Goal: Task Accomplishment & Management: Manage account settings

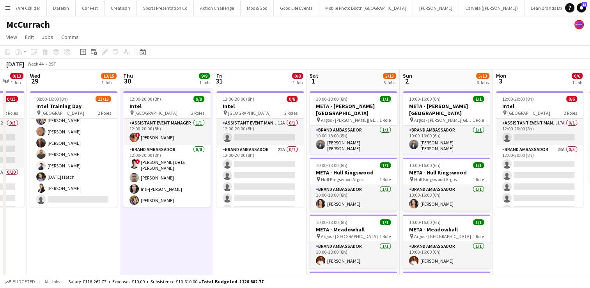
scroll to position [0, 292]
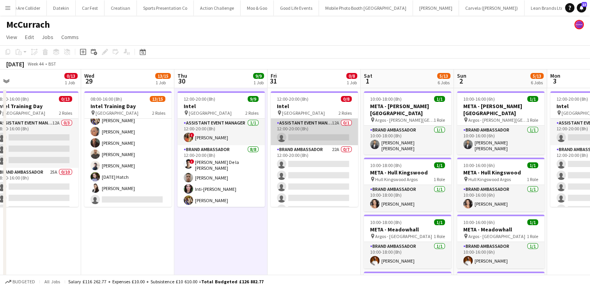
click at [342, 131] on app-card-role "Assistant Event Manager 12A 0/1 12:00-20:00 (8h) single-neutral-actions" at bounding box center [314, 132] width 87 height 27
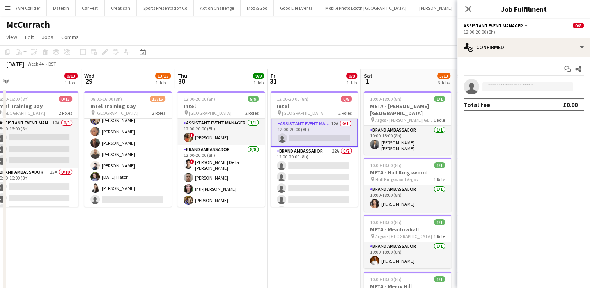
click at [500, 88] on input at bounding box center [528, 86] width 90 height 9
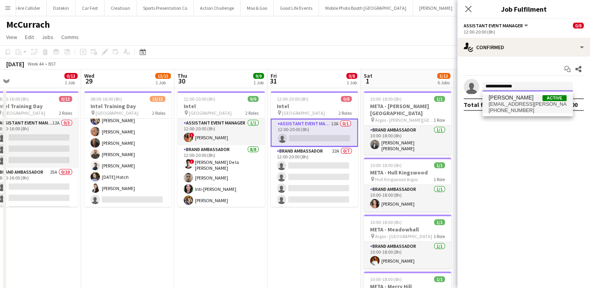
type input "**********"
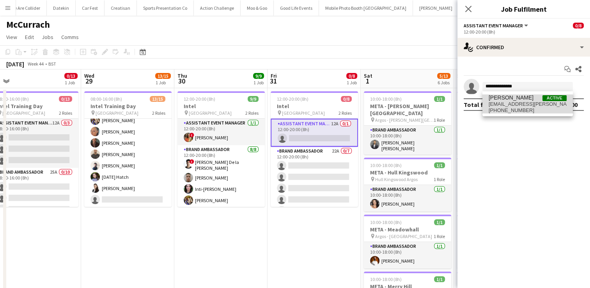
click at [520, 107] on span "+447538239245" at bounding box center [528, 110] width 78 height 6
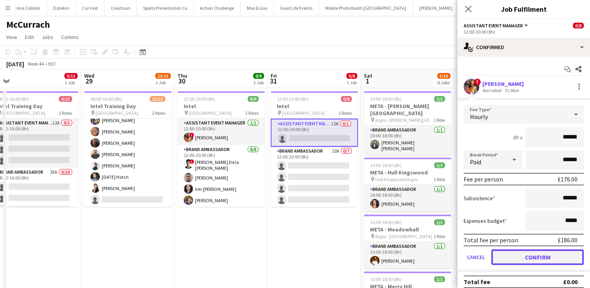
click at [538, 259] on button "Confirm" at bounding box center [537, 257] width 92 height 16
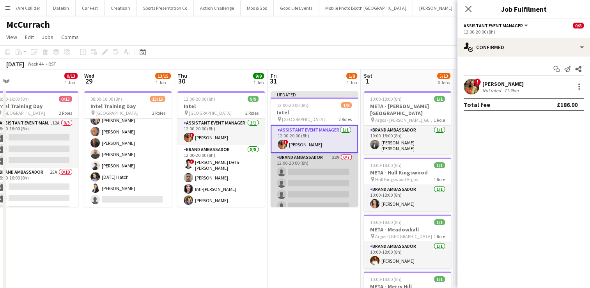
click at [330, 188] on app-card-role "Brand Ambassador 22A 0/7 12:00-20:00 (8h) single-neutral-actions single-neutral…" at bounding box center [314, 200] width 87 height 94
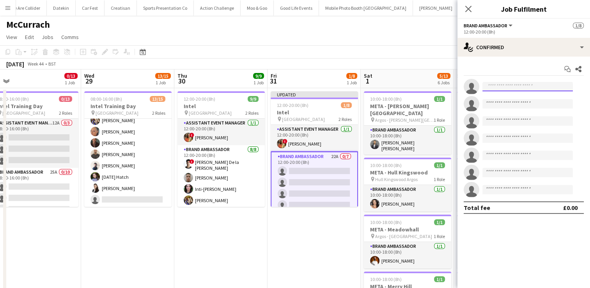
click at [493, 88] on input at bounding box center [528, 86] width 90 height 9
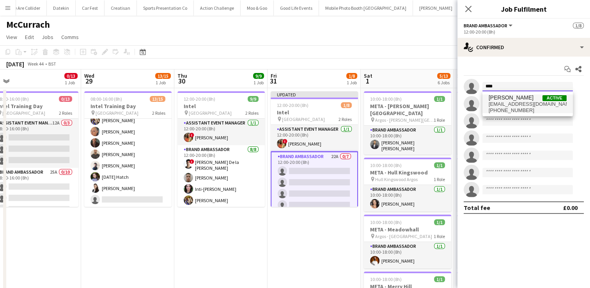
type input "****"
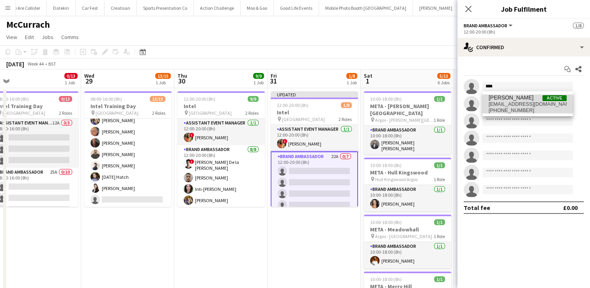
click at [501, 105] on span "azizercan95@gmail.com" at bounding box center [528, 104] width 78 height 6
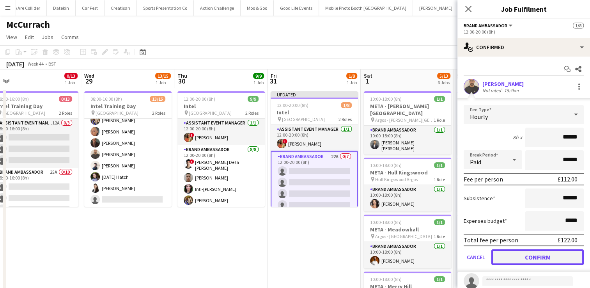
click at [517, 254] on button "Confirm" at bounding box center [537, 257] width 92 height 16
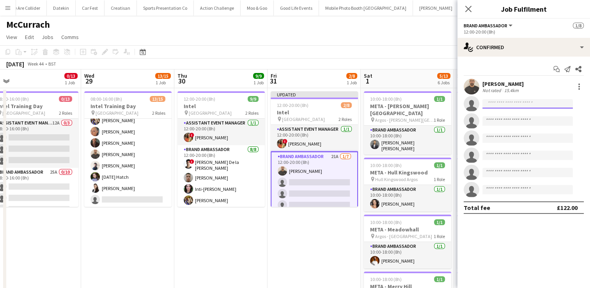
click at [506, 103] on input at bounding box center [528, 103] width 90 height 9
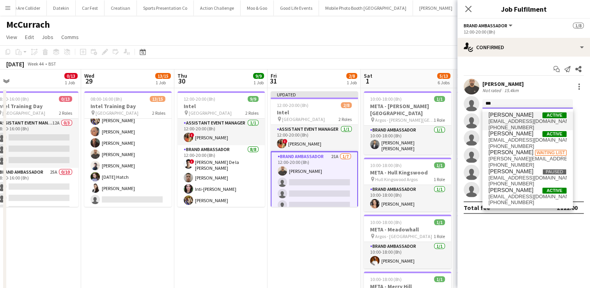
type input "***"
click at [507, 121] on span "bilal.alatrash@hotmail.co.uk" at bounding box center [528, 121] width 78 height 6
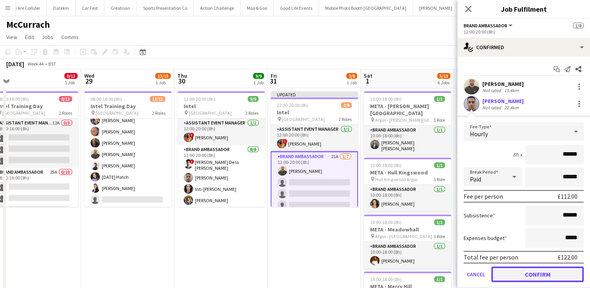
click at [521, 273] on button "Confirm" at bounding box center [537, 274] width 92 height 16
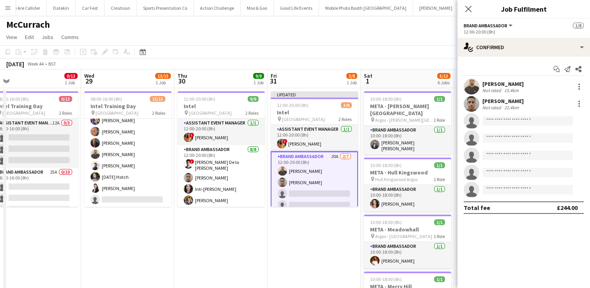
click at [506, 116] on app-invite-slot "single-neutral-actions" at bounding box center [524, 121] width 133 height 16
click at [504, 118] on input at bounding box center [528, 120] width 90 height 9
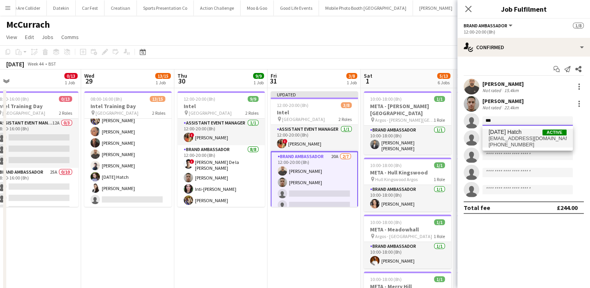
type input "***"
click at [508, 143] on span "+447728750501" at bounding box center [528, 145] width 78 height 6
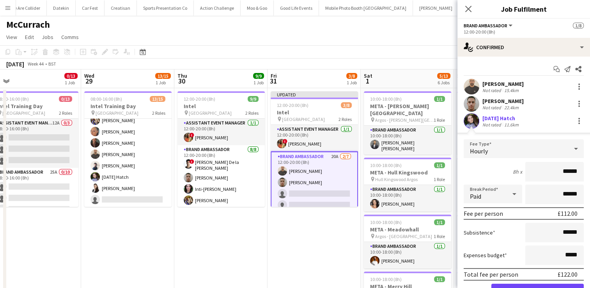
scroll to position [73, 0]
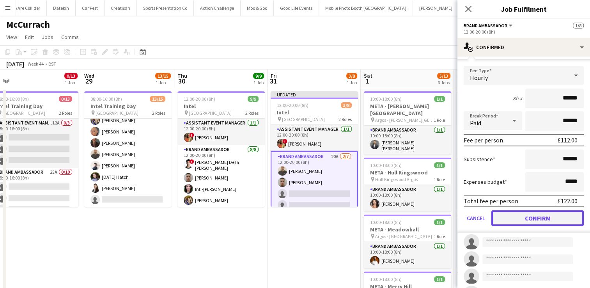
click at [555, 221] on button "Confirm" at bounding box center [537, 218] width 92 height 16
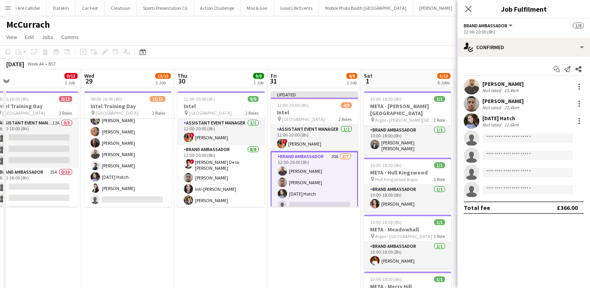
scroll to position [0, 0]
click at [497, 137] on input at bounding box center [528, 137] width 90 height 9
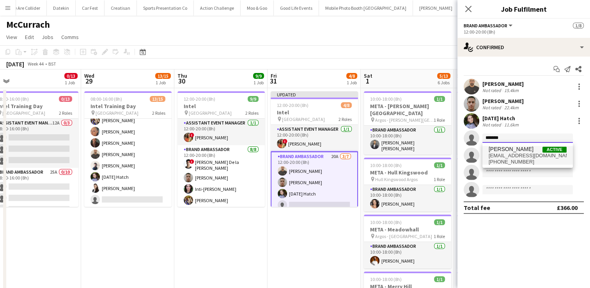
type input "*******"
click at [501, 155] on span "channanhanif@gmail.com" at bounding box center [528, 156] width 78 height 6
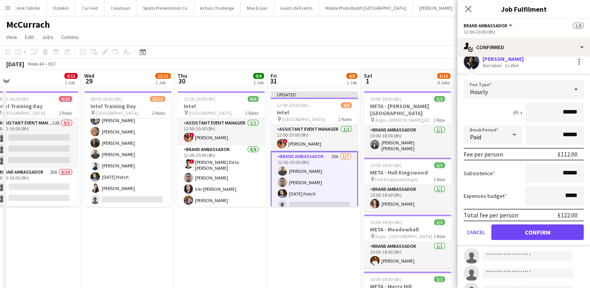
scroll to position [76, 0]
click at [532, 231] on button "Confirm" at bounding box center [537, 232] width 92 height 16
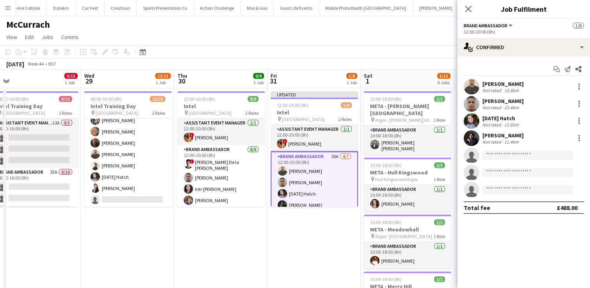
scroll to position [0, 0]
click at [505, 158] on input at bounding box center [528, 155] width 90 height 9
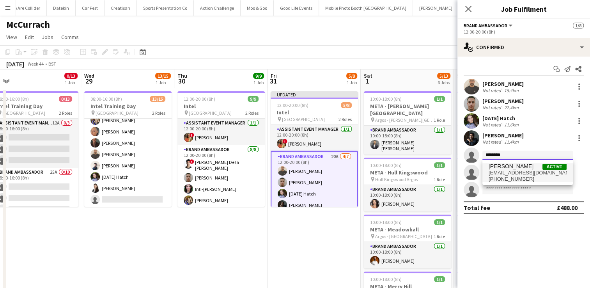
type input "********"
click at [507, 169] on span "Adrian Nicolae" at bounding box center [511, 166] width 45 height 7
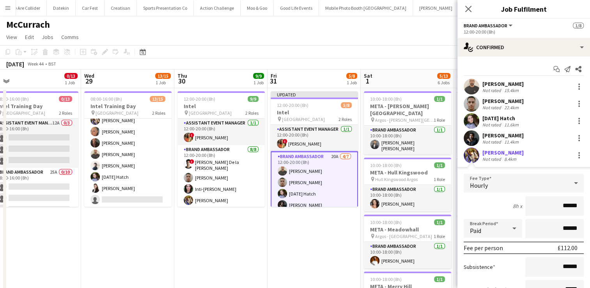
scroll to position [70, 0]
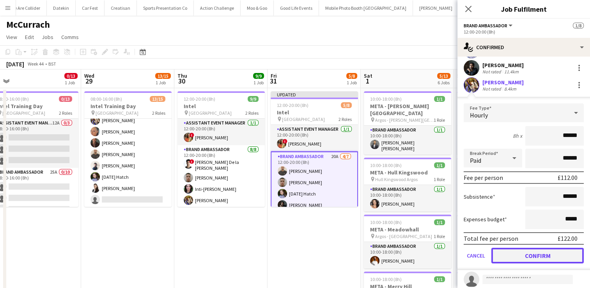
click at [545, 255] on button "Confirm" at bounding box center [537, 256] width 92 height 16
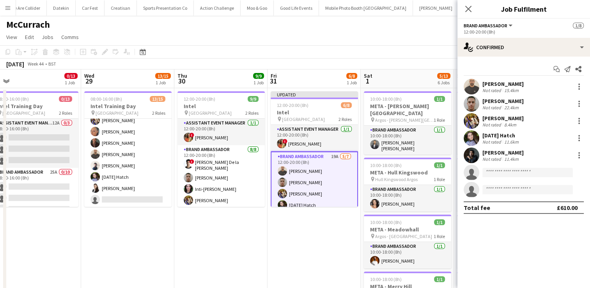
scroll to position [0, 0]
click at [495, 171] on input at bounding box center [528, 172] width 90 height 9
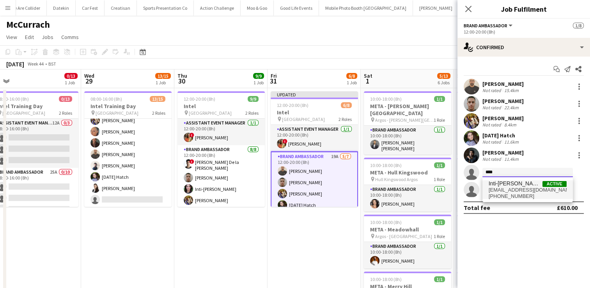
type input "****"
click at [514, 193] on span "+447405261832" at bounding box center [528, 196] width 78 height 6
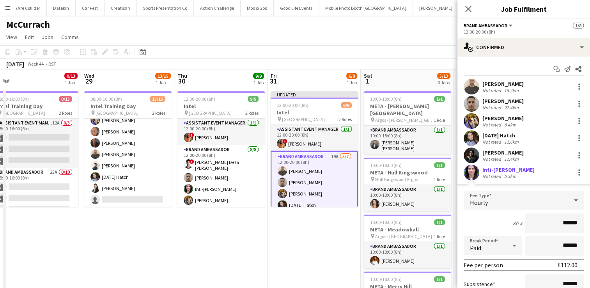
scroll to position [81, 0]
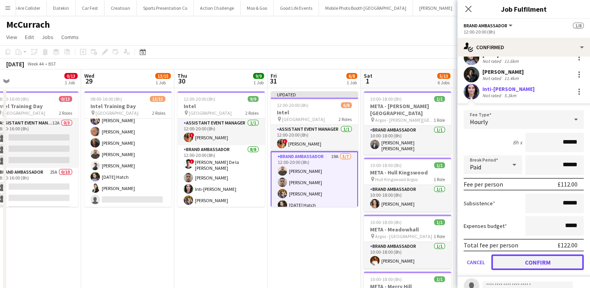
click at [525, 258] on button "Confirm" at bounding box center [537, 262] width 92 height 16
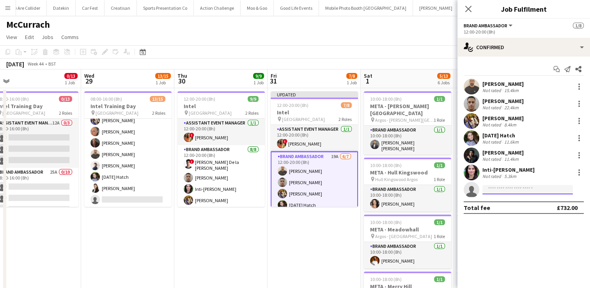
click at [505, 190] on input at bounding box center [528, 189] width 90 height 9
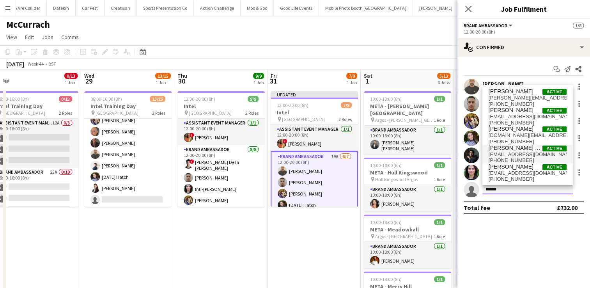
type input "******"
click at [518, 150] on span "Adrian De la Rosa Sanchez" at bounding box center [516, 148] width 54 height 7
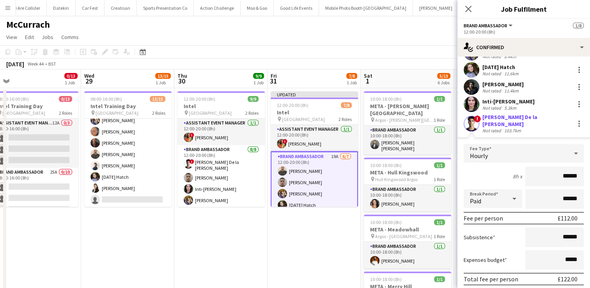
scroll to position [96, 0]
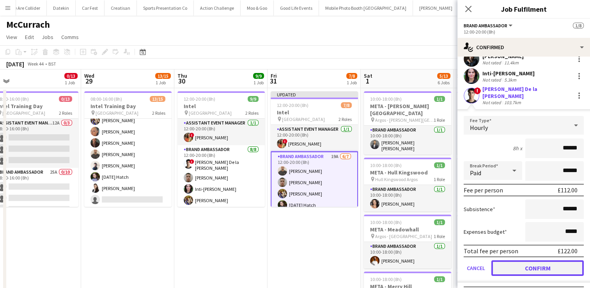
click at [533, 261] on button "Confirm" at bounding box center [537, 268] width 92 height 16
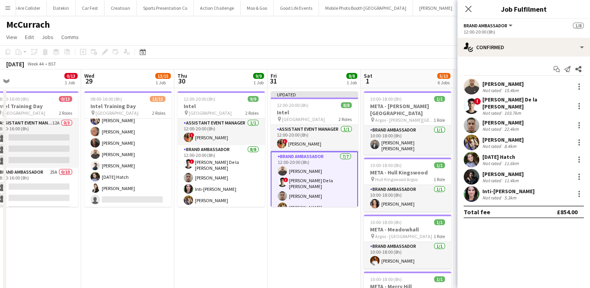
scroll to position [0, 0]
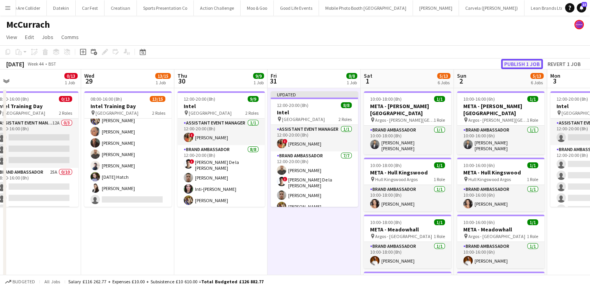
click at [522, 64] on button "Publish 1 job" at bounding box center [522, 64] width 42 height 10
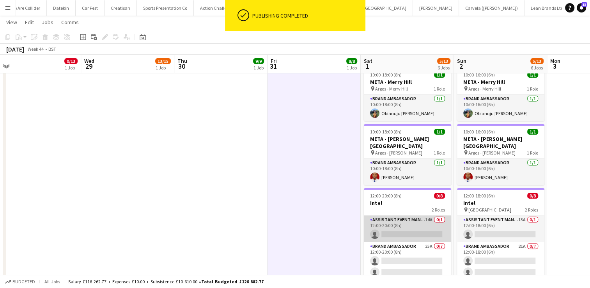
click at [399, 218] on app-card-role "Assistant Event Manager 14A 0/1 12:00-20:00 (8h) single-neutral-actions" at bounding box center [407, 228] width 87 height 27
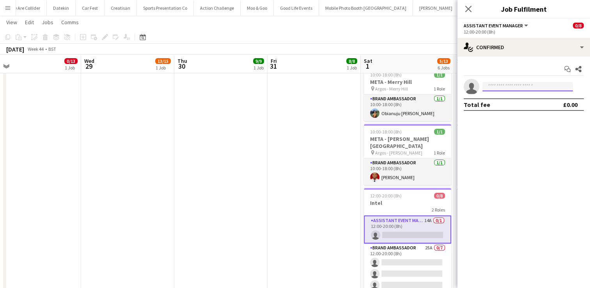
click at [499, 85] on input at bounding box center [528, 86] width 90 height 9
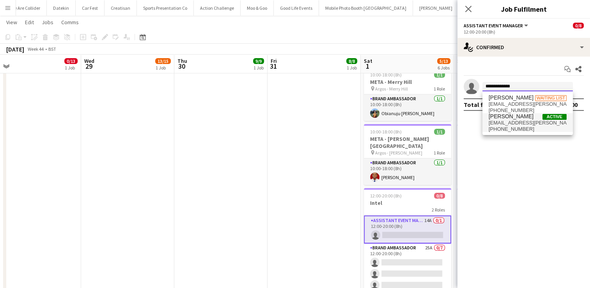
type input "**********"
click at [506, 124] on span "charlotte.ek.carter@gmail.com" at bounding box center [528, 123] width 78 height 6
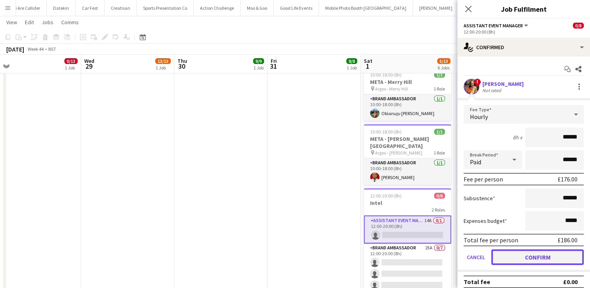
click at [532, 254] on button "Confirm" at bounding box center [537, 257] width 92 height 16
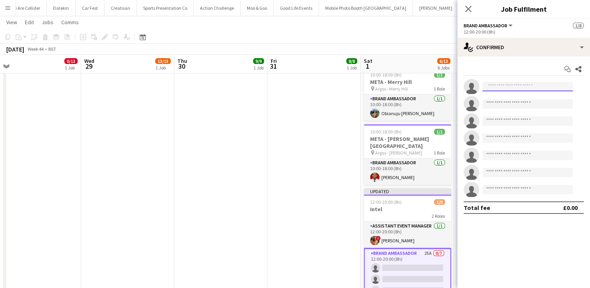
click at [521, 83] on input at bounding box center [528, 86] width 90 height 9
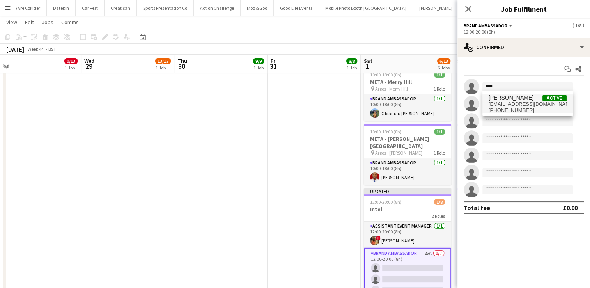
type input "****"
click at [518, 101] on span "azizercan95@gmail.com" at bounding box center [528, 104] width 78 height 6
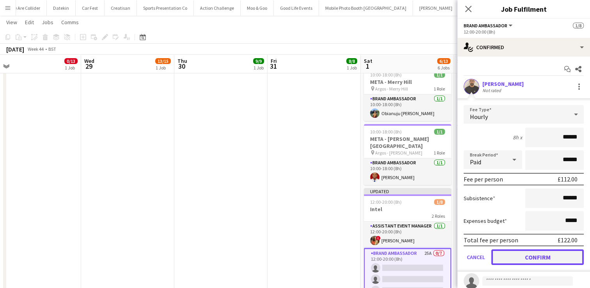
click at [530, 256] on button "Confirm" at bounding box center [537, 257] width 92 height 16
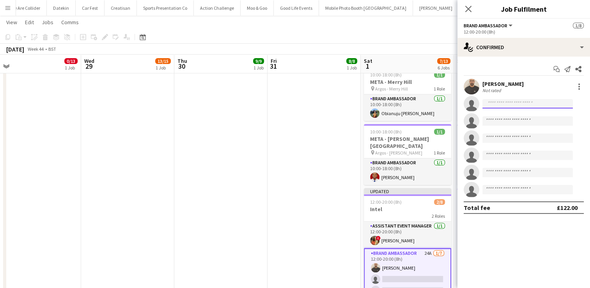
click at [516, 106] on input at bounding box center [528, 103] width 90 height 9
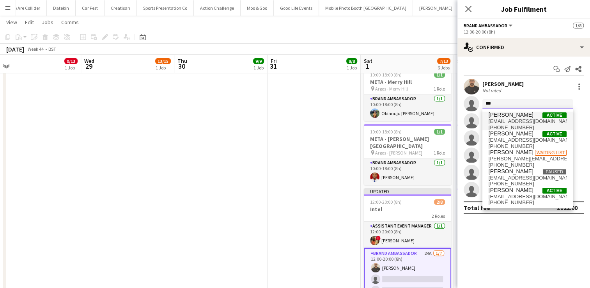
type input "***"
click at [511, 124] on span "+4407975703725" at bounding box center [528, 127] width 78 height 6
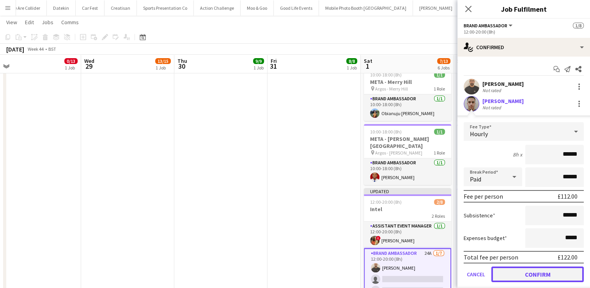
click at [533, 274] on button "Confirm" at bounding box center [537, 274] width 92 height 16
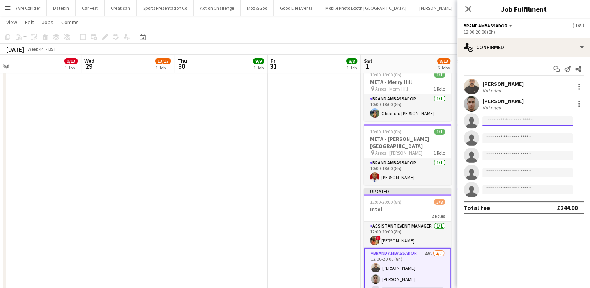
click at [501, 121] on input at bounding box center [528, 120] width 90 height 9
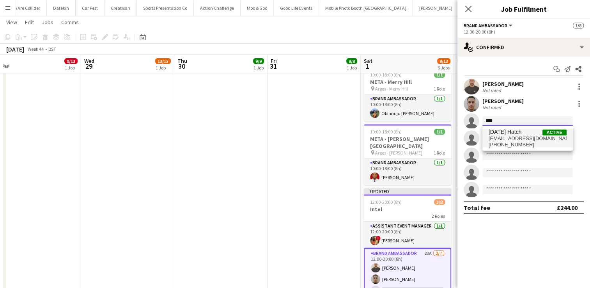
type input "****"
click at [505, 140] on span "epiphanyluciahatch@gmail.com" at bounding box center [528, 138] width 78 height 6
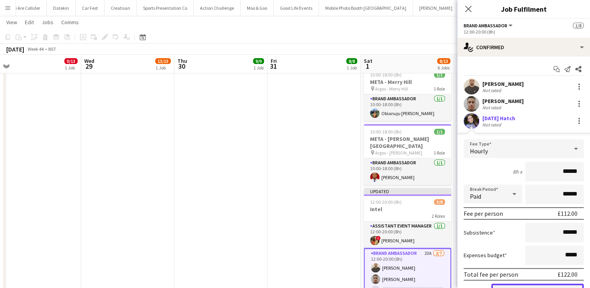
click at [524, 285] on button "Confirm" at bounding box center [537, 292] width 92 height 16
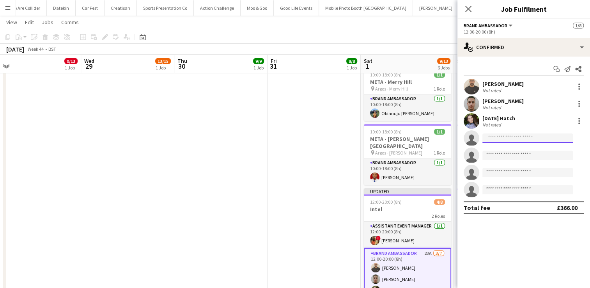
click at [505, 137] on input at bounding box center [528, 137] width 90 height 9
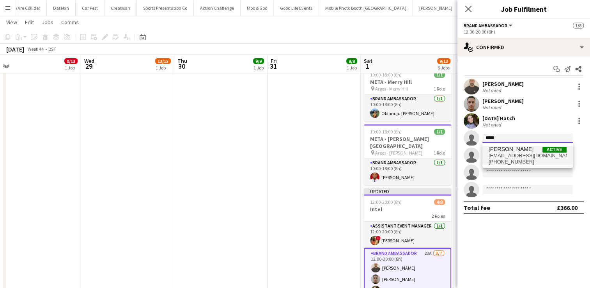
type input "*****"
click at [505, 155] on span "channanhanif@gmail.com" at bounding box center [528, 156] width 78 height 6
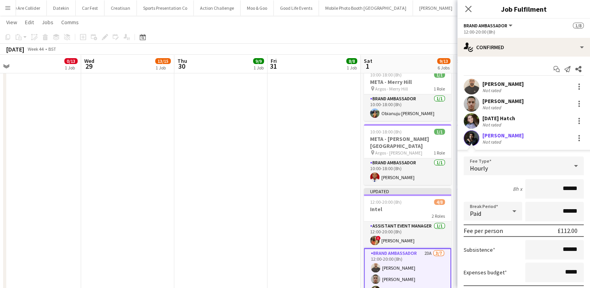
scroll to position [108, 0]
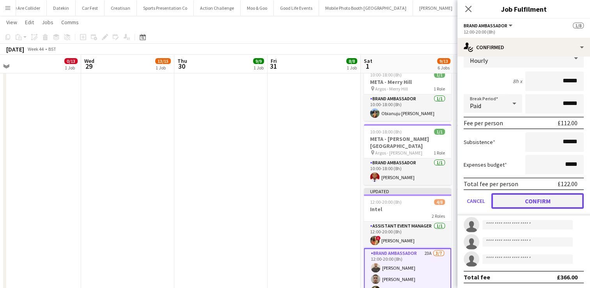
click at [548, 202] on button "Confirm" at bounding box center [537, 201] width 92 height 16
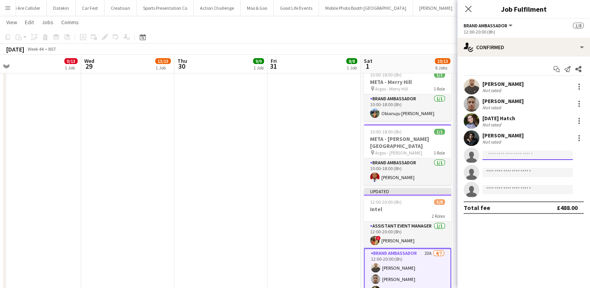
click at [503, 153] on input at bounding box center [528, 155] width 90 height 9
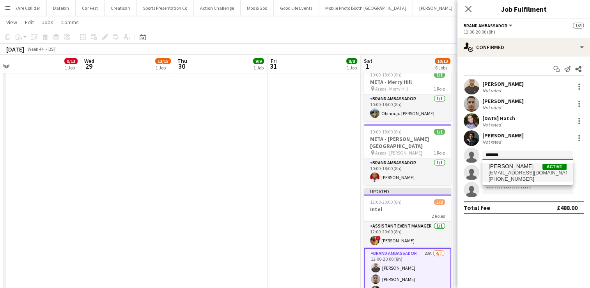
type input "*******"
click at [506, 174] on span "joolzzwebb@gmail.com" at bounding box center [528, 173] width 78 height 6
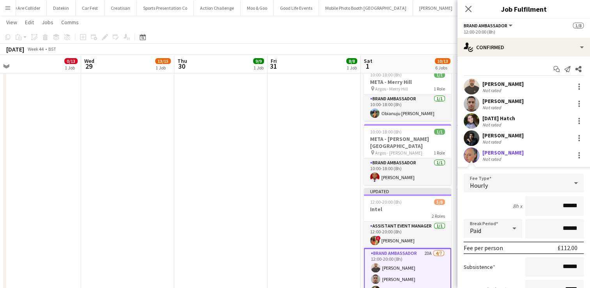
scroll to position [87, 0]
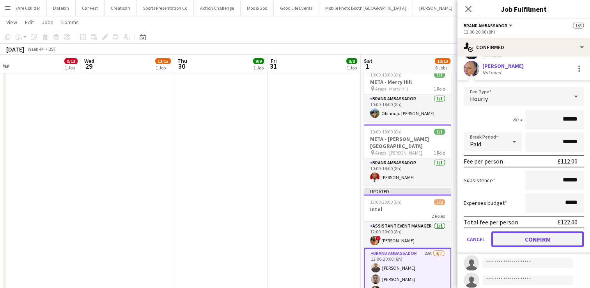
click at [527, 241] on button "Confirm" at bounding box center [537, 239] width 92 height 16
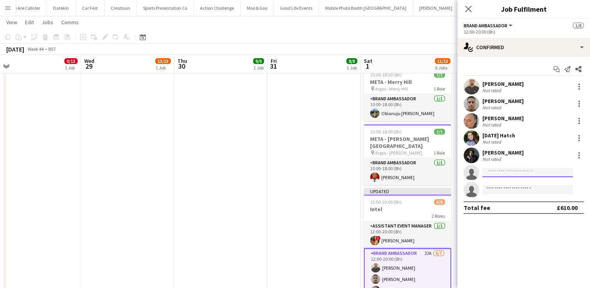
click at [494, 170] on input at bounding box center [528, 172] width 90 height 9
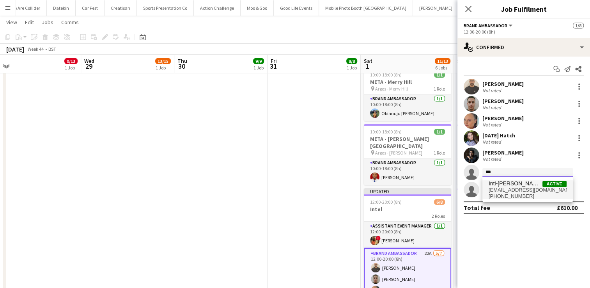
type input "***"
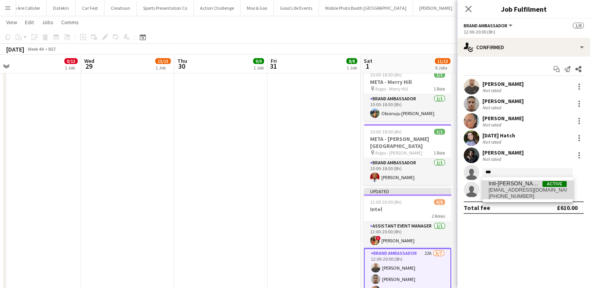
click at [501, 191] on span "deniseescalante@live.com" at bounding box center [528, 190] width 78 height 6
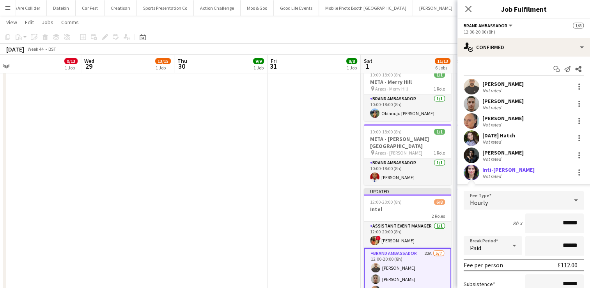
scroll to position [104, 0]
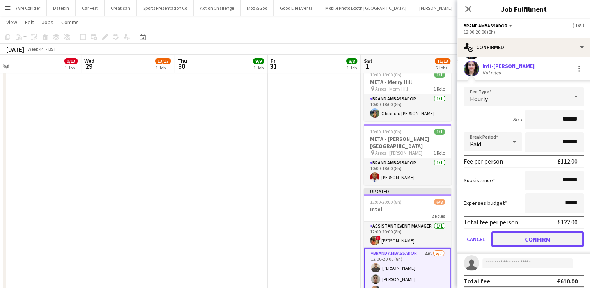
click at [521, 237] on button "Confirm" at bounding box center [537, 239] width 92 height 16
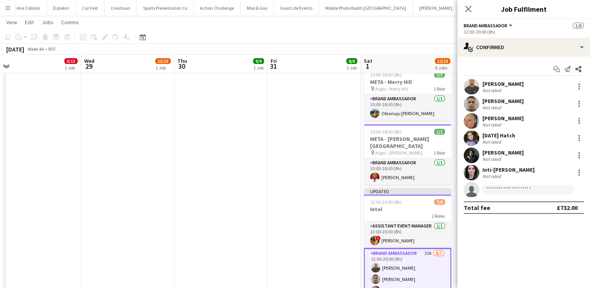
scroll to position [0, 0]
click at [499, 191] on input at bounding box center [528, 189] width 90 height 9
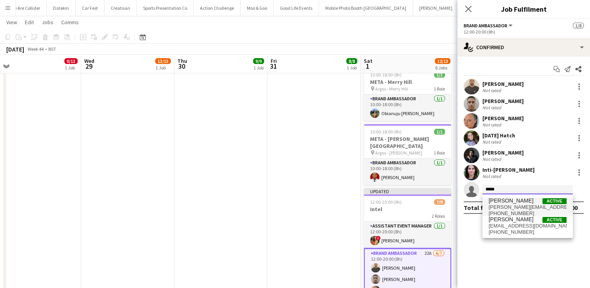
type input "*****"
click at [512, 204] on span "brandon.jack85@gmail.com" at bounding box center [528, 207] width 78 height 6
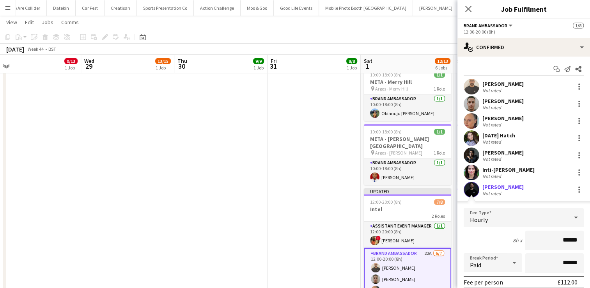
scroll to position [108, 0]
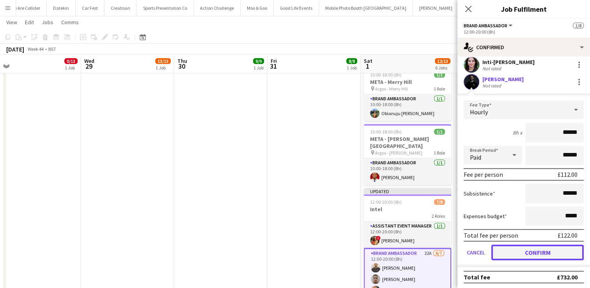
click at [528, 250] on button "Confirm" at bounding box center [537, 253] width 92 height 16
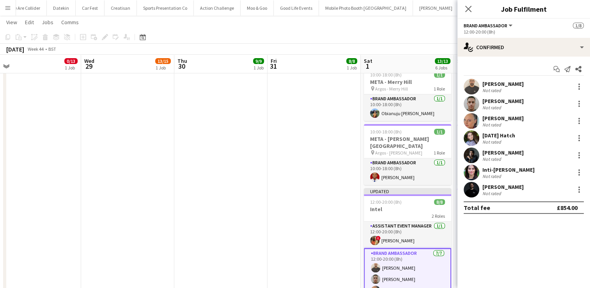
click at [325, 161] on app-date-cell "12:00-20:00 (8h) 8/8 Intel pin London 2 Roles Assistant Event Manager 1/1 12:00…" at bounding box center [314, 102] width 93 height 436
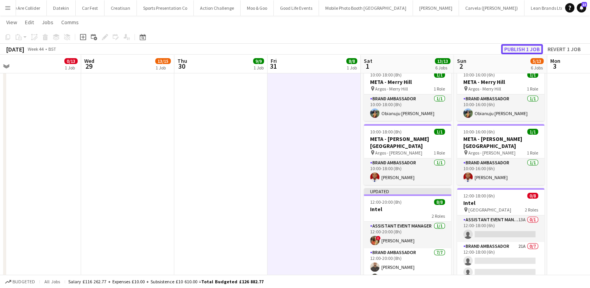
click at [516, 50] on button "Publish 1 job" at bounding box center [522, 49] width 42 height 10
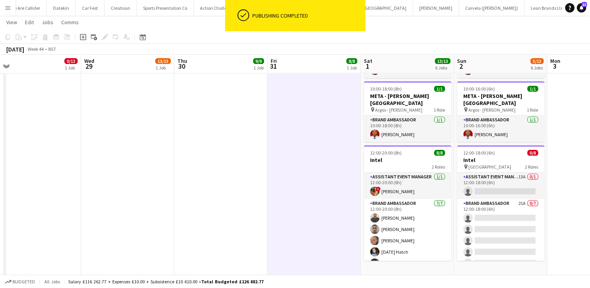
scroll to position [247, 0]
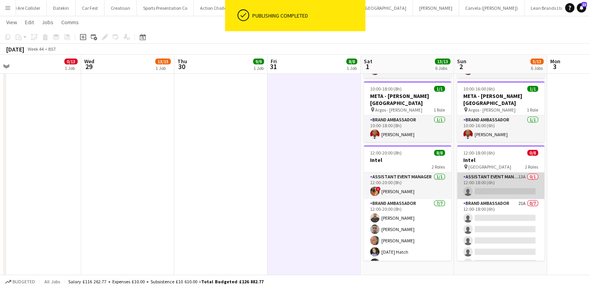
click at [512, 178] on app-card-role "Assistant Event Manager 13A 0/1 12:00-18:00 (6h) single-neutral-actions" at bounding box center [500, 185] width 87 height 27
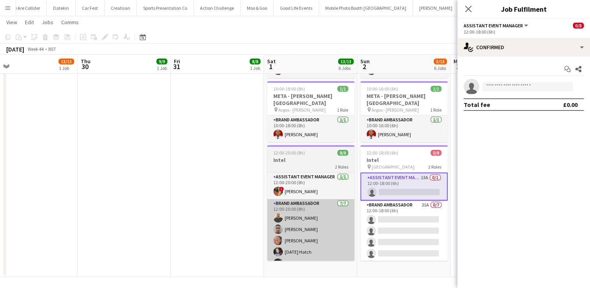
scroll to position [0, 322]
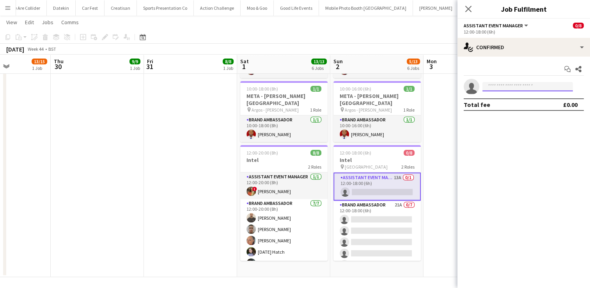
click at [506, 87] on input at bounding box center [528, 86] width 90 height 9
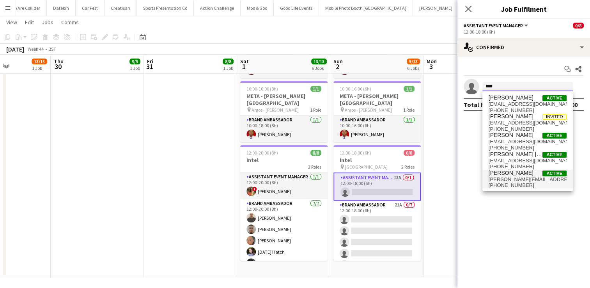
type input "****"
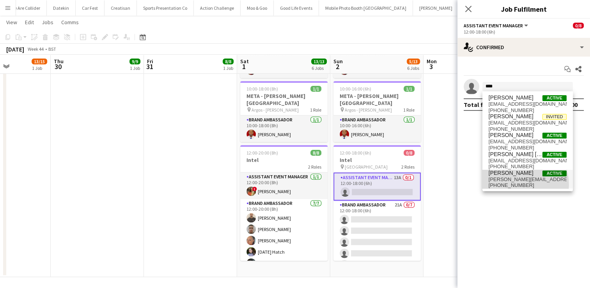
click at [512, 185] on span "+447767744095" at bounding box center [528, 185] width 78 height 6
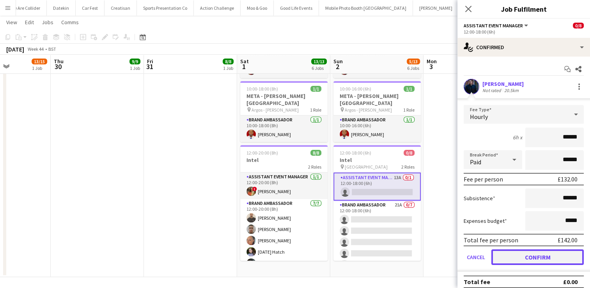
click at [532, 257] on button "Confirm" at bounding box center [537, 257] width 92 height 16
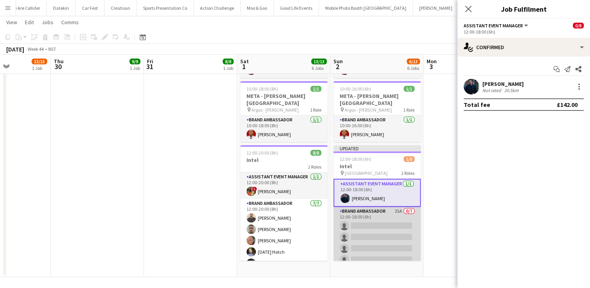
click at [390, 226] on app-card-role "Brand Ambassador 21A 0/7 12:00-18:00 (6h) single-neutral-actions single-neutral…" at bounding box center [377, 254] width 87 height 94
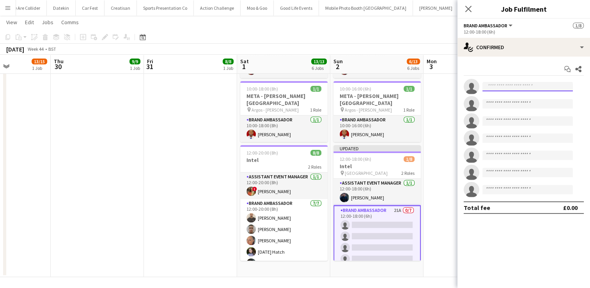
click at [531, 88] on input at bounding box center [528, 86] width 90 height 9
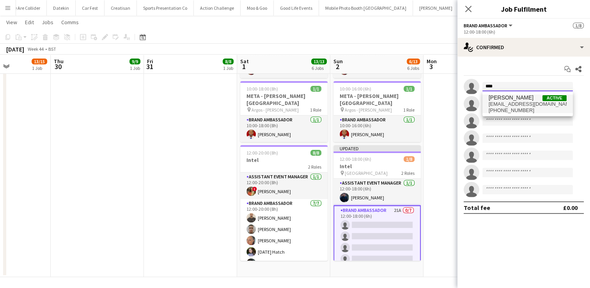
type input "****"
click at [518, 105] on span "azizercan95@gmail.com" at bounding box center [528, 104] width 78 height 6
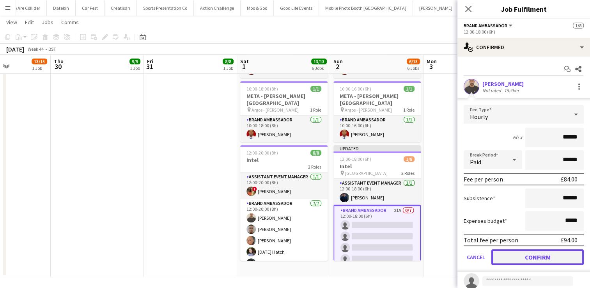
click at [531, 255] on button "Confirm" at bounding box center [537, 257] width 92 height 16
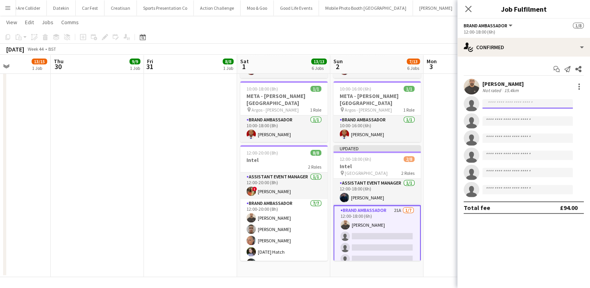
click at [509, 102] on input at bounding box center [528, 103] width 90 height 9
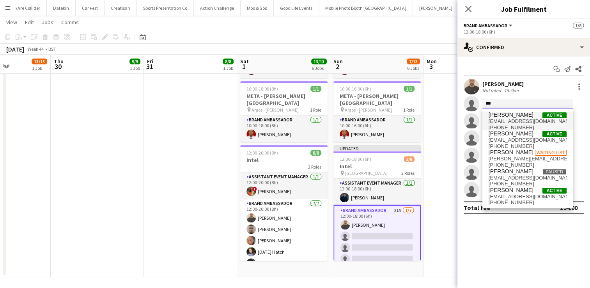
type input "***"
click at [509, 121] on span "bilal.alatrash@hotmail.co.uk" at bounding box center [528, 121] width 78 height 6
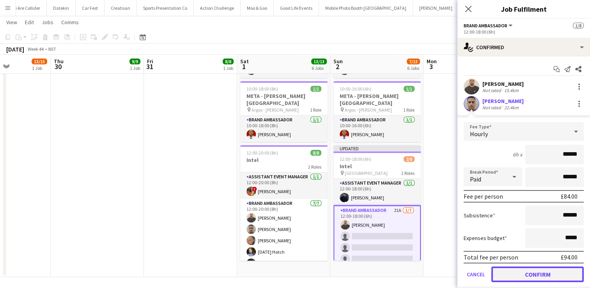
click at [543, 270] on button "Confirm" at bounding box center [537, 274] width 92 height 16
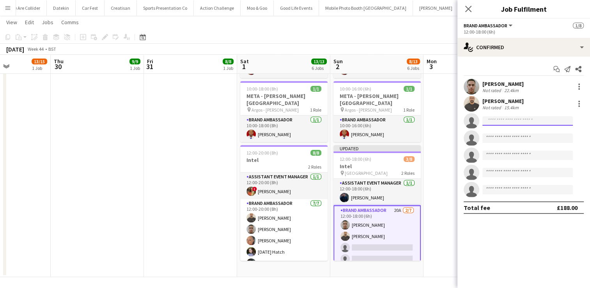
click at [509, 120] on input at bounding box center [528, 120] width 90 height 9
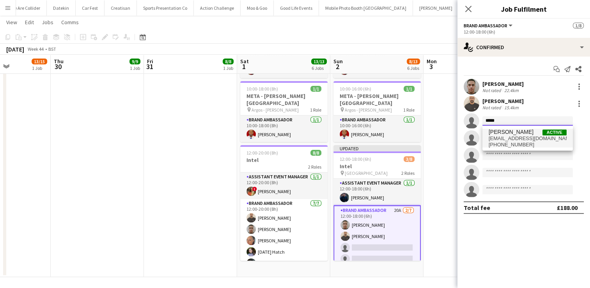
type input "*****"
click at [509, 138] on span "channanhanif@gmail.com" at bounding box center [528, 138] width 78 height 6
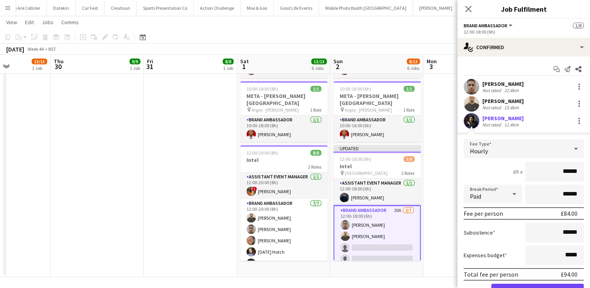
scroll to position [62, 0]
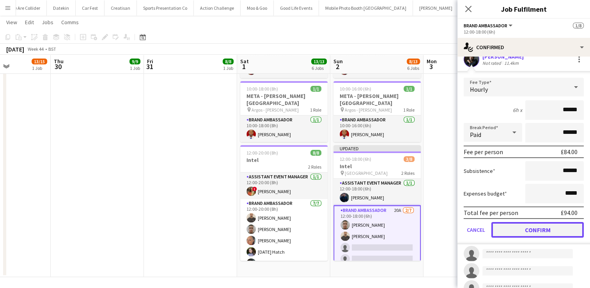
click at [535, 232] on button "Confirm" at bounding box center [537, 230] width 92 height 16
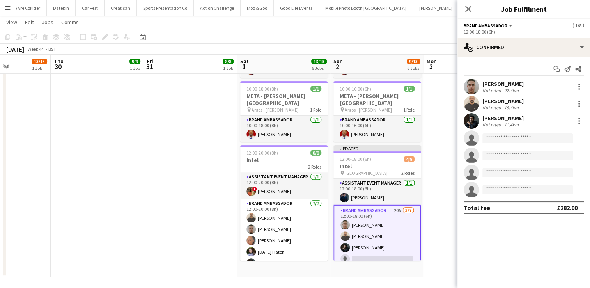
scroll to position [0, 0]
click at [507, 141] on input at bounding box center [528, 137] width 90 height 9
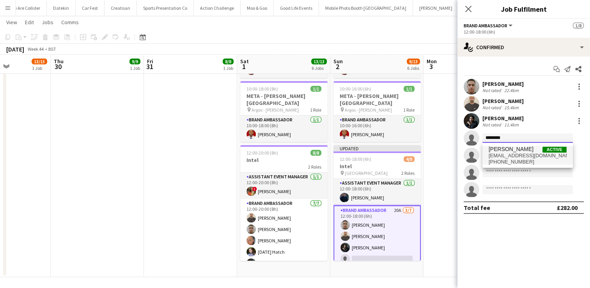
type input "********"
click at [505, 159] on span "+4407707391130" at bounding box center [528, 162] width 78 height 6
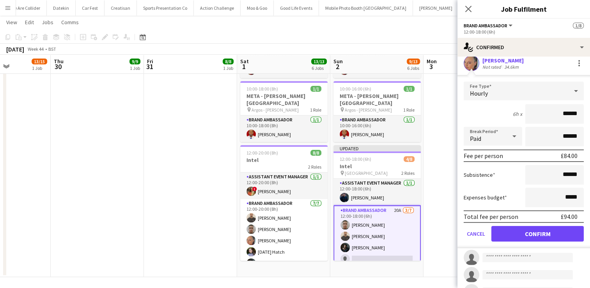
scroll to position [75, 0]
click at [548, 232] on button "Confirm" at bounding box center [537, 234] width 92 height 16
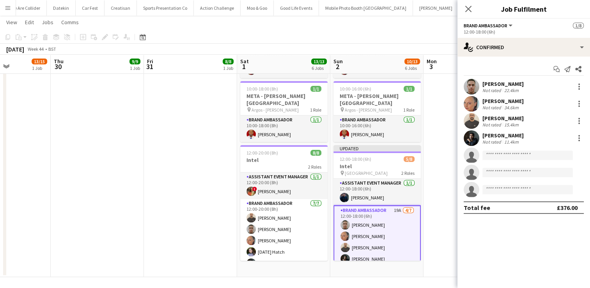
scroll to position [0, 0]
click at [506, 153] on input at bounding box center [528, 155] width 90 height 9
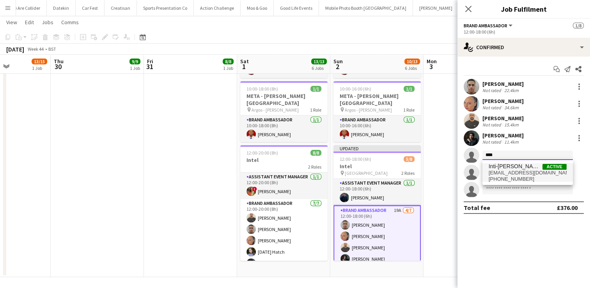
type input "****"
click at [509, 171] on span "deniseescalante@live.com" at bounding box center [528, 173] width 78 height 6
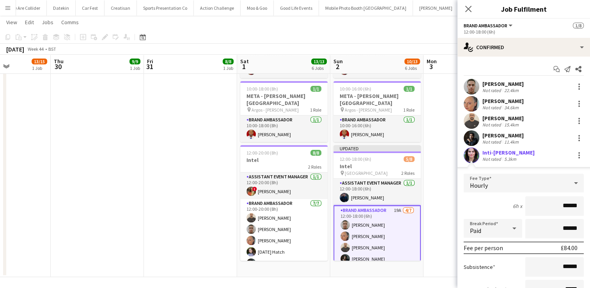
click at [503, 257] on div "Subsistence ******" at bounding box center [524, 267] width 120 height 20
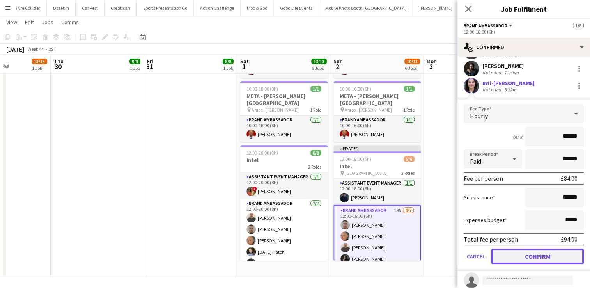
click at [526, 256] on button "Confirm" at bounding box center [537, 256] width 92 height 16
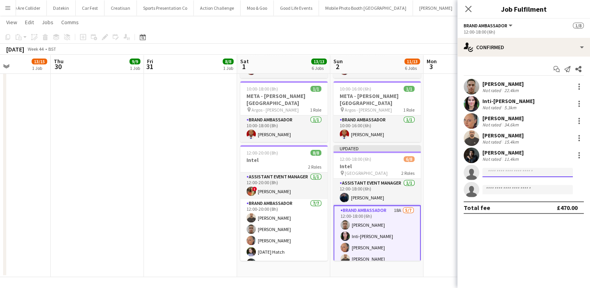
click at [514, 171] on input at bounding box center [528, 172] width 90 height 9
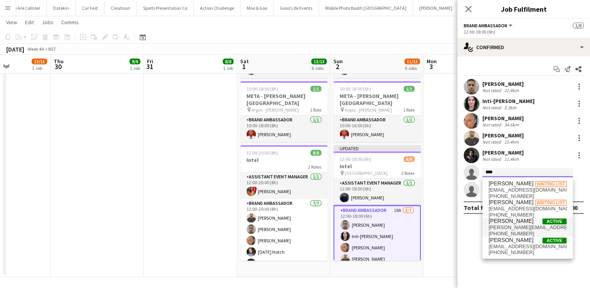
type input "****"
click at [507, 227] on span "brandon.jack85@gmail.com" at bounding box center [528, 227] width 78 height 6
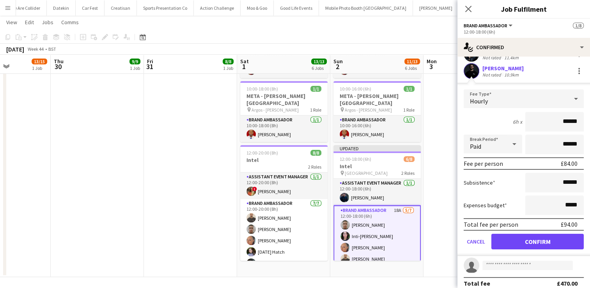
scroll to position [102, 0]
click at [550, 243] on button "Confirm" at bounding box center [537, 241] width 92 height 16
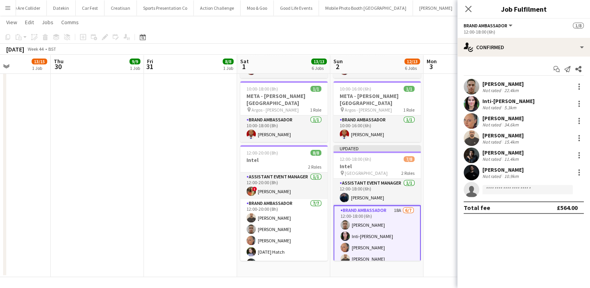
scroll to position [0, 0]
click at [509, 187] on input at bounding box center [528, 189] width 90 height 9
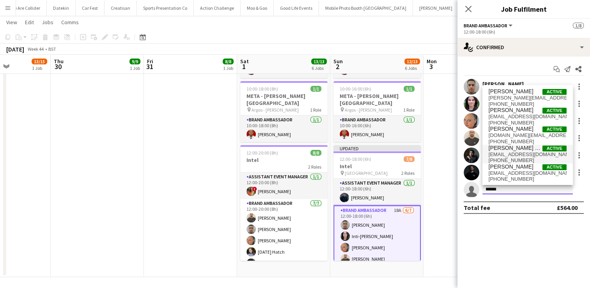
type input "******"
click at [516, 153] on span "08adrian2@gmail.com" at bounding box center [528, 154] width 78 height 6
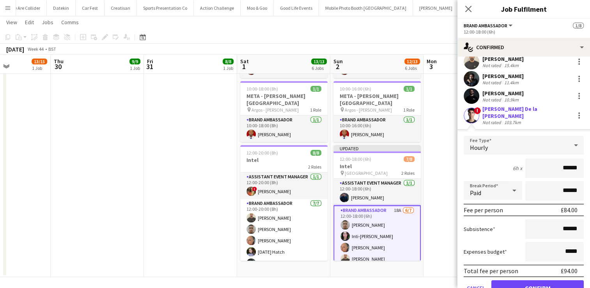
scroll to position [77, 0]
click at [527, 279] on button "Confirm" at bounding box center [537, 287] width 92 height 16
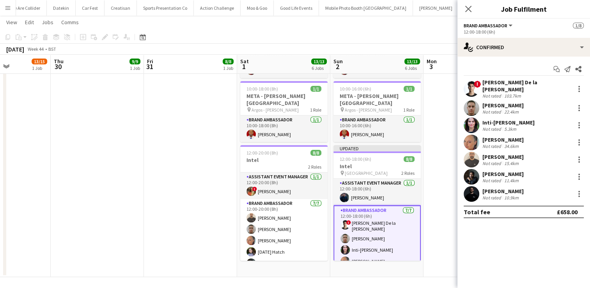
scroll to position [0, 0]
click at [532, 244] on mat-expansion-panel "check Confirmed Start chat Send notification Share ! Adrian De la Rosa Sanchez …" at bounding box center [524, 172] width 133 height 231
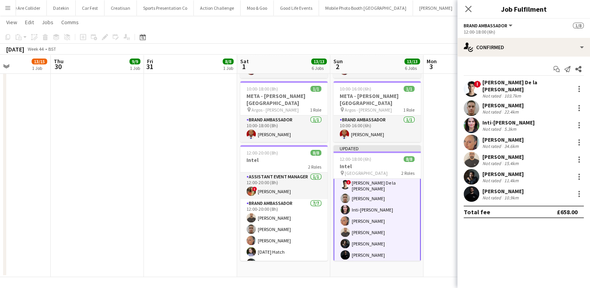
click at [438, 203] on app-date-cell "12:00-20:00 (8h) 0/6 Intel pin London 2 Roles Assistant Event Manager 17A 0/1 1…" at bounding box center [470, 59] width 93 height 436
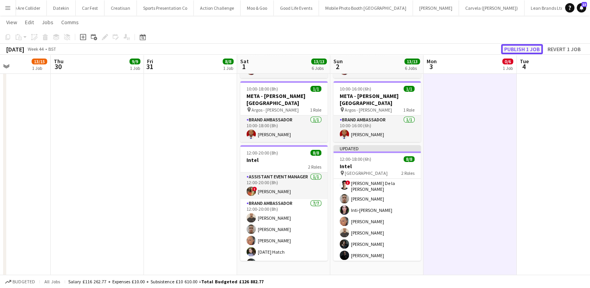
click at [533, 50] on button "Publish 1 job" at bounding box center [522, 49] width 42 height 10
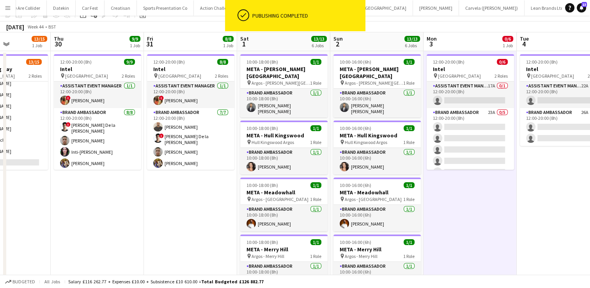
scroll to position [0, 0]
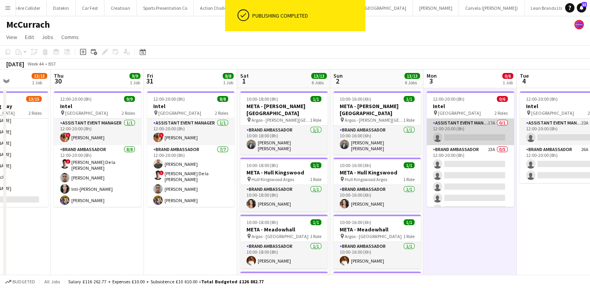
click at [477, 130] on app-card-role "Assistant Event Manager 17A 0/1 12:00-20:00 (8h) single-neutral-actions" at bounding box center [470, 132] width 87 height 27
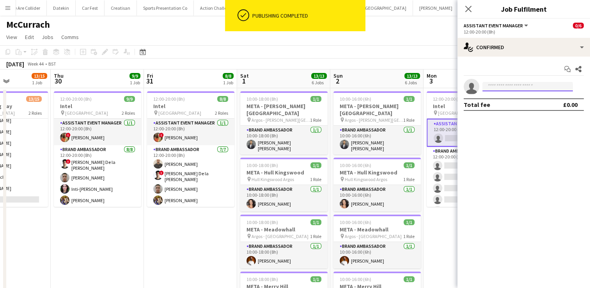
click at [511, 85] on input at bounding box center [528, 86] width 90 height 9
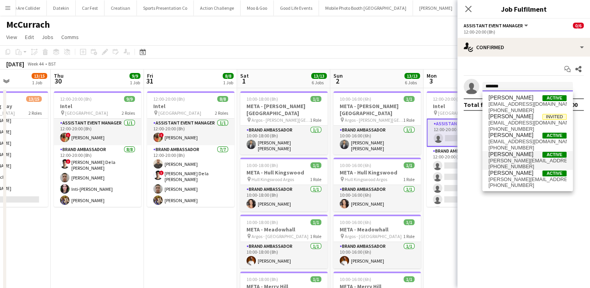
type input "*******"
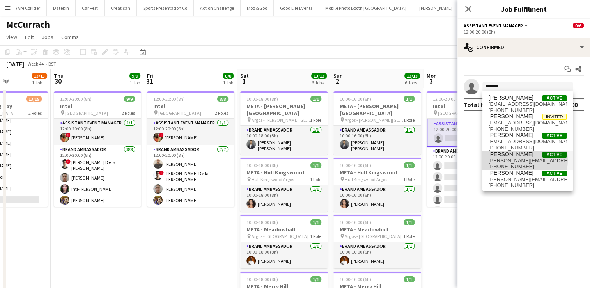
click at [513, 160] on span "jon@montoyamarketing.com" at bounding box center [528, 161] width 78 height 6
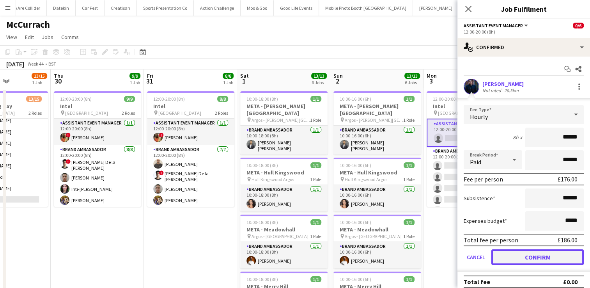
click at [532, 251] on button "Confirm" at bounding box center [537, 257] width 92 height 16
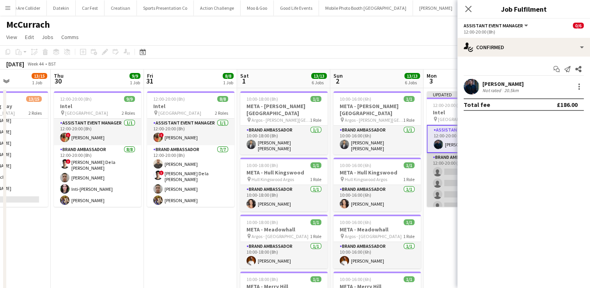
click at [445, 170] on app-card-role "Brand Ambassador 23A 0/5 12:00-20:00 (8h) single-neutral-actions single-neutral…" at bounding box center [470, 189] width 87 height 72
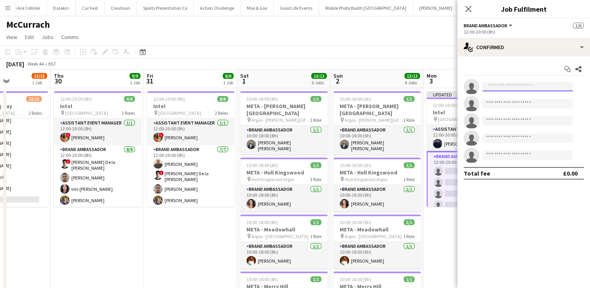
click at [511, 87] on input at bounding box center [528, 86] width 90 height 9
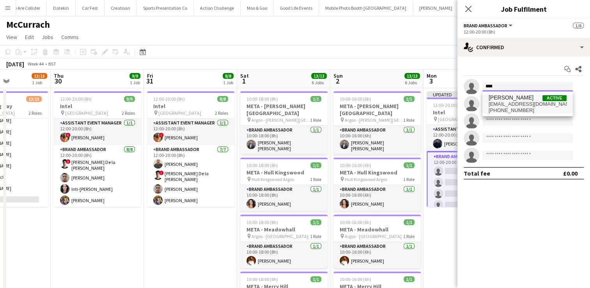
type input "****"
click at [509, 103] on span "azizercan95@gmail.com" at bounding box center [528, 104] width 78 height 6
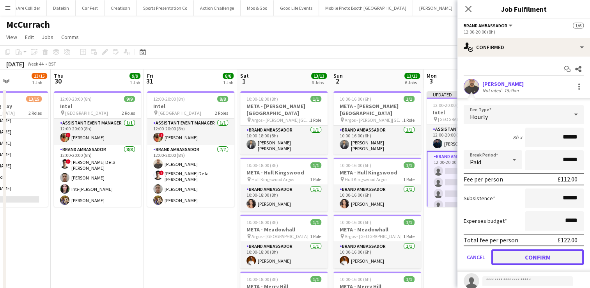
click at [530, 255] on button "Confirm" at bounding box center [537, 257] width 92 height 16
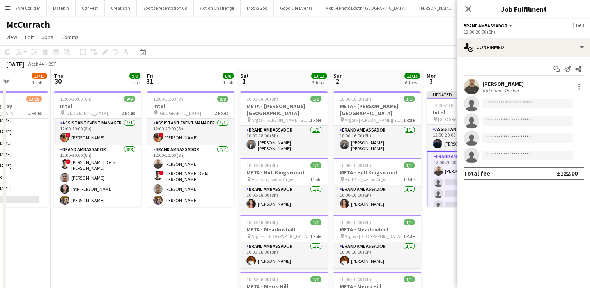
click at [510, 104] on input at bounding box center [528, 103] width 90 height 9
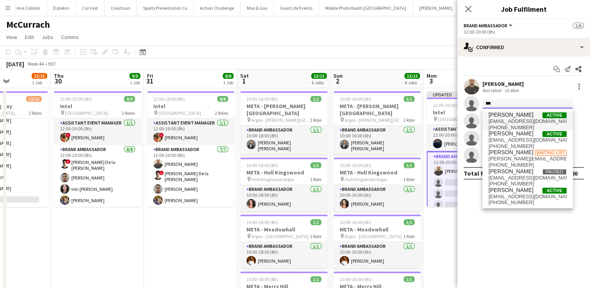
type input "***"
click at [509, 120] on span "bilal.alatrash@hotmail.co.uk" at bounding box center [528, 121] width 78 height 6
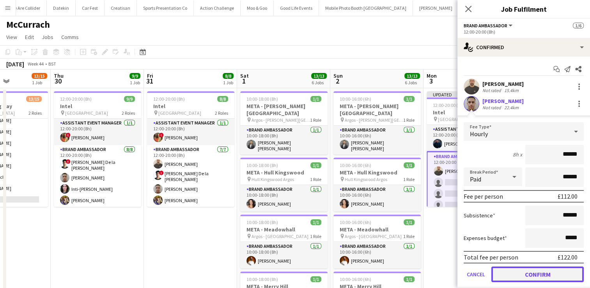
click at [535, 275] on button "Confirm" at bounding box center [537, 274] width 92 height 16
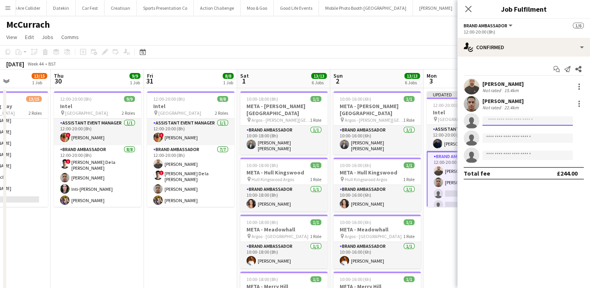
click at [512, 122] on input at bounding box center [528, 120] width 90 height 9
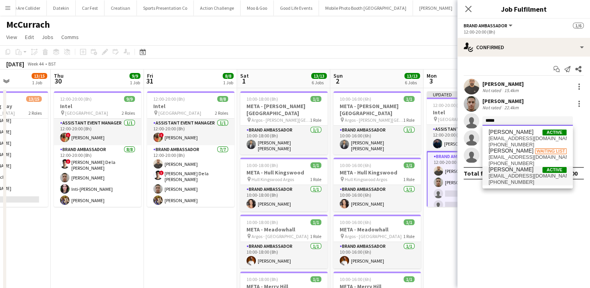
type input "*****"
click at [507, 174] on span "colindmarshall@me.com" at bounding box center [528, 176] width 78 height 6
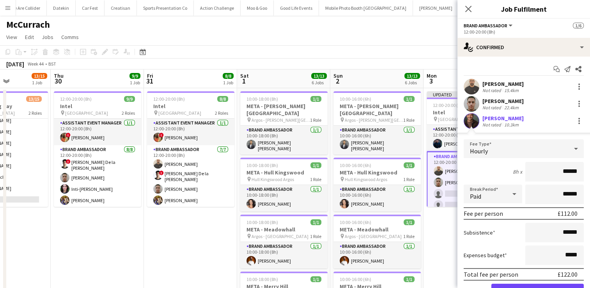
scroll to position [73, 0]
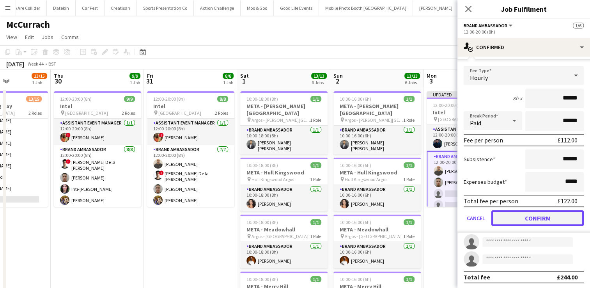
click at [540, 219] on button "Confirm" at bounding box center [537, 218] width 92 height 16
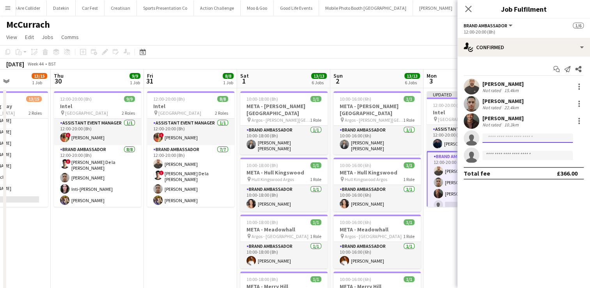
click at [507, 140] on input at bounding box center [528, 137] width 90 height 9
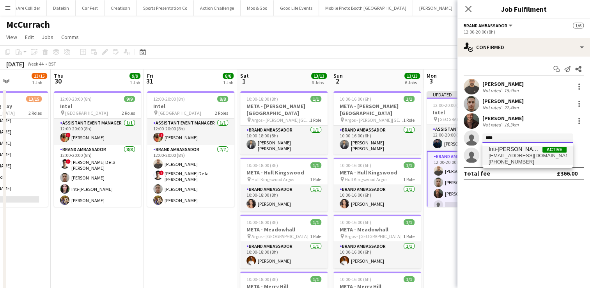
type input "****"
click at [502, 149] on span "Inti-Denise Escalante" at bounding box center [516, 149] width 54 height 7
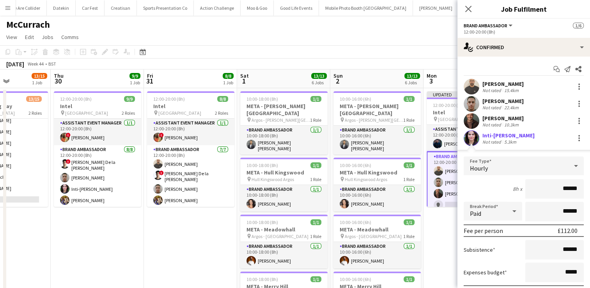
scroll to position [73, 0]
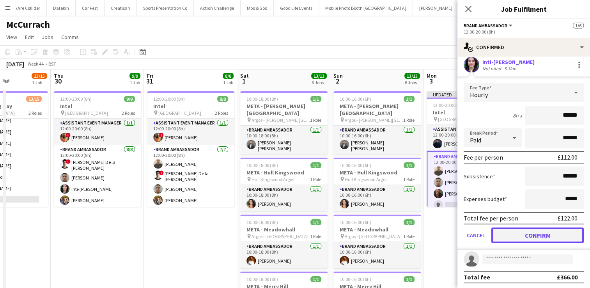
click at [524, 235] on button "Confirm" at bounding box center [537, 235] width 92 height 16
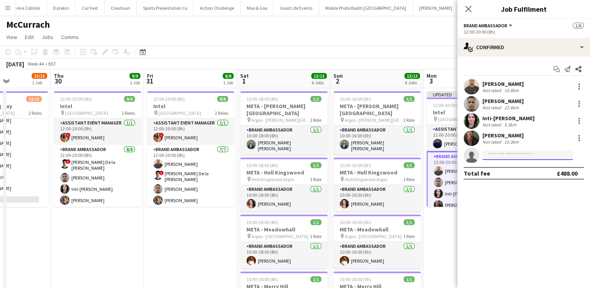
click at [500, 153] on input at bounding box center [528, 155] width 90 height 9
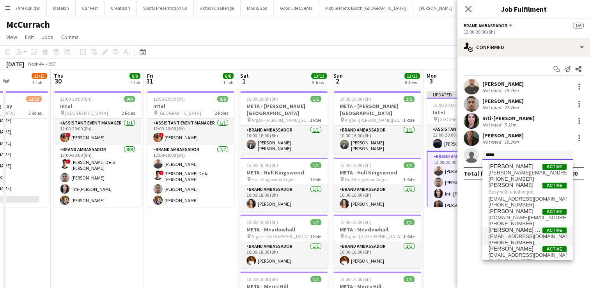
type input "*****"
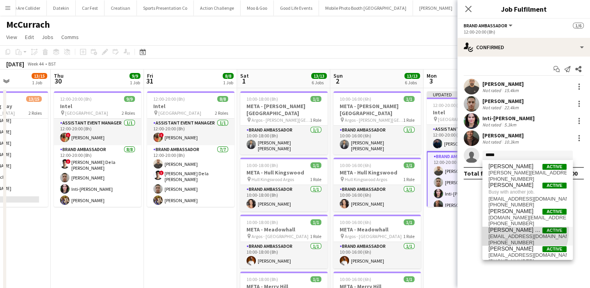
click at [509, 229] on span "Adrian De la Rosa Sanchez" at bounding box center [516, 230] width 54 height 7
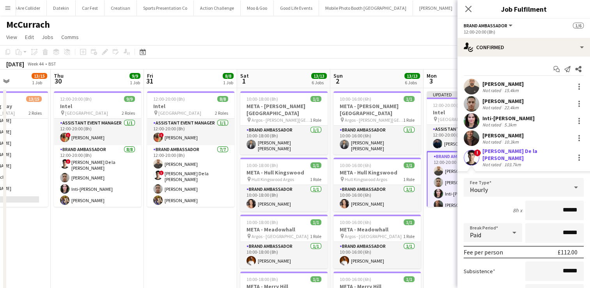
scroll to position [73, 0]
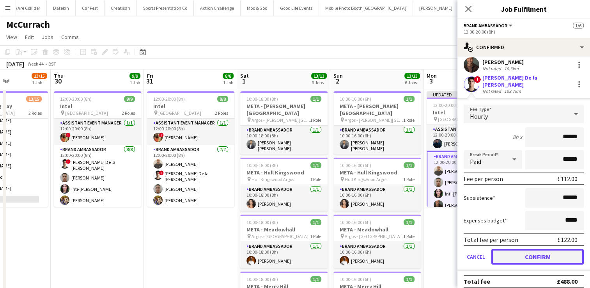
click at [542, 249] on button "Confirm" at bounding box center [537, 257] width 92 height 16
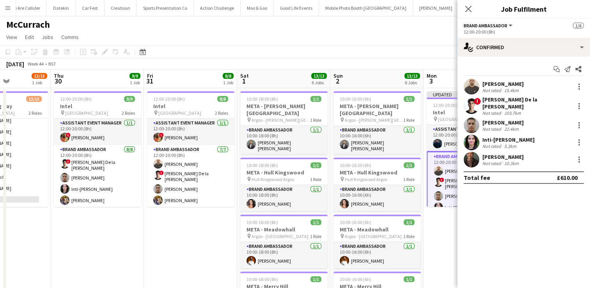
scroll to position [0, 0]
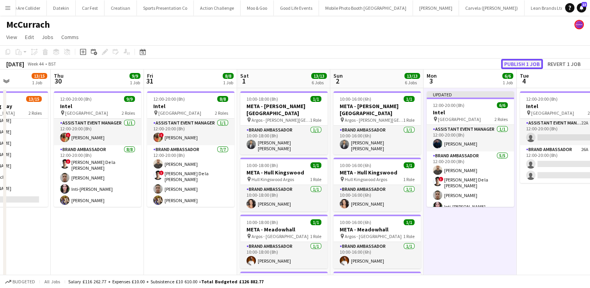
click at [525, 62] on button "Publish 1 job" at bounding box center [522, 64] width 42 height 10
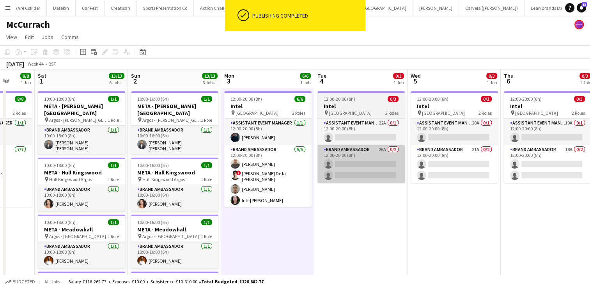
scroll to position [0, 254]
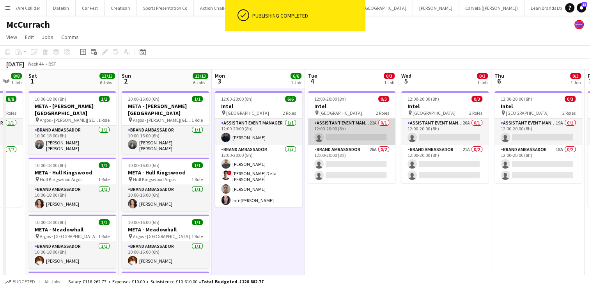
click at [364, 132] on app-card-role "Assistant Event Manager 22A 0/1 12:00-20:00 (8h) single-neutral-actions" at bounding box center [351, 132] width 87 height 27
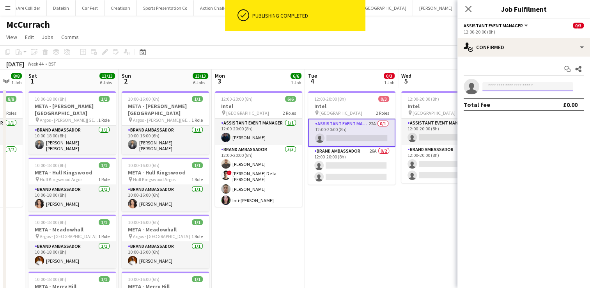
click at [513, 85] on input at bounding box center [528, 86] width 90 height 9
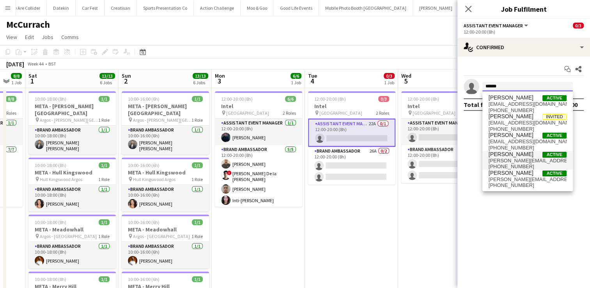
type input "******"
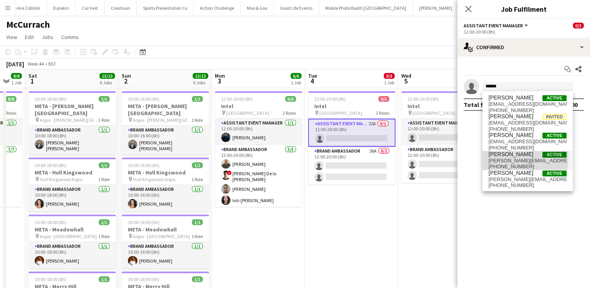
click at [512, 156] on span "Jonathan Montoya" at bounding box center [511, 154] width 45 height 7
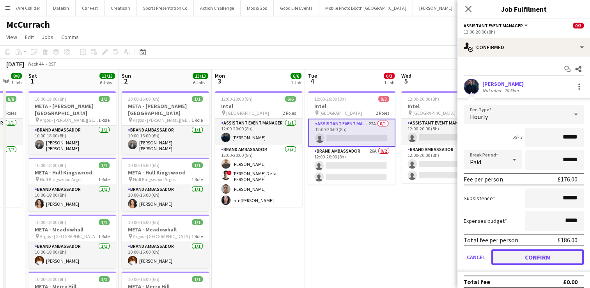
click at [530, 253] on button "Confirm" at bounding box center [537, 257] width 92 height 16
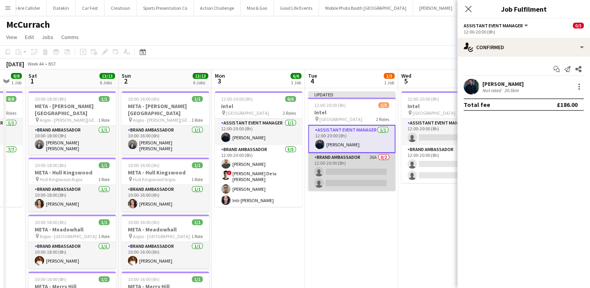
click at [354, 179] on app-card-role "Brand Ambassador 26A 0/2 12:00-20:00 (8h) single-neutral-actions single-neutral…" at bounding box center [351, 172] width 87 height 38
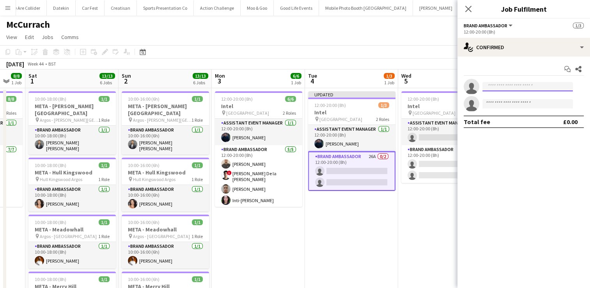
click at [495, 85] on input at bounding box center [528, 86] width 90 height 9
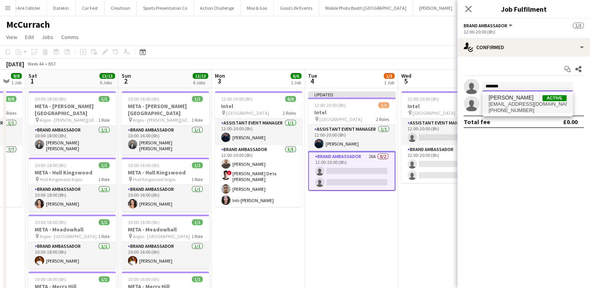
type input "*******"
click at [508, 110] on span "+447951544517" at bounding box center [528, 110] width 78 height 6
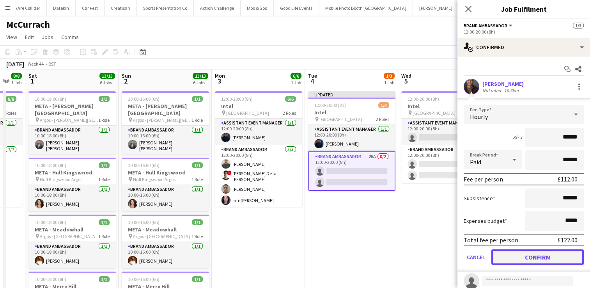
click at [517, 254] on button "Confirm" at bounding box center [537, 257] width 92 height 16
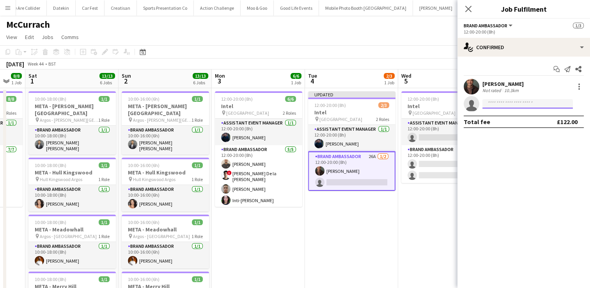
click at [514, 104] on input at bounding box center [528, 103] width 90 height 9
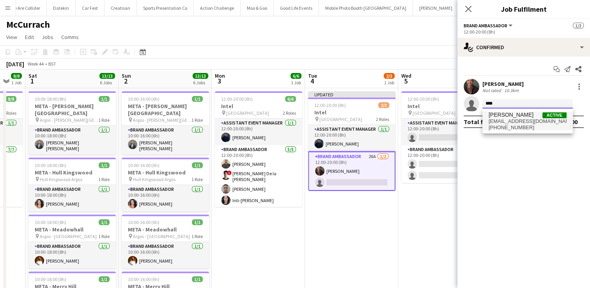
type input "****"
click at [517, 124] on span "+4407808152475" at bounding box center [528, 127] width 78 height 6
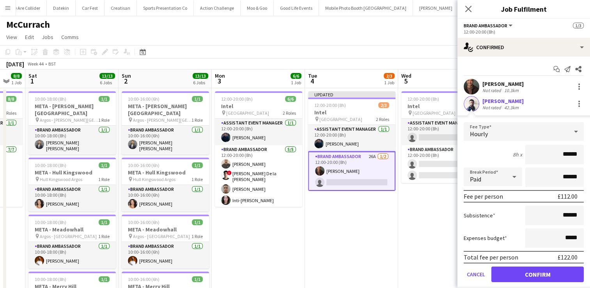
scroll to position [22, 0]
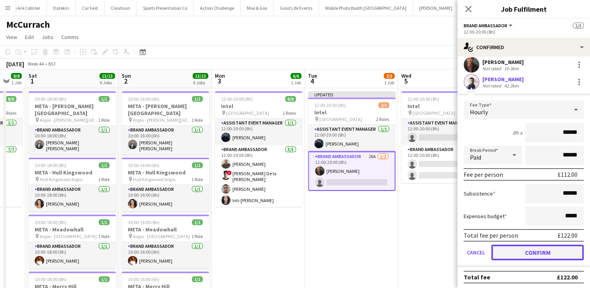
click at [531, 251] on button "Confirm" at bounding box center [537, 253] width 92 height 16
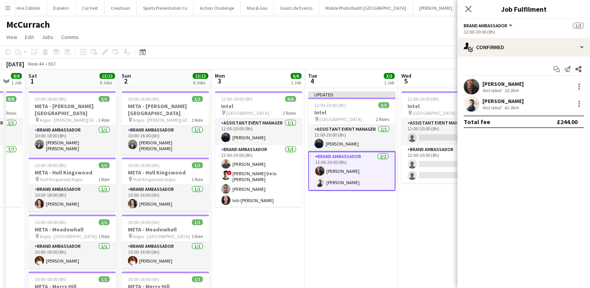
scroll to position [0, 0]
click at [437, 133] on app-card-role "Assistant Event Manager 20A 0/1 12:00-20:00 (8h) single-neutral-actions" at bounding box center [444, 132] width 87 height 27
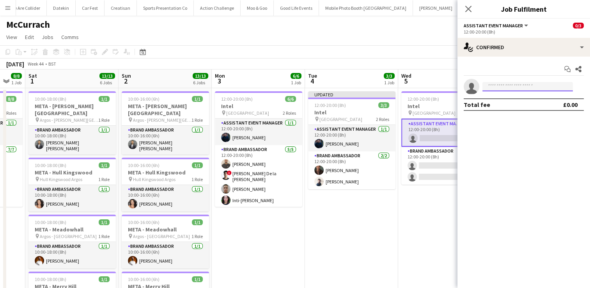
click at [501, 85] on input at bounding box center [528, 86] width 90 height 9
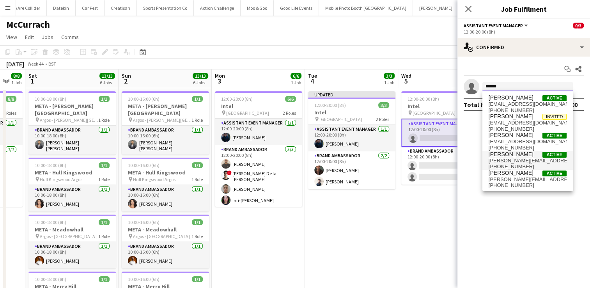
type input "******"
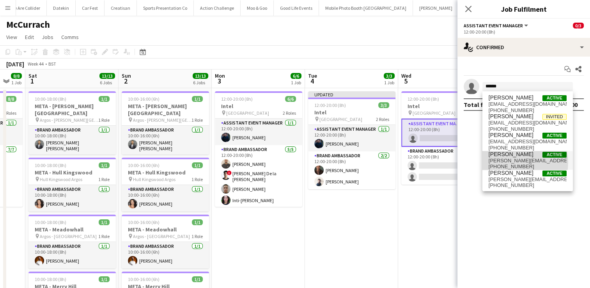
click at [510, 162] on span "jon@montoyamarketing.com" at bounding box center [528, 161] width 78 height 6
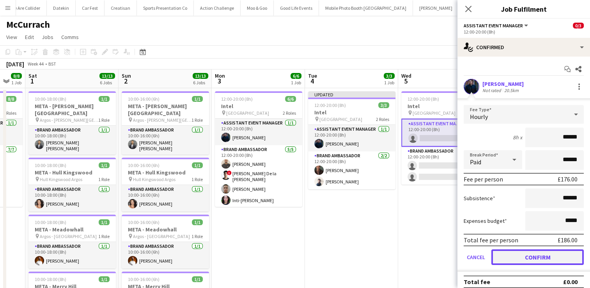
click at [531, 259] on button "Confirm" at bounding box center [537, 257] width 92 height 16
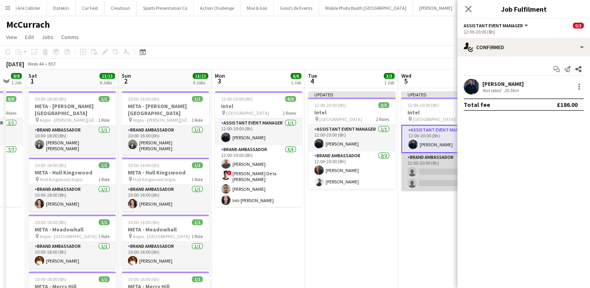
click at [438, 173] on app-card-role "Brand Ambassador 21A 0/2 12:00-20:00 (8h) single-neutral-actions single-neutral…" at bounding box center [444, 172] width 87 height 38
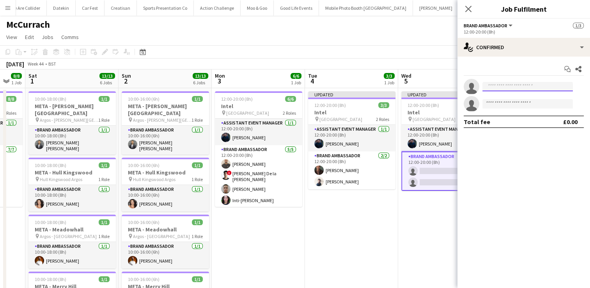
click at [506, 90] on input at bounding box center [528, 86] width 90 height 9
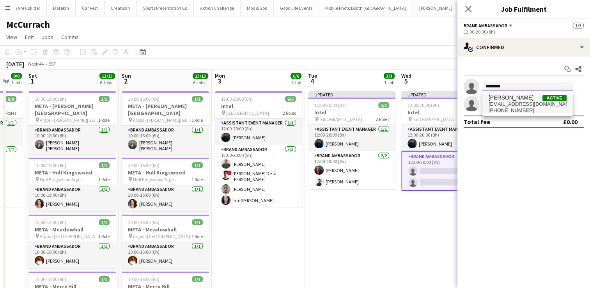
type input "********"
click at [519, 108] on span "+447453602257" at bounding box center [528, 110] width 78 height 6
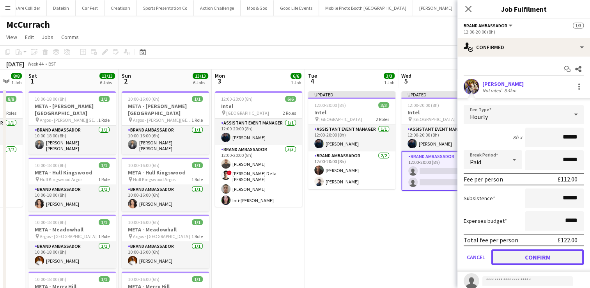
click at [529, 257] on button "Confirm" at bounding box center [537, 257] width 92 height 16
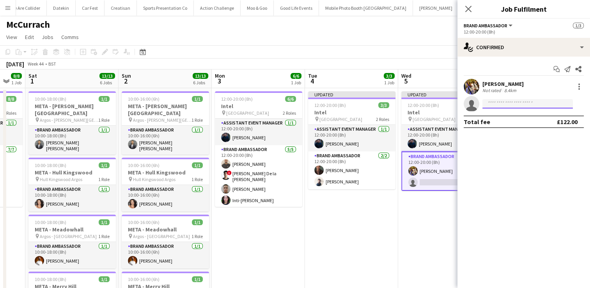
click at [503, 106] on input at bounding box center [528, 103] width 90 height 9
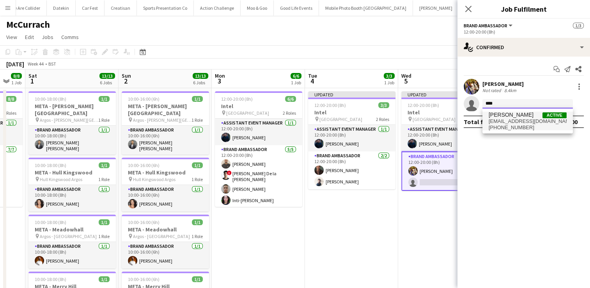
type input "****"
click at [507, 118] on span "Glyn Timberlake" at bounding box center [511, 115] width 45 height 7
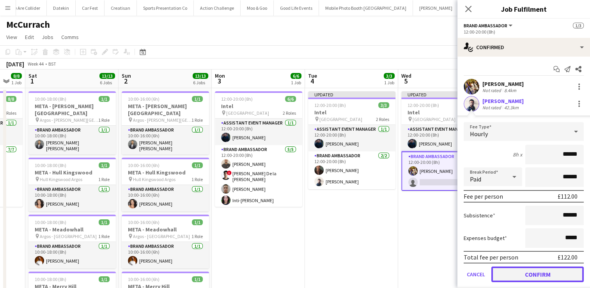
click at [532, 269] on button "Confirm" at bounding box center [537, 274] width 92 height 16
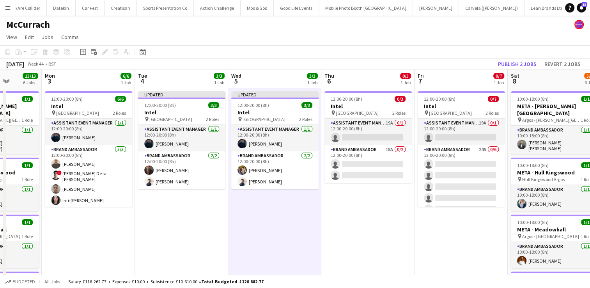
scroll to position [0, 238]
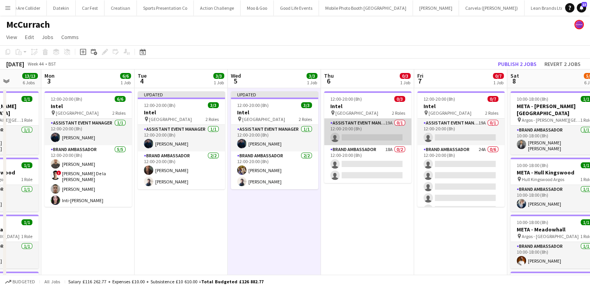
click at [370, 131] on app-card-role "Assistant Event Manager 19A 0/1 12:00-20:00 (8h) single-neutral-actions" at bounding box center [367, 132] width 87 height 27
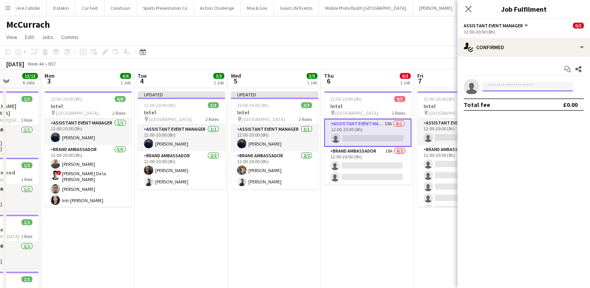
click at [495, 85] on input at bounding box center [528, 86] width 90 height 9
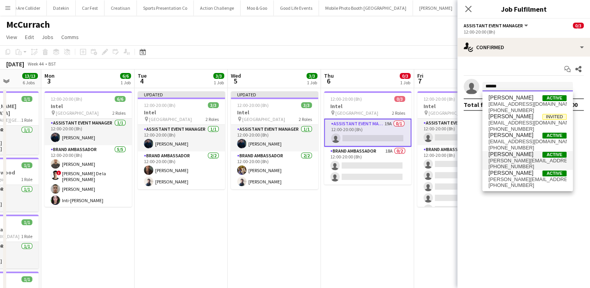
type input "******"
click at [519, 154] on span "Jonathan Montoya" at bounding box center [511, 154] width 45 height 7
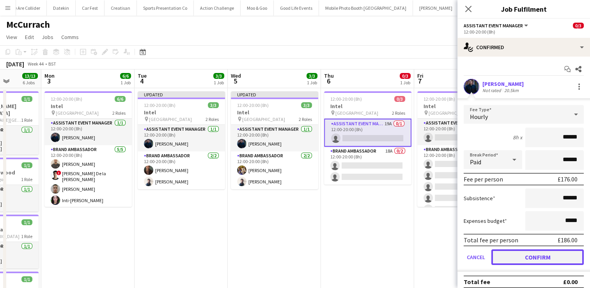
click at [534, 256] on button "Confirm" at bounding box center [537, 257] width 92 height 16
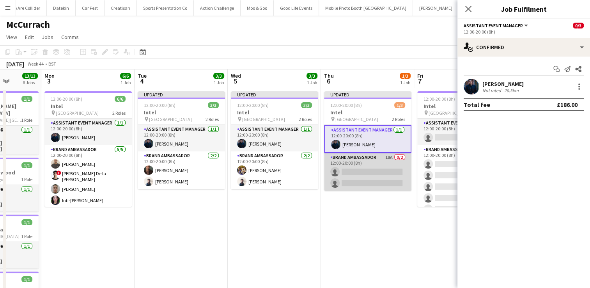
click at [364, 176] on app-card-role "Brand Ambassador 18A 0/2 12:00-20:00 (8h) single-neutral-actions single-neutral…" at bounding box center [367, 172] width 87 height 38
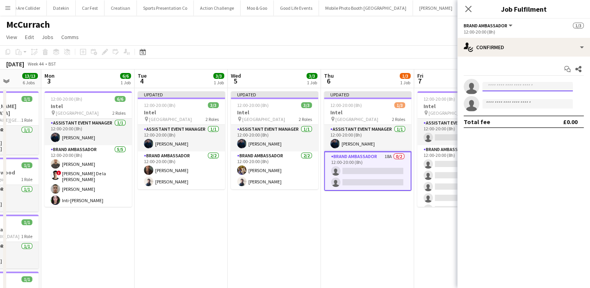
click at [493, 84] on input at bounding box center [528, 86] width 90 height 9
click at [496, 83] on input at bounding box center [528, 86] width 90 height 9
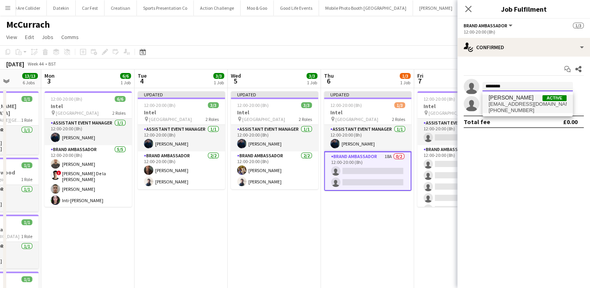
type input "********"
click at [505, 105] on span "adriangeorgenicolae@gmail.com" at bounding box center [528, 104] width 78 height 6
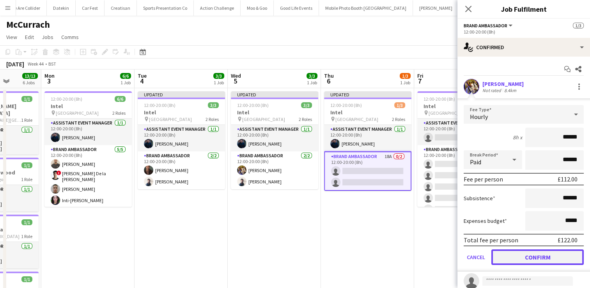
click at [527, 253] on button "Confirm" at bounding box center [537, 257] width 92 height 16
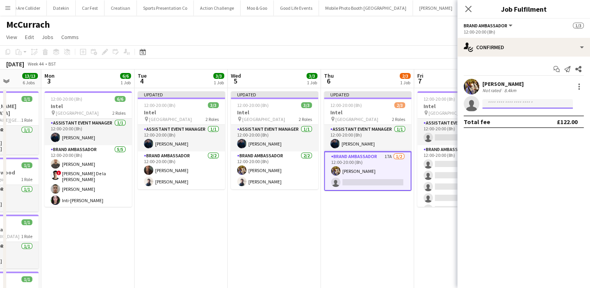
click at [511, 101] on input at bounding box center [528, 103] width 90 height 9
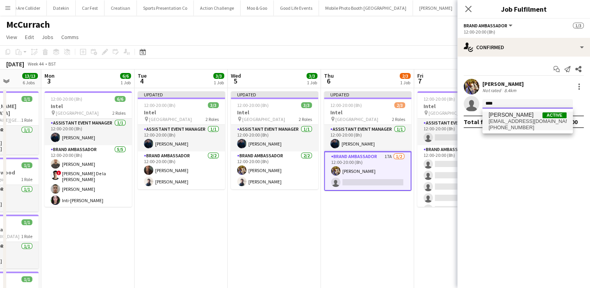
type input "****"
click at [511, 121] on span "glyntimberlake@hotmail.com" at bounding box center [528, 121] width 78 height 6
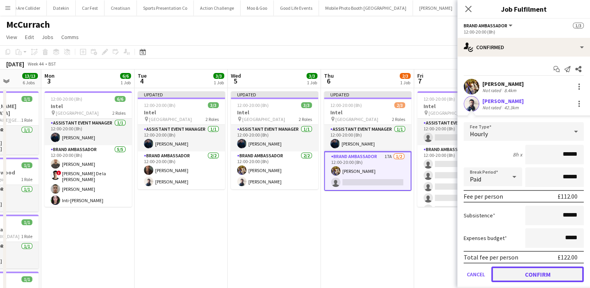
click at [527, 271] on button "Confirm" at bounding box center [537, 274] width 92 height 16
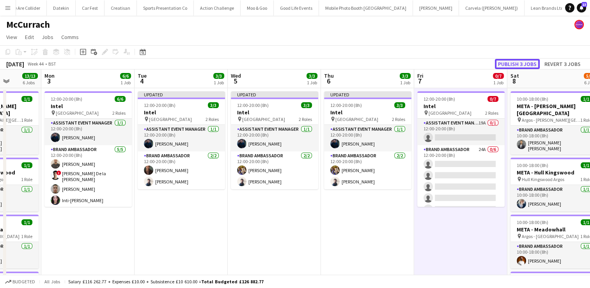
click at [516, 64] on button "Publish 3 jobs" at bounding box center [517, 64] width 45 height 10
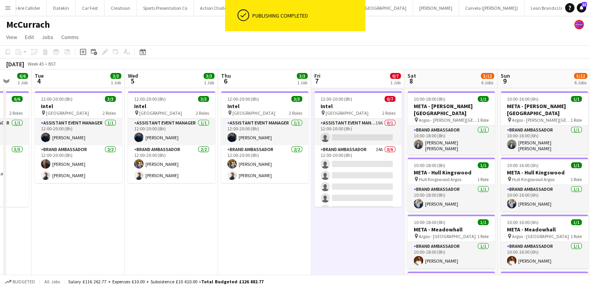
scroll to position [0, 342]
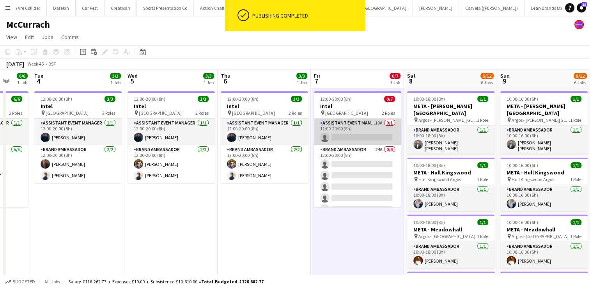
click at [367, 135] on app-card-role "Assistant Event Manager 19A 0/1 12:00-20:00 (8h) single-neutral-actions" at bounding box center [357, 132] width 87 height 27
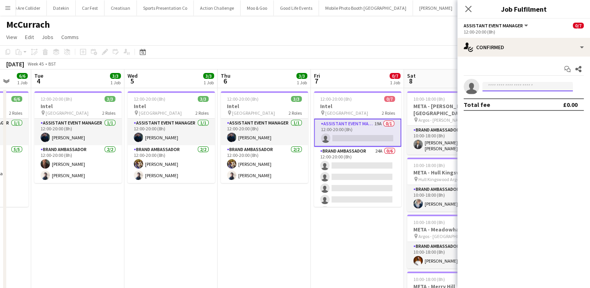
click at [505, 87] on input at bounding box center [528, 86] width 90 height 9
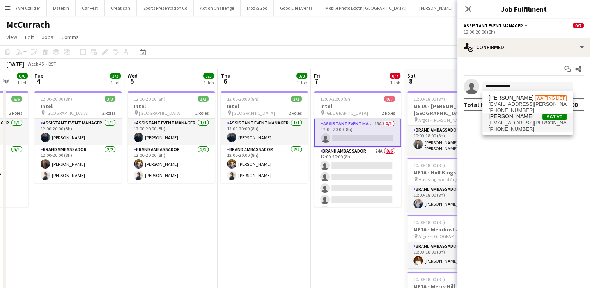
type input "**********"
click at [505, 126] on span "charlotte.ek.carter@gmail.com" at bounding box center [528, 123] width 78 height 6
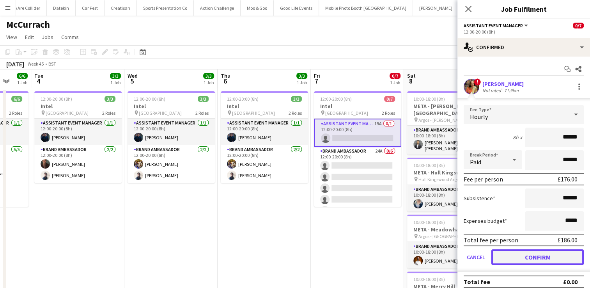
click at [520, 252] on button "Confirm" at bounding box center [537, 257] width 92 height 16
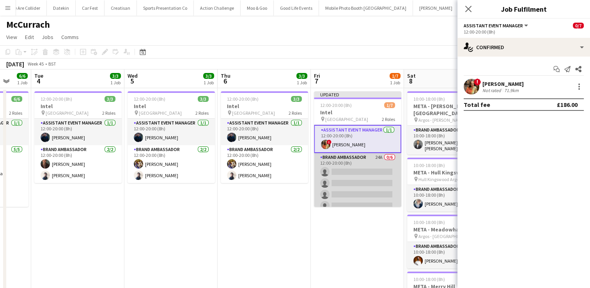
click at [352, 170] on app-card-role "Brand Ambassador 24A 0/6 12:00-20:00 (8h) single-neutral-actions single-neutral…" at bounding box center [357, 194] width 87 height 83
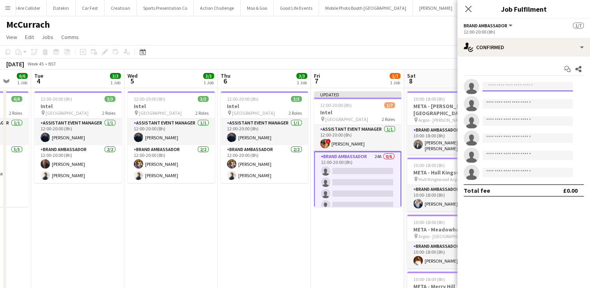
click at [524, 84] on input at bounding box center [528, 86] width 90 height 9
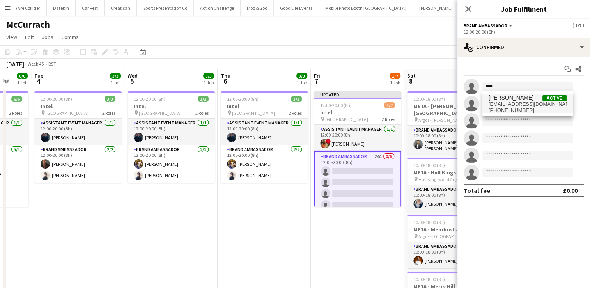
type input "****"
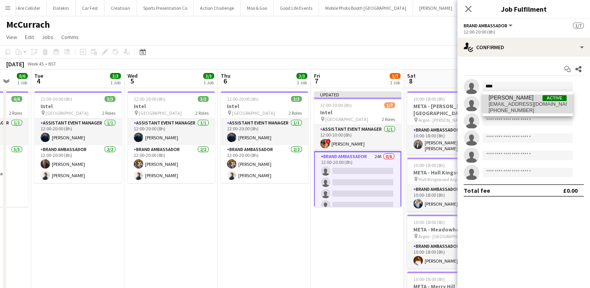
click at [516, 96] on span "Aziz Erdjan Active" at bounding box center [528, 97] width 78 height 7
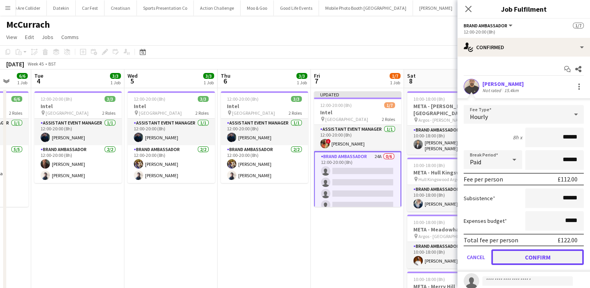
click at [522, 259] on button "Confirm" at bounding box center [537, 257] width 92 height 16
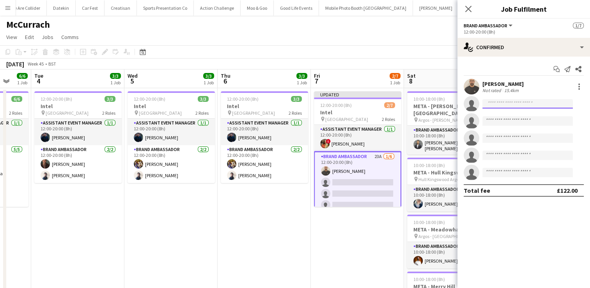
click at [524, 100] on input at bounding box center [528, 103] width 90 height 9
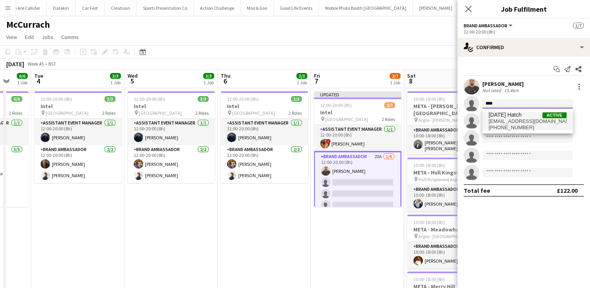
type input "****"
click at [520, 121] on span "epiphanyluciahatch@gmail.com" at bounding box center [528, 121] width 78 height 6
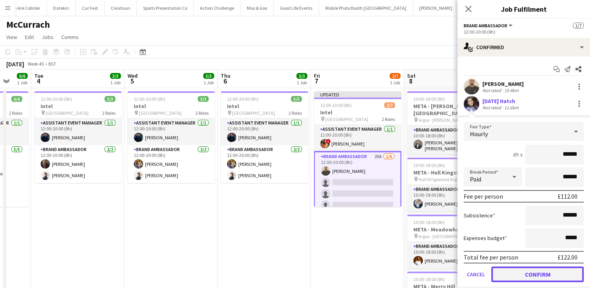
click at [522, 275] on button "Confirm" at bounding box center [537, 274] width 92 height 16
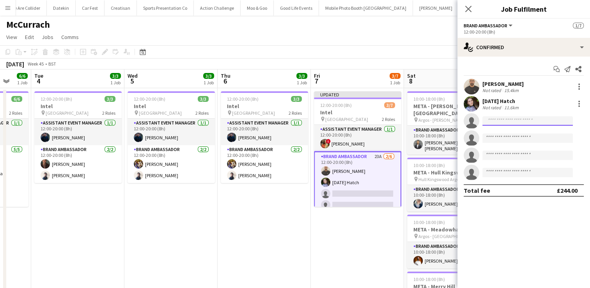
click at [530, 121] on input at bounding box center [528, 120] width 90 height 9
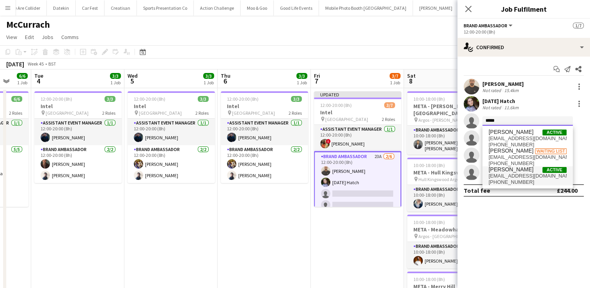
type input "*****"
click at [523, 173] on span "colindmarshall@me.com" at bounding box center [528, 176] width 78 height 6
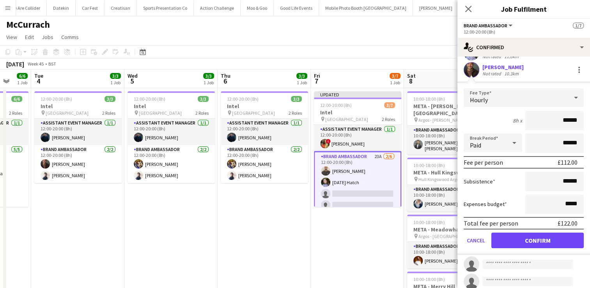
scroll to position [51, 0]
click at [538, 241] on button "Confirm" at bounding box center [537, 240] width 92 height 16
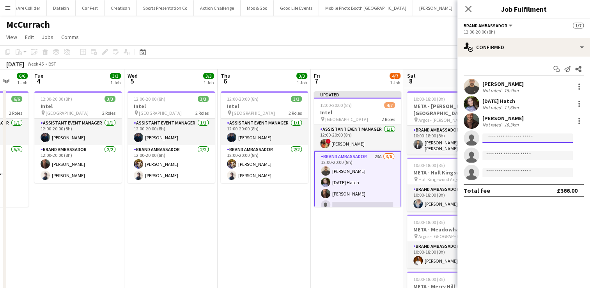
click at [510, 140] on input at bounding box center [528, 137] width 90 height 9
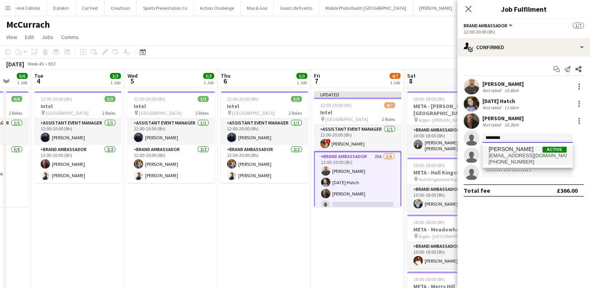
type input "********"
click at [510, 151] on span "Adrian Nicolae" at bounding box center [511, 149] width 45 height 7
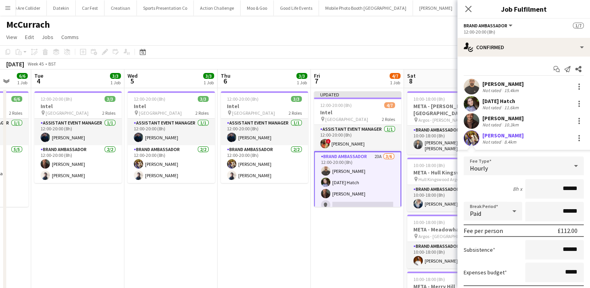
scroll to position [90, 0]
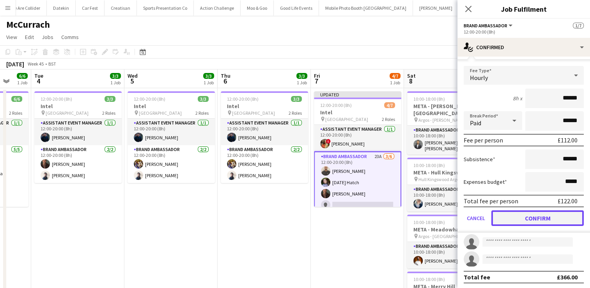
click at [545, 219] on button "Confirm" at bounding box center [537, 218] width 92 height 16
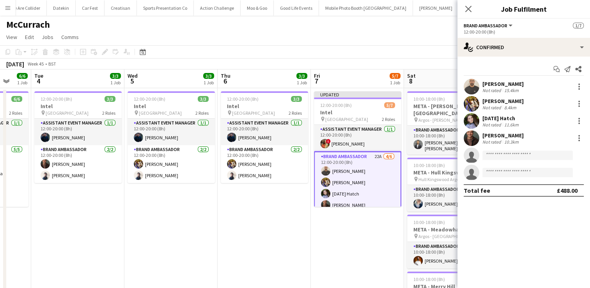
scroll to position [0, 0]
click at [507, 154] on input at bounding box center [528, 155] width 90 height 9
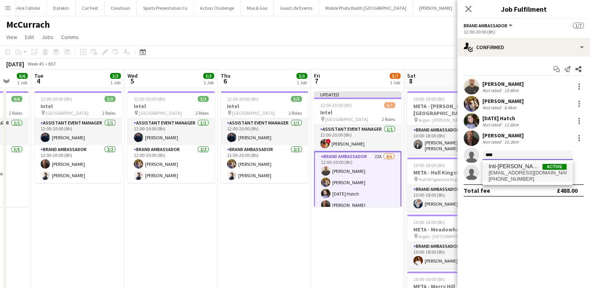
type input "****"
click at [510, 173] on span "deniseescalante@live.com" at bounding box center [528, 173] width 78 height 6
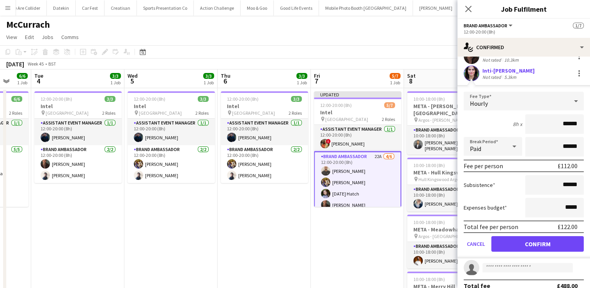
scroll to position [82, 0]
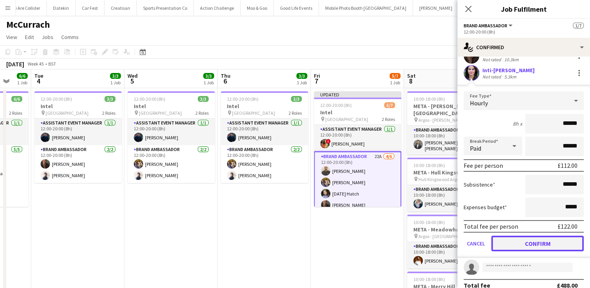
click at [530, 243] on button "Confirm" at bounding box center [537, 244] width 92 height 16
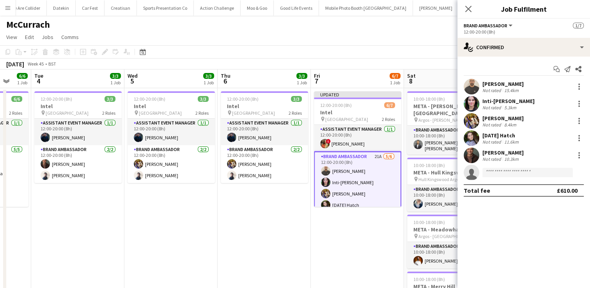
scroll to position [0, 0]
click at [520, 173] on input at bounding box center [528, 172] width 90 height 9
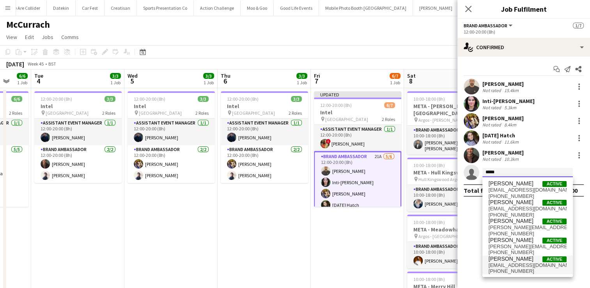
type input "*****"
click at [504, 260] on span "Julia WEBB" at bounding box center [511, 258] width 45 height 7
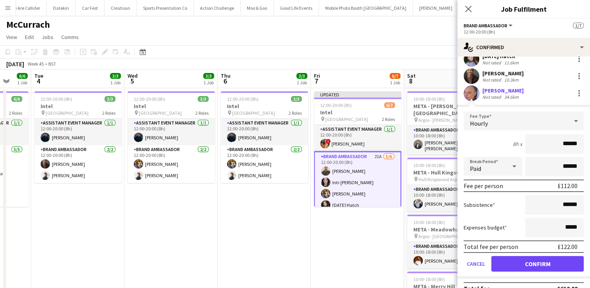
scroll to position [79, 0]
click at [521, 260] on button "Confirm" at bounding box center [537, 264] width 92 height 16
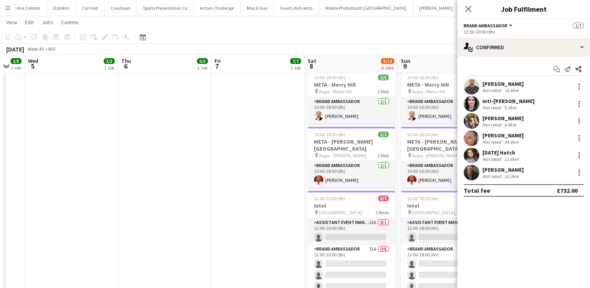
scroll to position [248, 0]
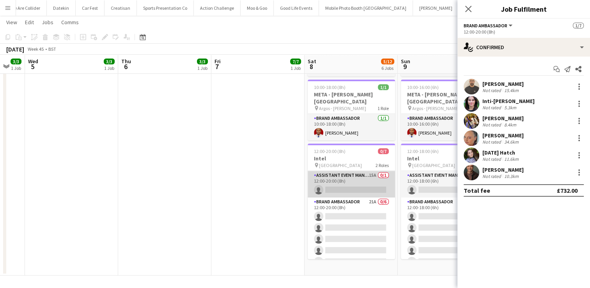
click at [343, 176] on app-card-role "Assistant Event Manager 15A 0/1 12:00-20:00 (8h) single-neutral-actions" at bounding box center [351, 184] width 87 height 27
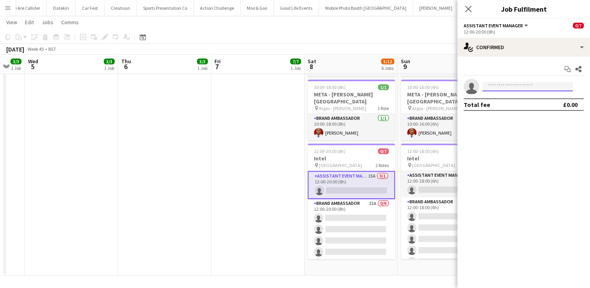
click at [515, 86] on input at bounding box center [528, 86] width 90 height 9
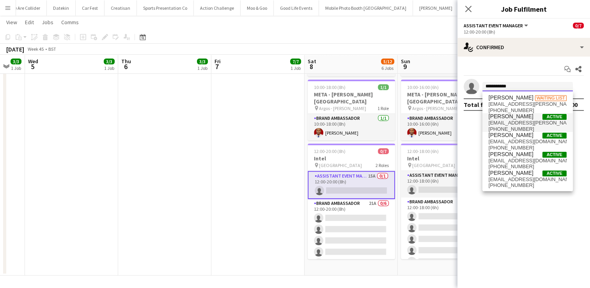
type input "**********"
click at [507, 122] on span "charlotte.ek.carter@gmail.com" at bounding box center [528, 123] width 78 height 6
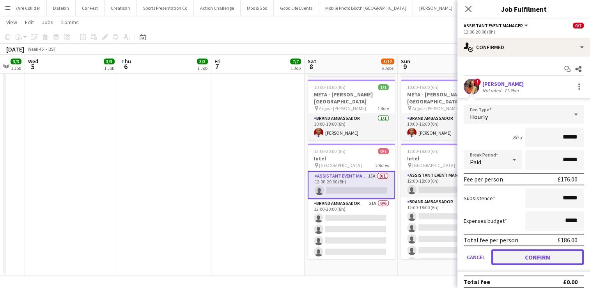
click at [528, 256] on button "Confirm" at bounding box center [537, 257] width 92 height 16
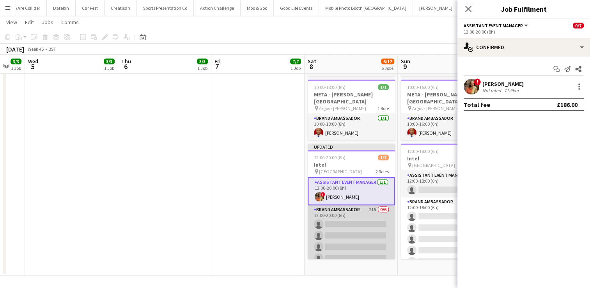
click at [333, 219] on app-card-role "Brand Ambassador 21A 0/6 12:00-20:00 (8h) single-neutral-actions single-neutral…" at bounding box center [351, 246] width 87 height 83
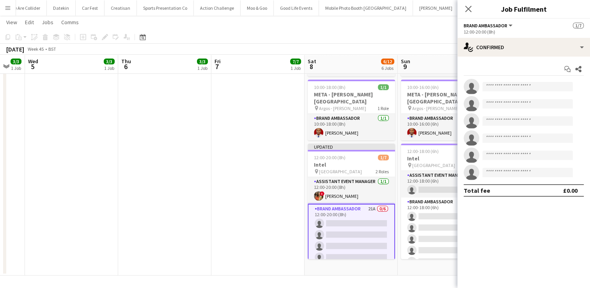
click at [534, 80] on app-invite-slot "single-neutral-actions" at bounding box center [524, 87] width 133 height 16
click at [534, 83] on input at bounding box center [528, 86] width 90 height 9
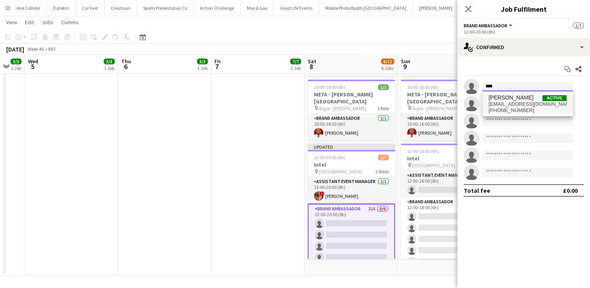
type input "****"
click at [516, 105] on span "azizercan95@gmail.com" at bounding box center [528, 104] width 78 height 6
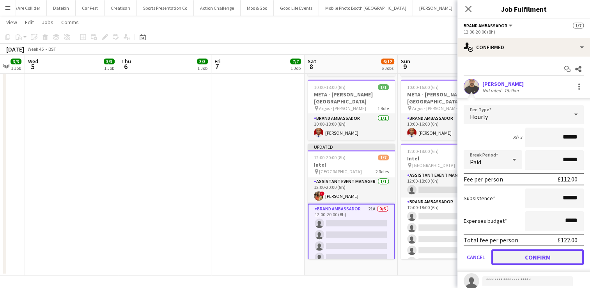
click at [540, 254] on button "Confirm" at bounding box center [537, 257] width 92 height 16
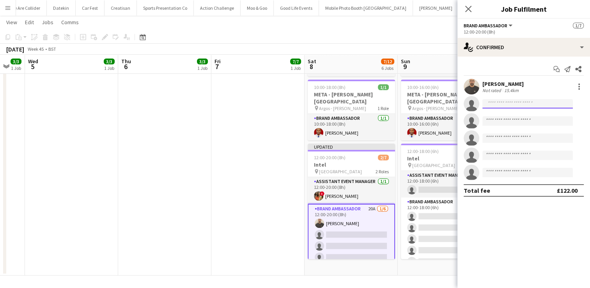
click at [511, 104] on input at bounding box center [528, 103] width 90 height 9
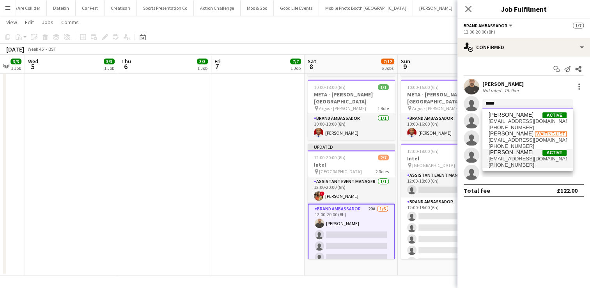
type input "*****"
click at [520, 165] on span "+447951544517" at bounding box center [528, 165] width 78 height 6
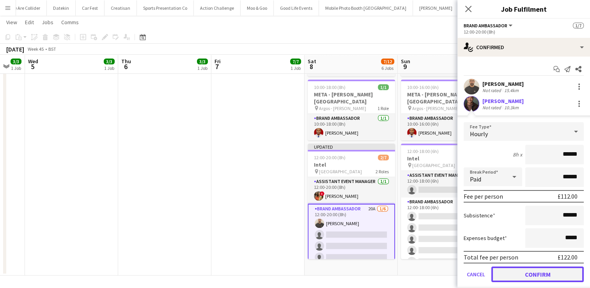
click at [532, 271] on button "Confirm" at bounding box center [537, 274] width 92 height 16
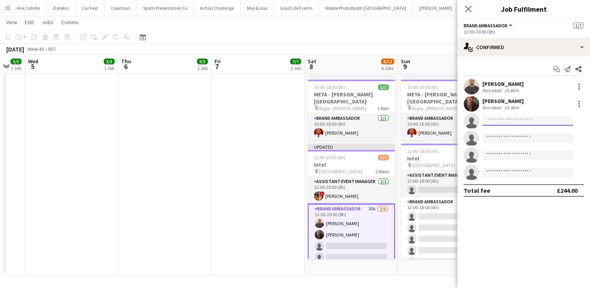
click at [504, 124] on input at bounding box center [528, 120] width 90 height 9
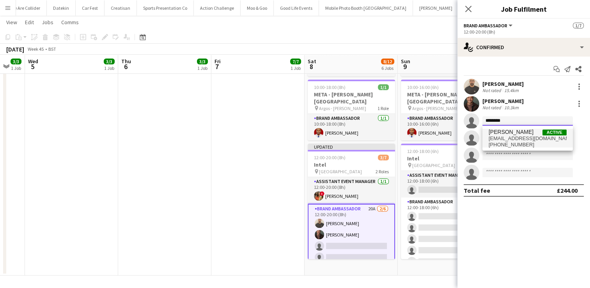
type input "********"
click at [521, 142] on span "+4407707391130" at bounding box center [528, 145] width 78 height 6
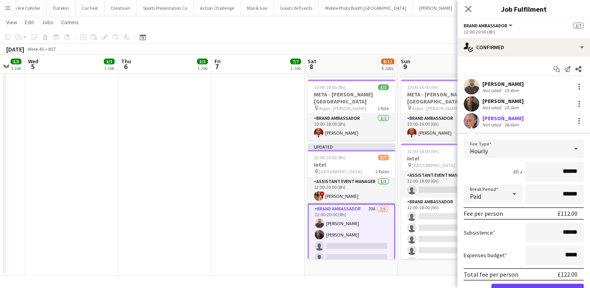
scroll to position [79, 0]
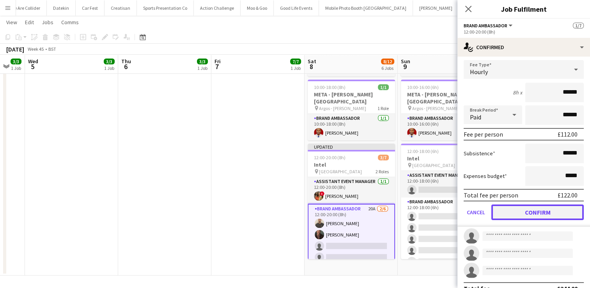
click at [540, 215] on button "Confirm" at bounding box center [537, 212] width 92 height 16
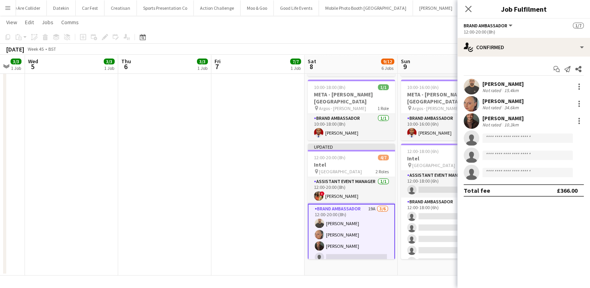
scroll to position [0, 0]
click at [499, 141] on input at bounding box center [528, 137] width 90 height 9
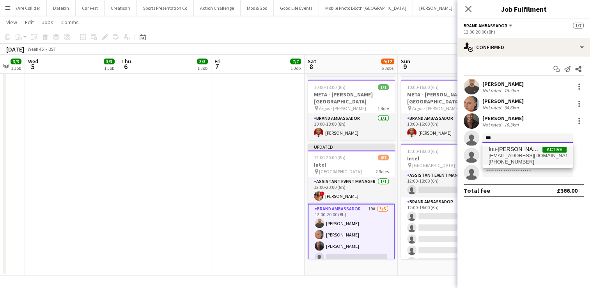
type input "***"
click at [502, 155] on span "deniseescalante@live.com" at bounding box center [528, 156] width 78 height 6
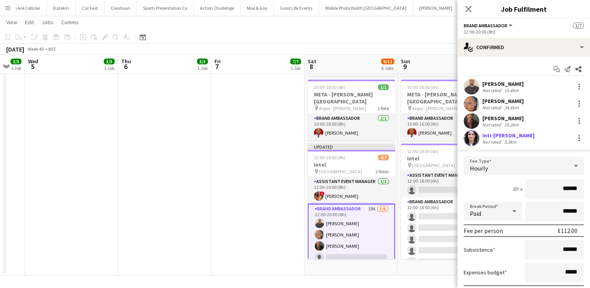
scroll to position [90, 0]
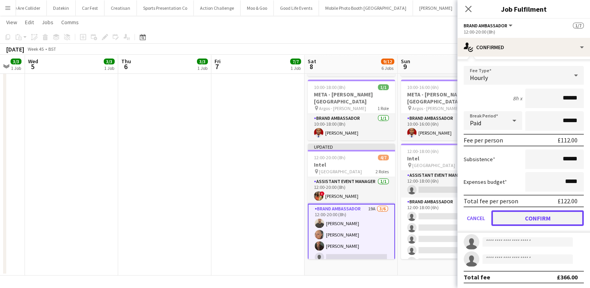
click at [549, 216] on button "Confirm" at bounding box center [537, 218] width 92 height 16
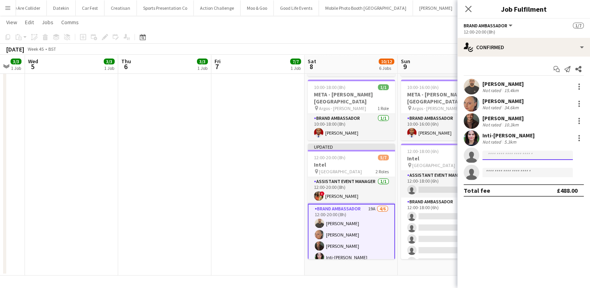
click at [503, 156] on input at bounding box center [528, 155] width 90 height 9
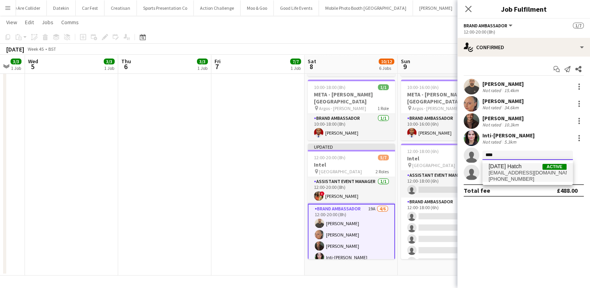
type input "****"
click at [506, 177] on span "+447728750501" at bounding box center [528, 179] width 78 height 6
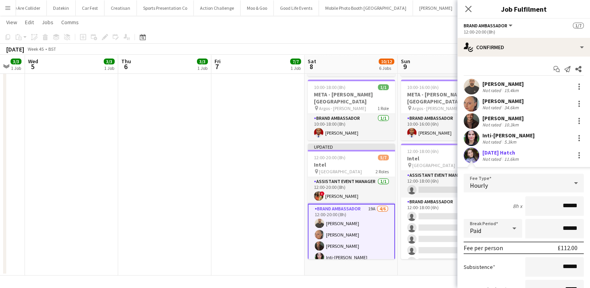
scroll to position [90, 0]
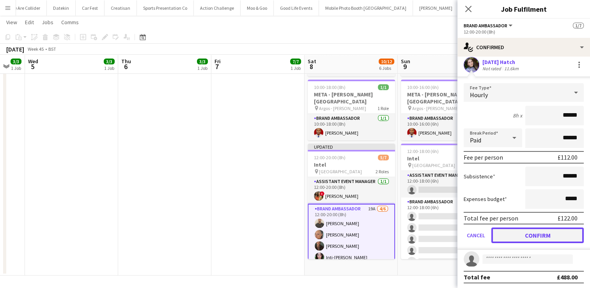
click at [542, 237] on button "Confirm" at bounding box center [537, 235] width 92 height 16
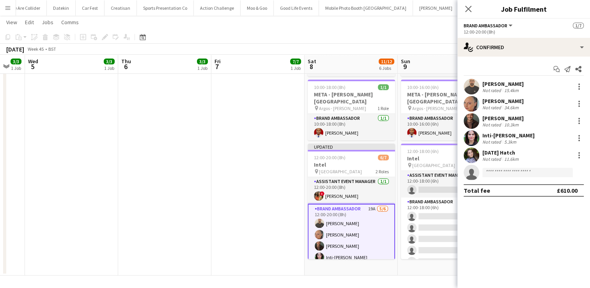
scroll to position [0, 0]
click at [516, 174] on input at bounding box center [528, 172] width 90 height 9
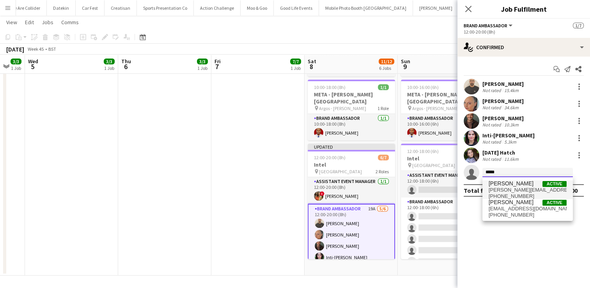
type input "*****"
click at [519, 193] on span "+4407985627989" at bounding box center [528, 196] width 78 height 6
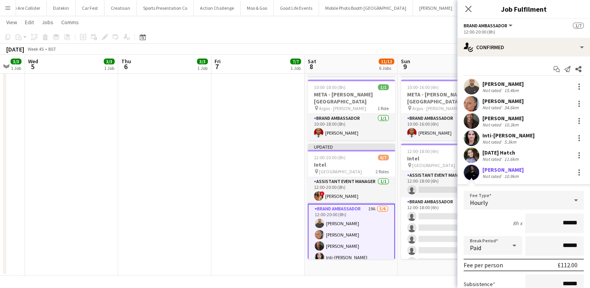
scroll to position [68, 0]
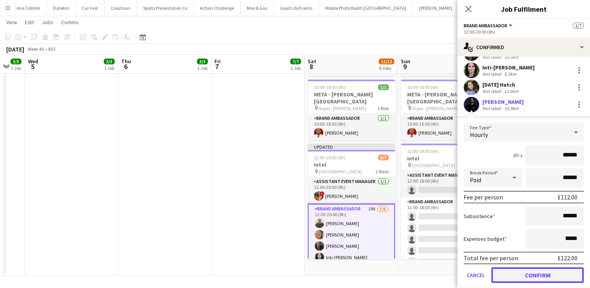
click at [527, 273] on button "Confirm" at bounding box center [537, 275] width 92 height 16
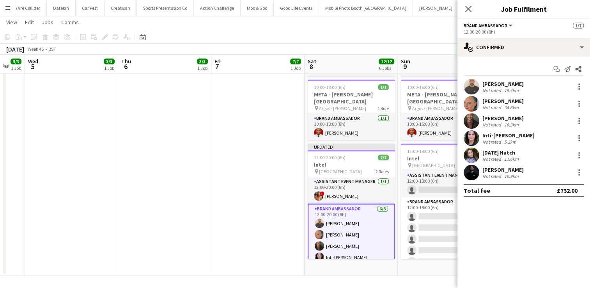
scroll to position [0, 0]
click at [435, 172] on app-card-role "Assistant Event Manager 17A 0/1 12:00-18:00 (6h) single-neutral-actions" at bounding box center [444, 184] width 87 height 27
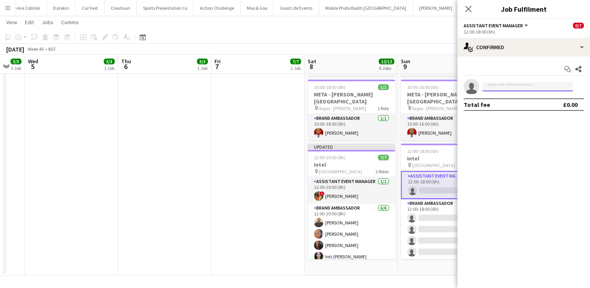
click at [502, 83] on input at bounding box center [528, 86] width 90 height 9
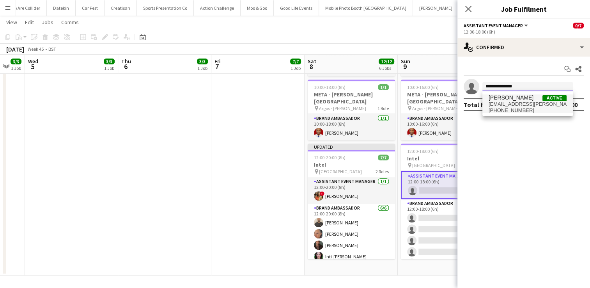
type input "**********"
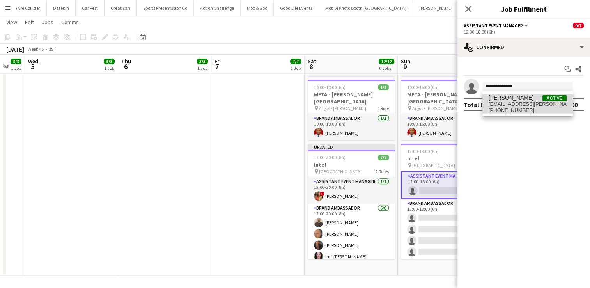
click at [516, 109] on span "+447538239245" at bounding box center [528, 110] width 78 height 6
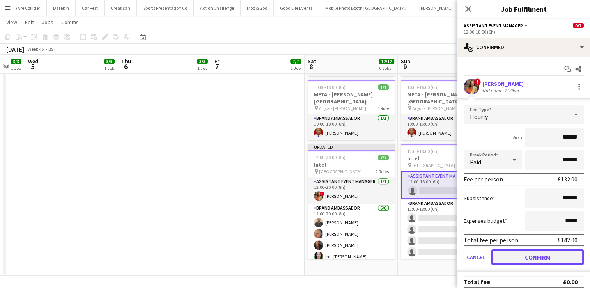
click at [536, 255] on button "Confirm" at bounding box center [537, 257] width 92 height 16
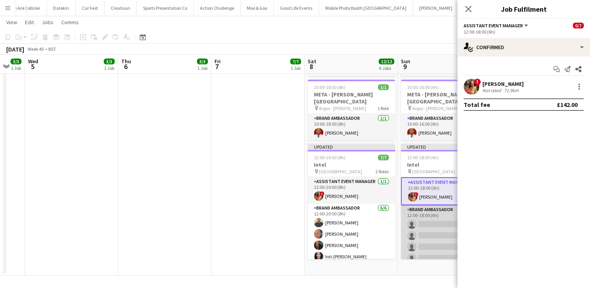
click at [432, 238] on app-card-role "Brand Ambassador 19A 0/6 12:00-18:00 (6h) single-neutral-actions single-neutral…" at bounding box center [444, 246] width 87 height 83
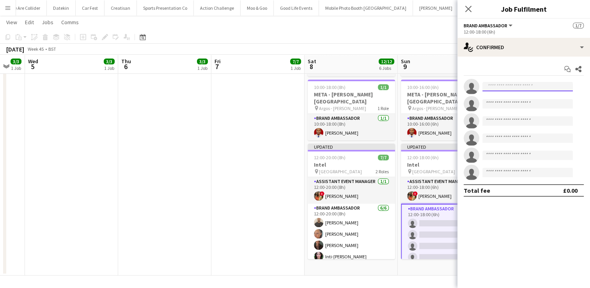
click at [502, 83] on input at bounding box center [528, 86] width 90 height 9
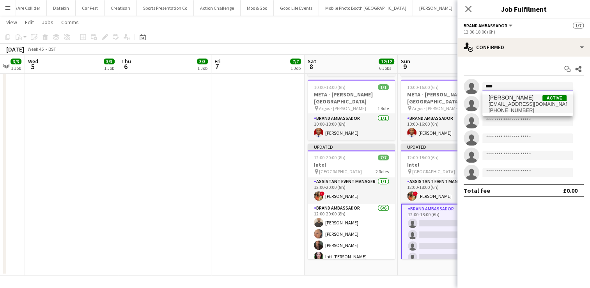
type input "****"
click at [510, 105] on span "azizercan95@gmail.com" at bounding box center [528, 104] width 78 height 6
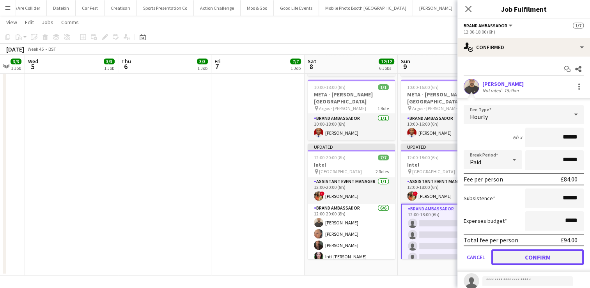
click at [529, 257] on button "Confirm" at bounding box center [537, 257] width 92 height 16
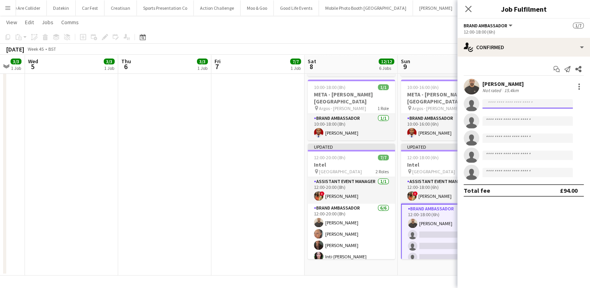
click at [497, 101] on input at bounding box center [528, 103] width 90 height 9
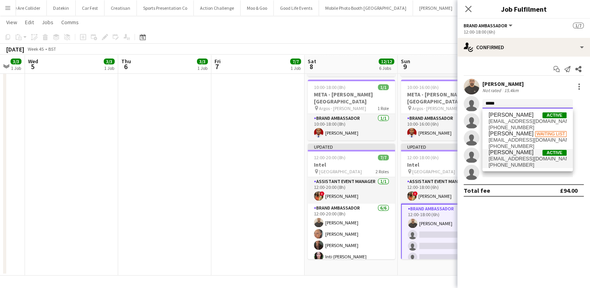
type input "*****"
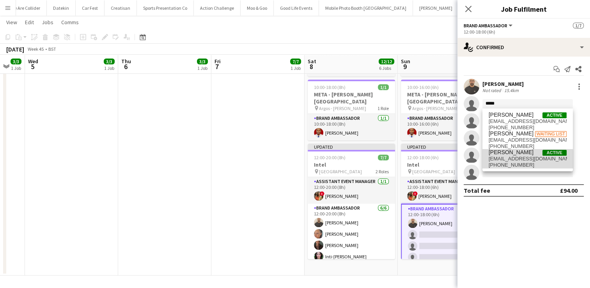
click at [513, 161] on span "colindmarshall@me.com" at bounding box center [528, 159] width 78 height 6
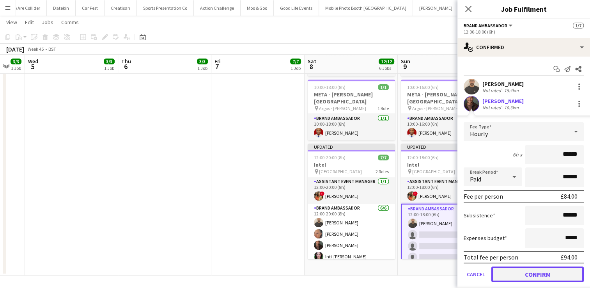
click at [540, 273] on button "Confirm" at bounding box center [537, 274] width 92 height 16
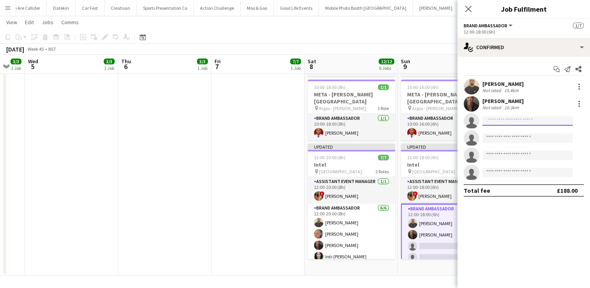
click at [507, 123] on input at bounding box center [528, 120] width 90 height 9
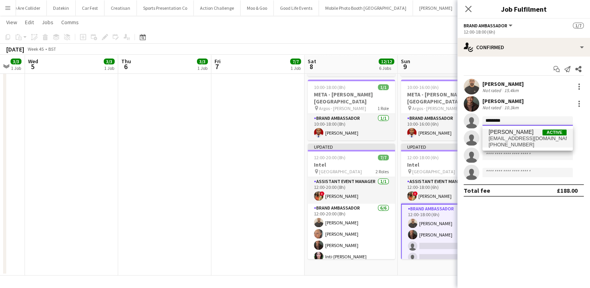
type input "********"
click at [513, 142] on span "+4407707391130" at bounding box center [528, 145] width 78 height 6
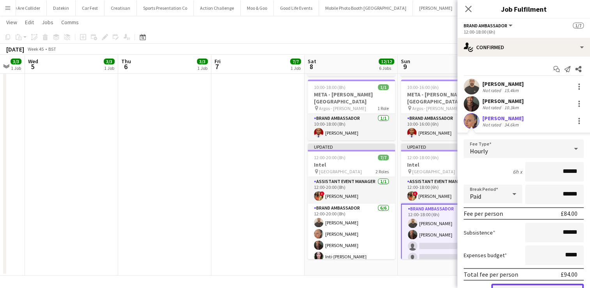
click at [534, 284] on button "Confirm" at bounding box center [537, 292] width 92 height 16
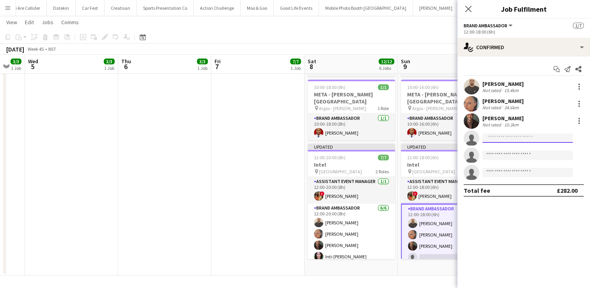
click at [510, 137] on input at bounding box center [528, 137] width 90 height 9
click at [509, 138] on input at bounding box center [528, 137] width 90 height 9
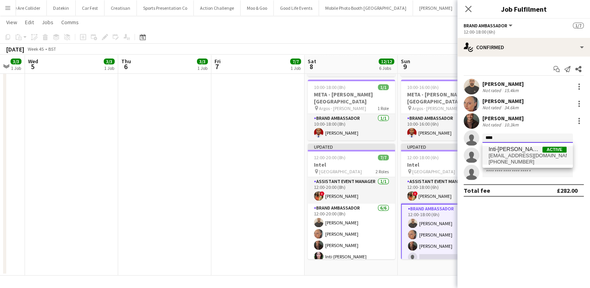
type input "****"
click at [509, 151] on span "Inti-Denise Escalante" at bounding box center [516, 149] width 54 height 7
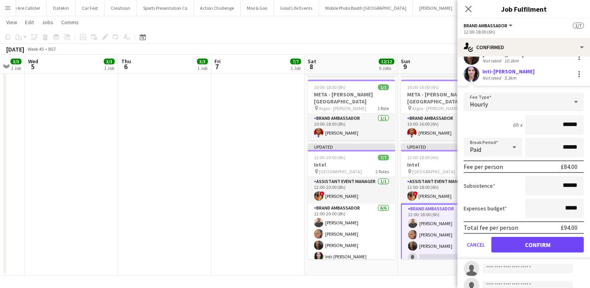
scroll to position [65, 0]
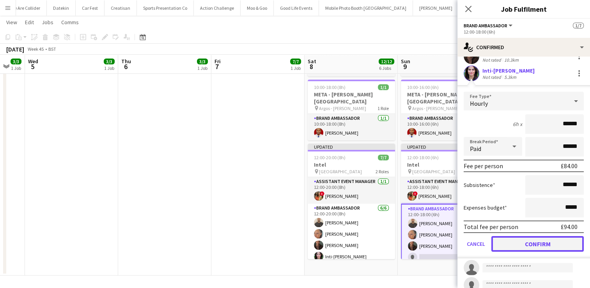
click at [541, 243] on button "Confirm" at bounding box center [537, 244] width 92 height 16
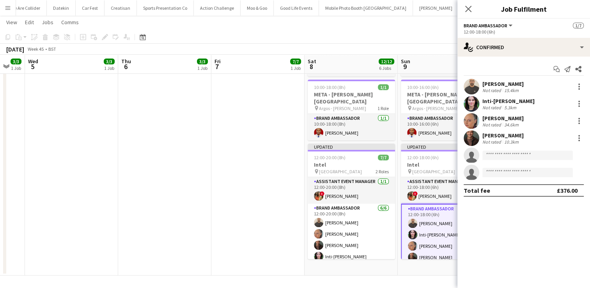
scroll to position [0, 0]
click at [513, 154] on input at bounding box center [528, 155] width 90 height 9
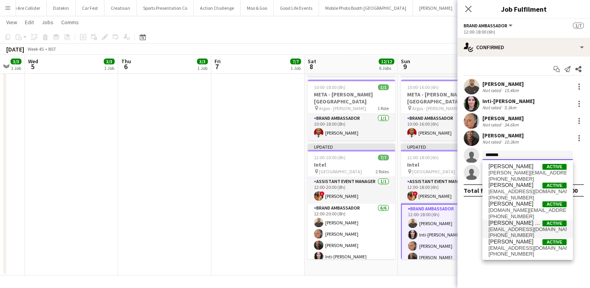
type input "******"
click at [511, 227] on span "08adrian2@gmail.com" at bounding box center [528, 229] width 78 height 6
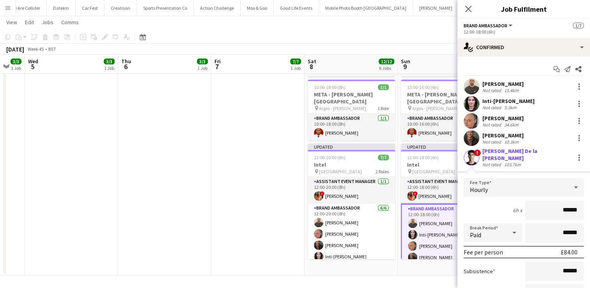
scroll to position [90, 0]
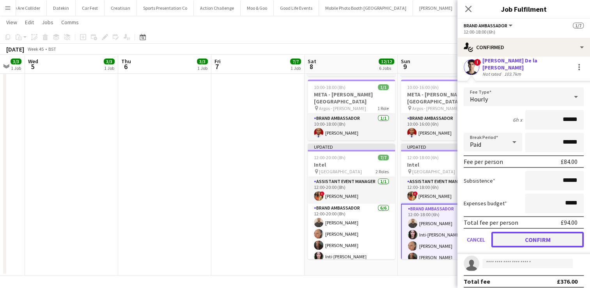
click at [529, 236] on button "Confirm" at bounding box center [537, 240] width 92 height 16
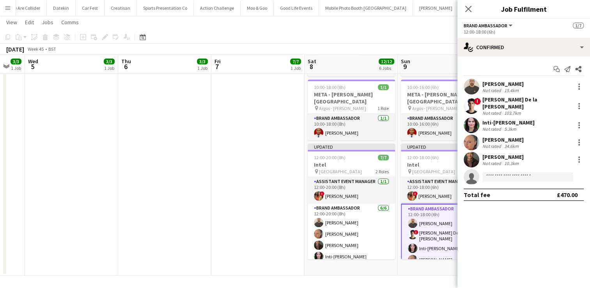
scroll to position [0, 0]
click at [506, 172] on input at bounding box center [528, 176] width 90 height 9
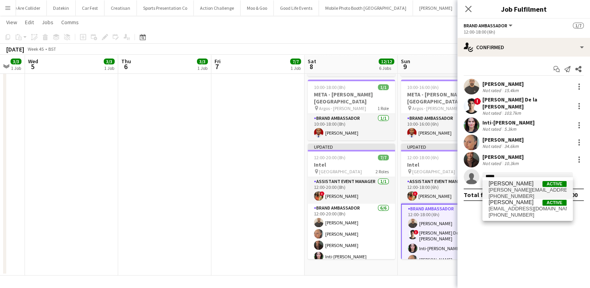
type input "*****"
click at [511, 184] on span "Brandon Cooper" at bounding box center [511, 183] width 45 height 7
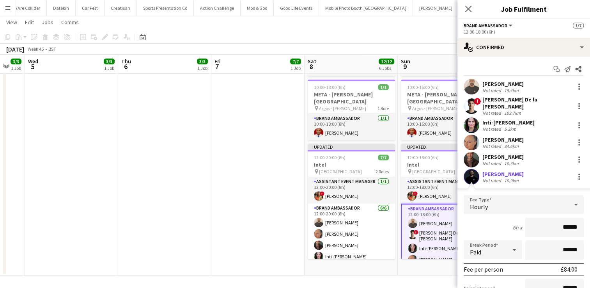
scroll to position [90, 0]
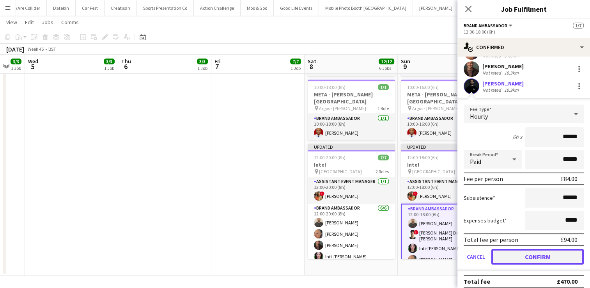
click at [541, 251] on button "Confirm" at bounding box center [537, 257] width 92 height 16
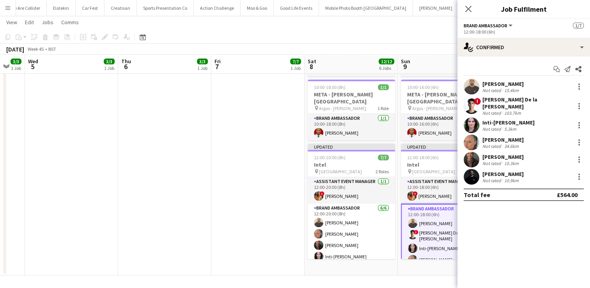
scroll to position [0, 0]
click at [410, 258] on app-date-cell "10:00-16:00 (6h) 1/1 META - Bradford Forster Square pin Argos - Bradford Forste…" at bounding box center [444, 57] width 93 height 436
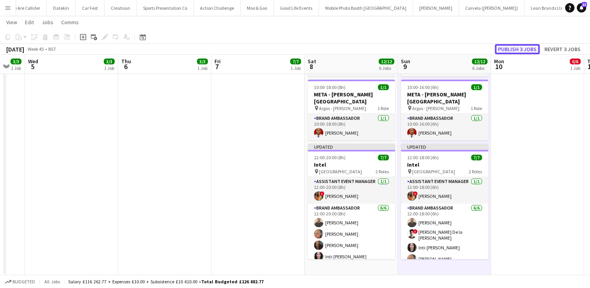
click at [529, 49] on button "Publish 3 jobs" at bounding box center [517, 49] width 45 height 10
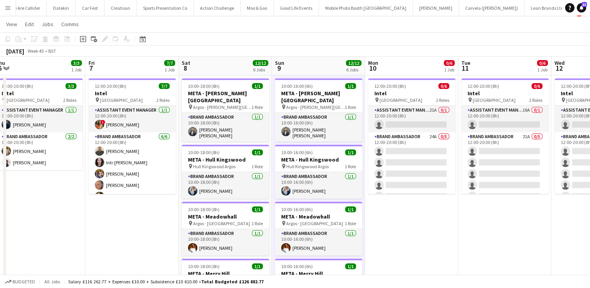
scroll to position [12, 0]
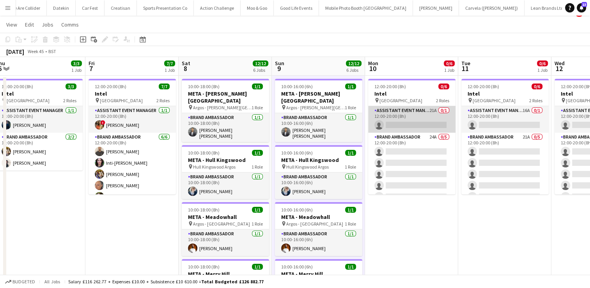
click at [407, 124] on app-card-role "Assistant Event Manager 21A 0/1 12:00-20:00 (8h) single-neutral-actions" at bounding box center [411, 119] width 87 height 27
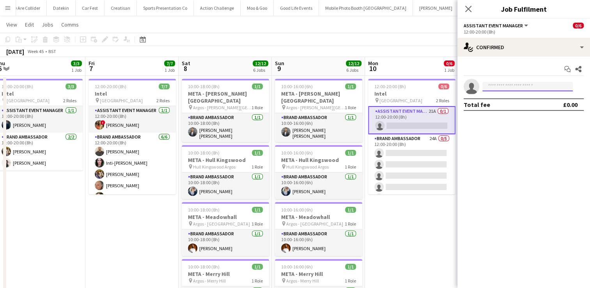
click at [504, 90] on input at bounding box center [528, 86] width 90 height 9
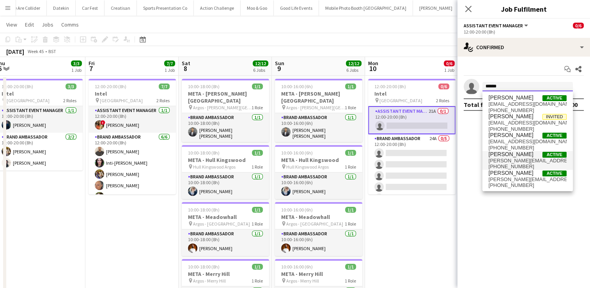
type input "******"
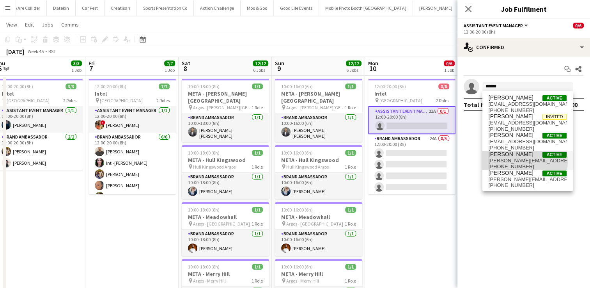
click at [516, 161] on span "jon@montoyamarketing.com" at bounding box center [528, 161] width 78 height 6
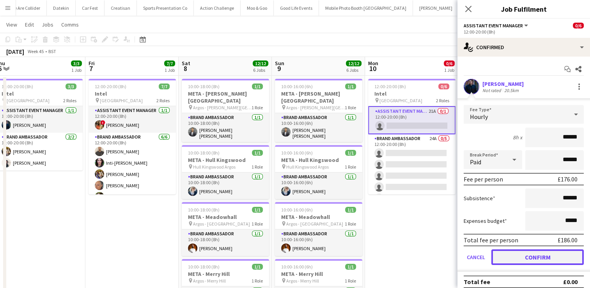
click at [525, 260] on button "Confirm" at bounding box center [537, 257] width 92 height 16
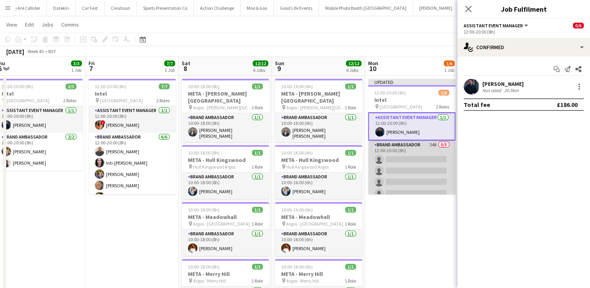
click at [405, 173] on app-card-role "Brand Ambassador 24A 0/5 12:00-20:00 (8h) single-neutral-actions single-neutral…" at bounding box center [411, 176] width 87 height 72
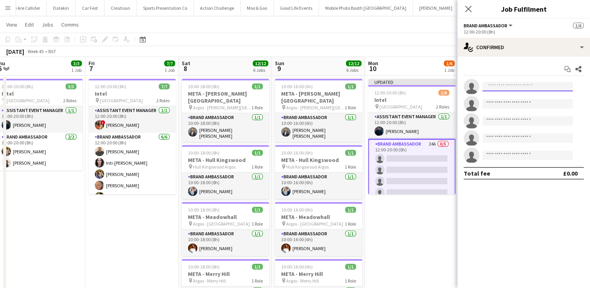
click at [491, 87] on input at bounding box center [528, 86] width 90 height 9
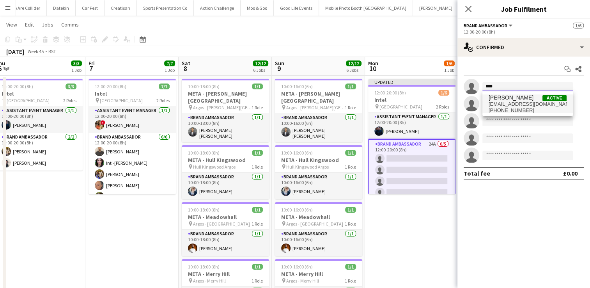
type input "****"
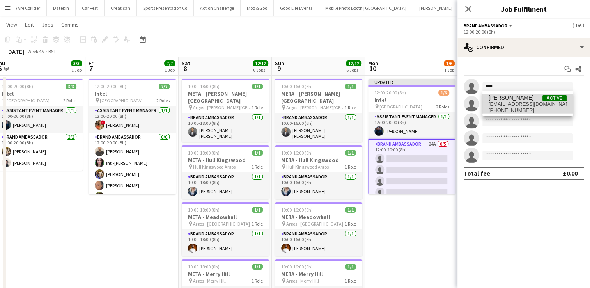
click at [502, 101] on span "Aziz Erdjan" at bounding box center [511, 97] width 45 height 7
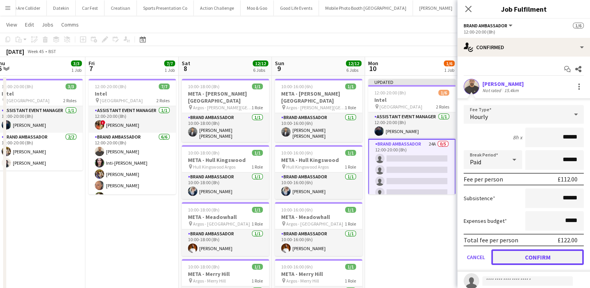
click at [535, 251] on button "Confirm" at bounding box center [537, 257] width 92 height 16
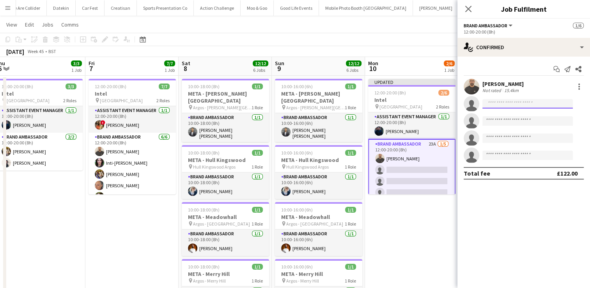
click at [510, 105] on input at bounding box center [528, 103] width 90 height 9
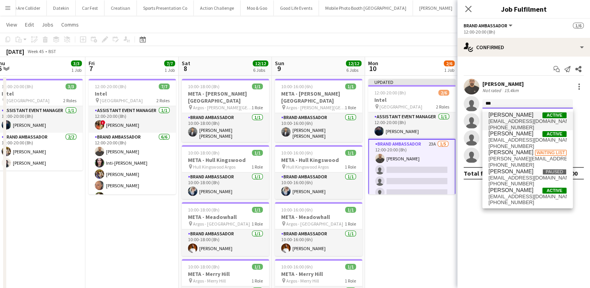
type input "***"
click at [511, 122] on span "bilal.alatrash@hotmail.co.uk" at bounding box center [528, 121] width 78 height 6
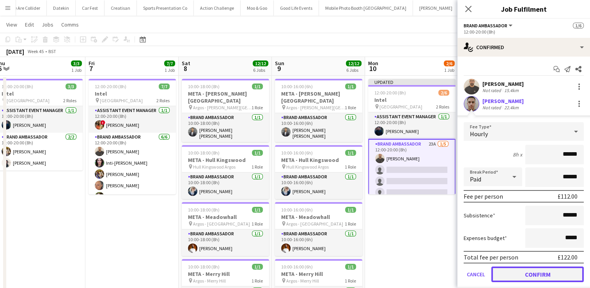
click at [528, 271] on button "Confirm" at bounding box center [537, 274] width 92 height 16
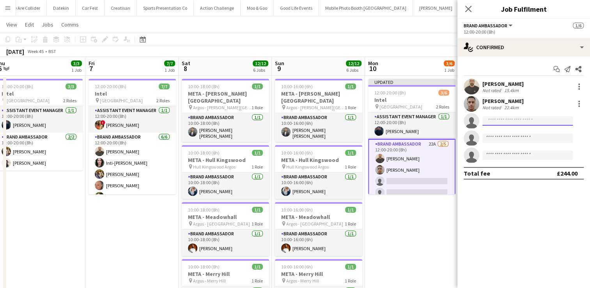
click at [513, 121] on input at bounding box center [528, 120] width 90 height 9
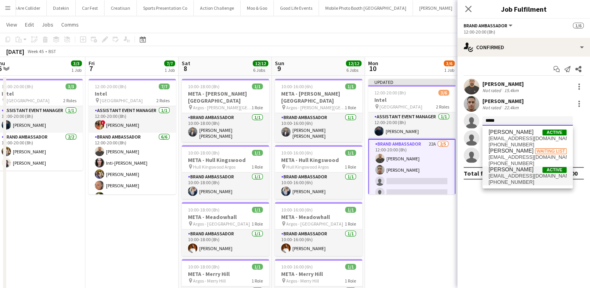
type input "*****"
click at [511, 171] on span "Colin Marshall" at bounding box center [511, 169] width 45 height 7
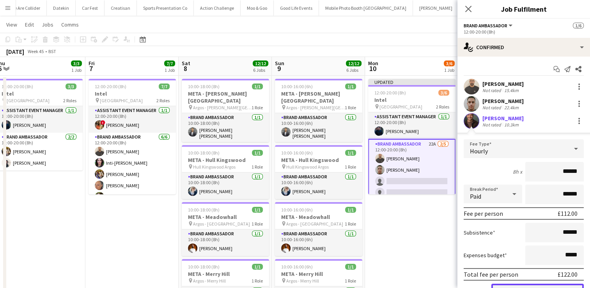
click at [525, 285] on button "Confirm" at bounding box center [537, 292] width 92 height 16
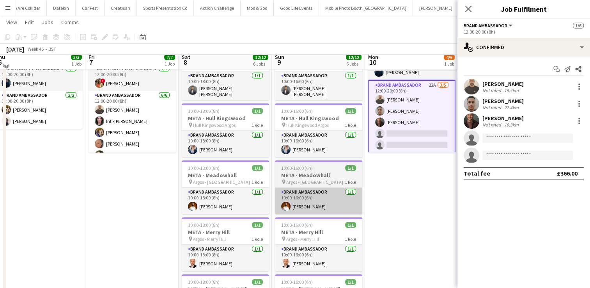
scroll to position [44, 0]
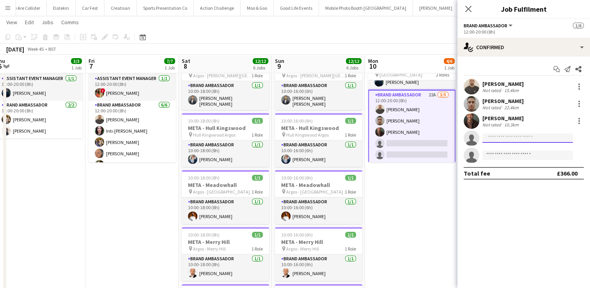
click at [509, 137] on input at bounding box center [528, 137] width 90 height 9
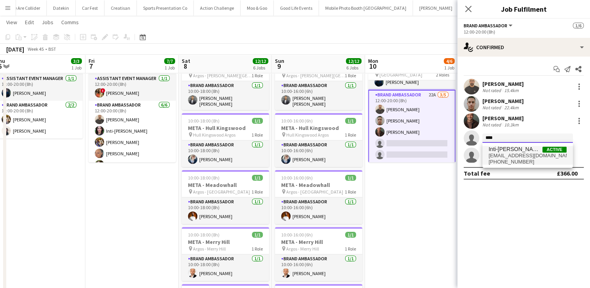
type input "****"
click at [509, 153] on span "deniseescalante@live.com" at bounding box center [528, 156] width 78 height 6
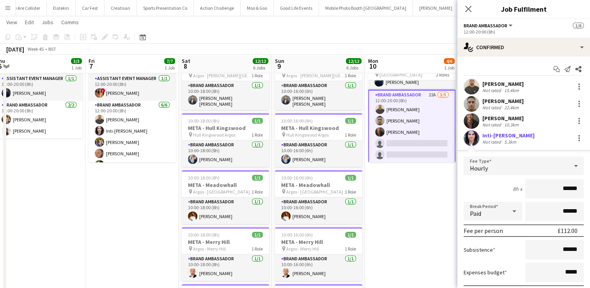
scroll to position [73, 0]
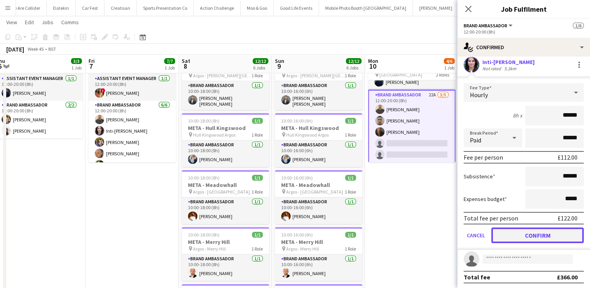
click at [522, 237] on button "Confirm" at bounding box center [537, 235] width 92 height 16
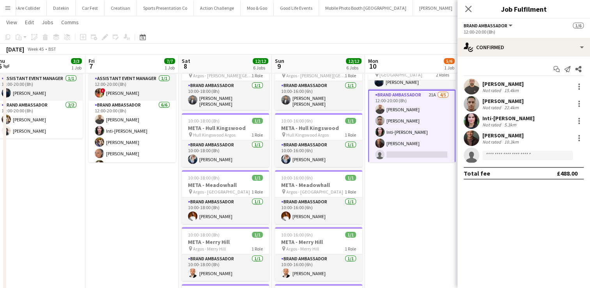
scroll to position [0, 0]
click at [500, 154] on input at bounding box center [528, 155] width 90 height 9
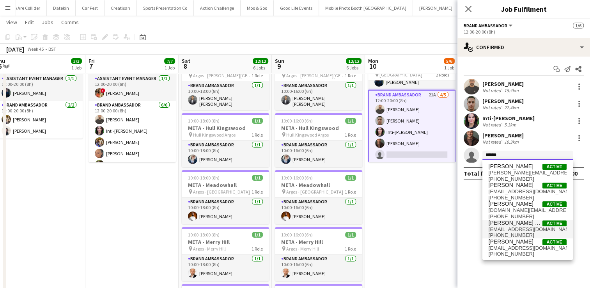
type input "******"
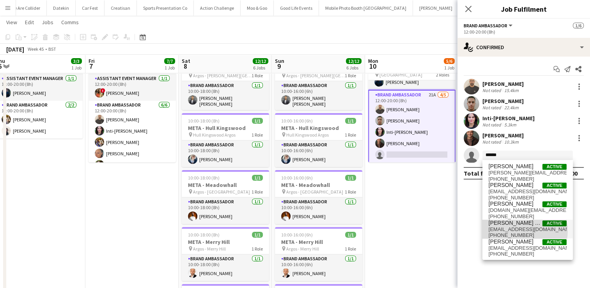
click at [512, 230] on span "08adrian2@gmail.com" at bounding box center [528, 229] width 78 height 6
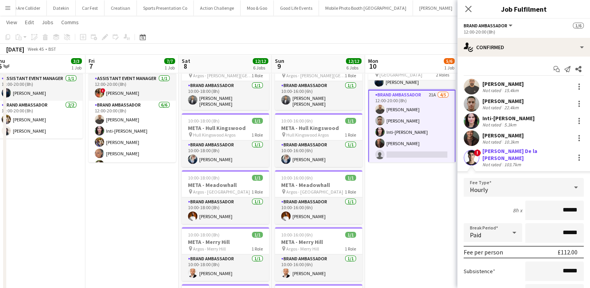
scroll to position [73, 0]
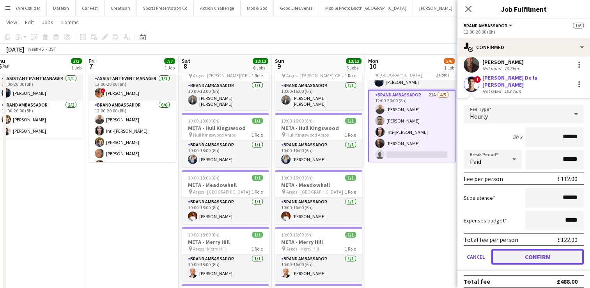
click at [527, 249] on button "Confirm" at bounding box center [537, 257] width 92 height 16
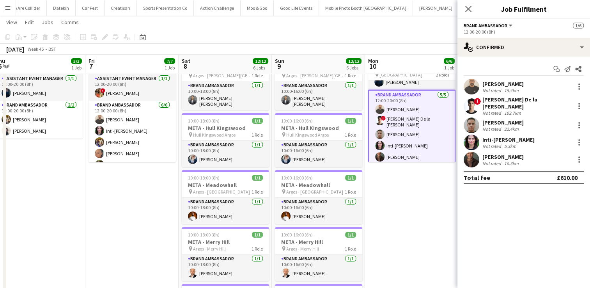
scroll to position [0, 0]
click at [432, 208] on app-date-cell "Updated 12:00-20:00 (8h) 6/6 Intel pin London 2 Roles Assistant Event Manager 1…" at bounding box center [411, 262] width 93 height 436
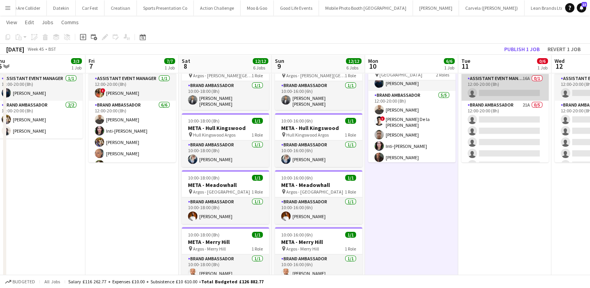
click at [512, 90] on app-card-role "Assistant Event Manager 16A 0/1 12:00-20:00 (8h) single-neutral-actions" at bounding box center [504, 87] width 87 height 27
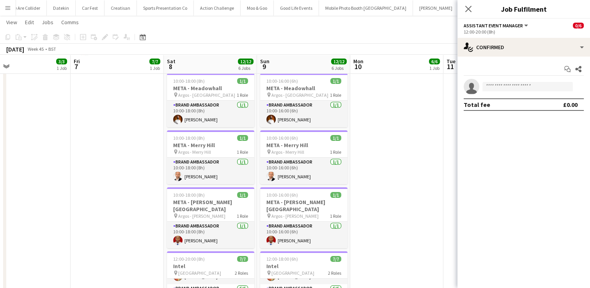
scroll to position [248, 0]
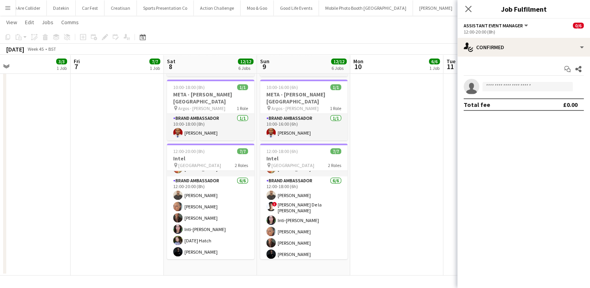
drag, startPoint x: 312, startPoint y: 192, endPoint x: 385, endPoint y: 233, distance: 84.5
click at [385, 233] on app-date-cell "Updated 12:00-20:00 (8h) 6/6 Intel pin London 2 Roles Assistant Event Manager 1…" at bounding box center [396, 57] width 93 height 436
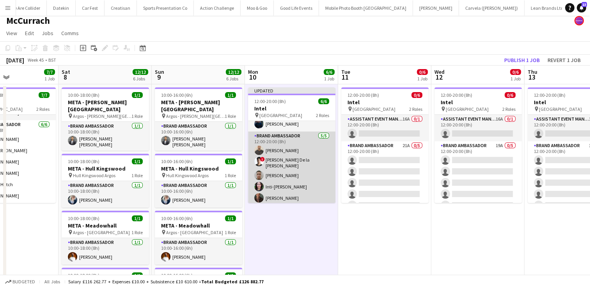
scroll to position [0, 0]
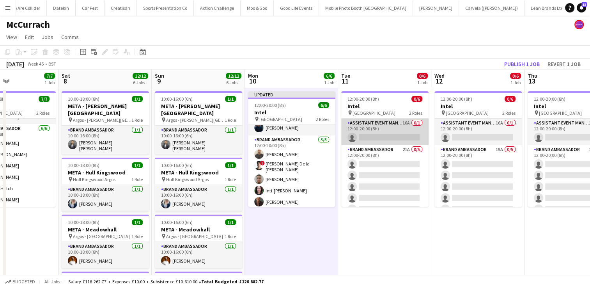
click at [380, 129] on app-card-role "Assistant Event Manager 16A 0/1 12:00-20:00 (8h) single-neutral-actions" at bounding box center [384, 132] width 87 height 27
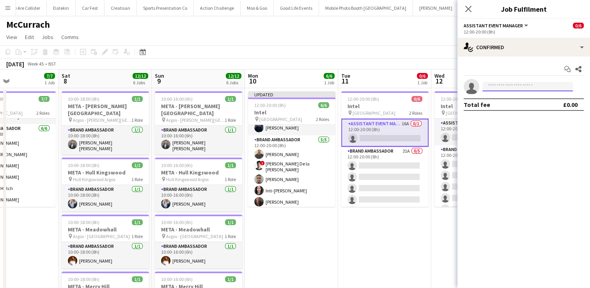
click at [522, 85] on input at bounding box center [528, 86] width 90 height 9
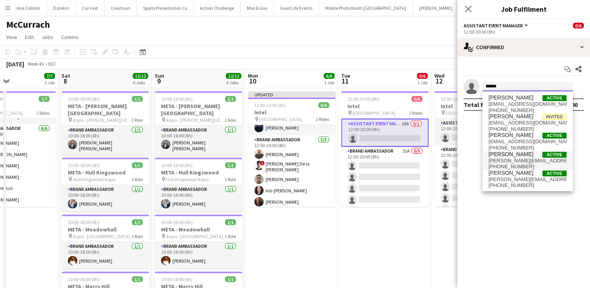
type input "******"
click at [515, 156] on span "Jonathan Montoya" at bounding box center [511, 154] width 45 height 7
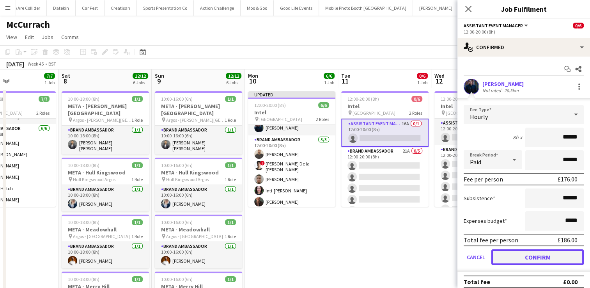
click at [542, 258] on button "Confirm" at bounding box center [537, 257] width 92 height 16
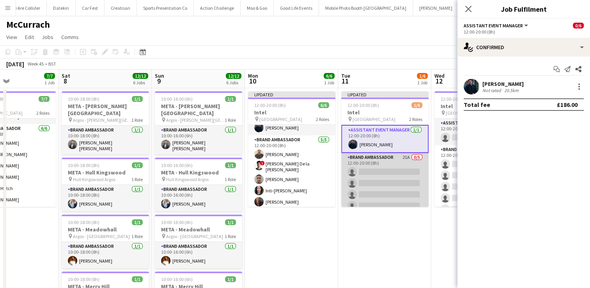
click at [387, 182] on app-card-role "Brand Ambassador 21A 0/5 12:00-20:00 (8h) single-neutral-actions single-neutral…" at bounding box center [384, 189] width 87 height 72
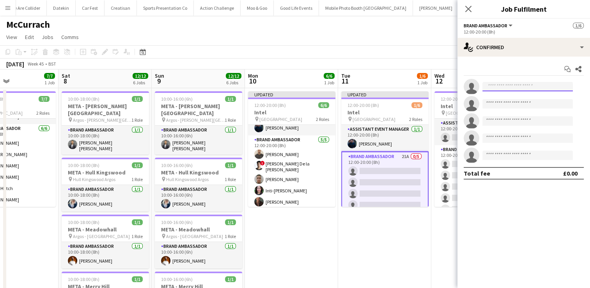
click at [509, 89] on input at bounding box center [528, 86] width 90 height 9
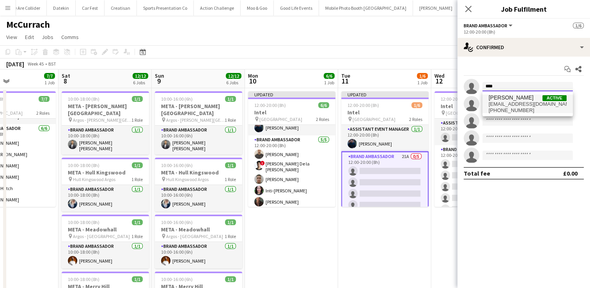
type input "****"
click at [510, 101] on span "Aziz Erdjan" at bounding box center [511, 97] width 45 height 7
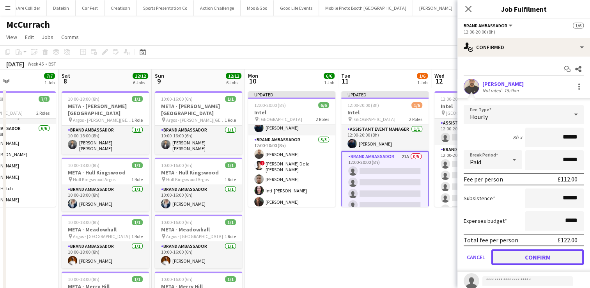
click at [533, 260] on button "Confirm" at bounding box center [537, 257] width 92 height 16
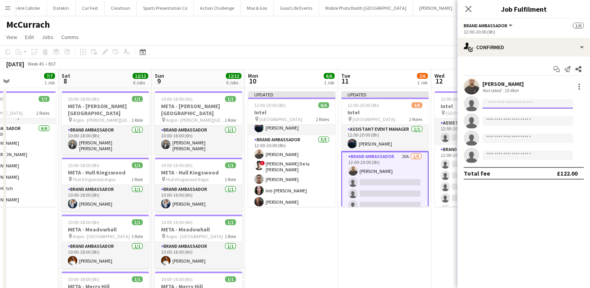
click at [507, 101] on input at bounding box center [528, 103] width 90 height 9
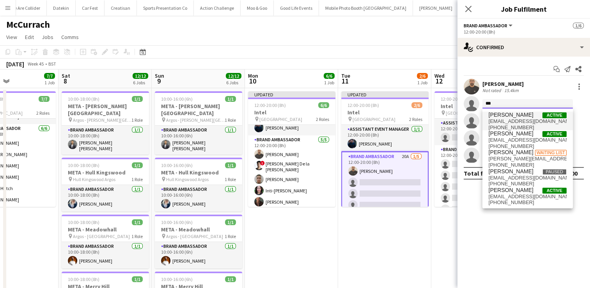
type input "***"
click at [509, 119] on span "bilal.alatrash@hotmail.co.uk" at bounding box center [528, 121] width 78 height 6
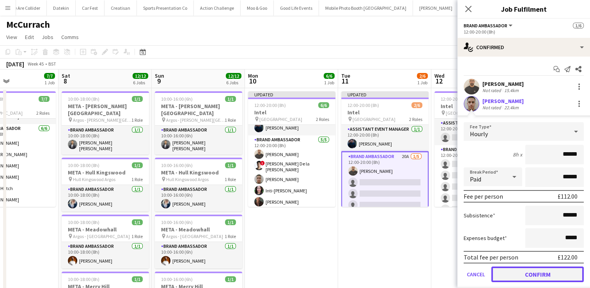
click at [544, 275] on button "Confirm" at bounding box center [537, 274] width 92 height 16
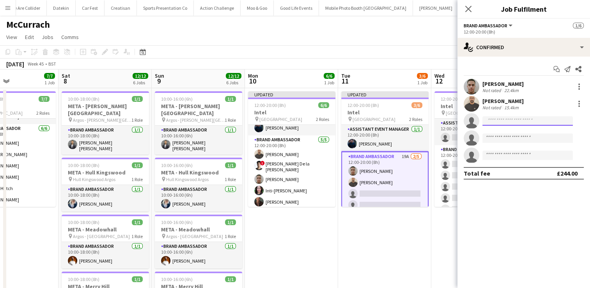
click at [501, 119] on input at bounding box center [528, 120] width 90 height 9
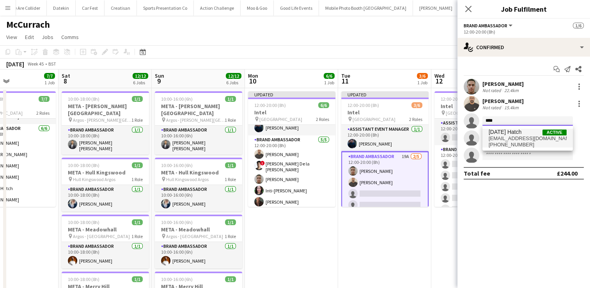
type input "****"
click at [499, 140] on span "epiphanyluciahatch@gmail.com" at bounding box center [528, 138] width 78 height 6
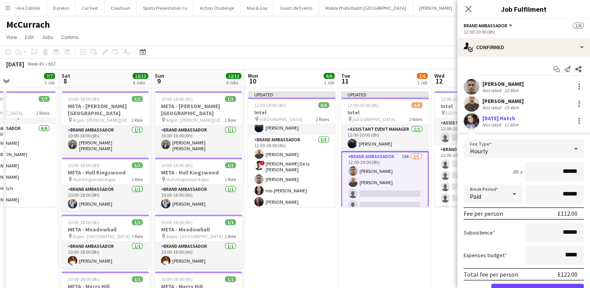
scroll to position [73, 0]
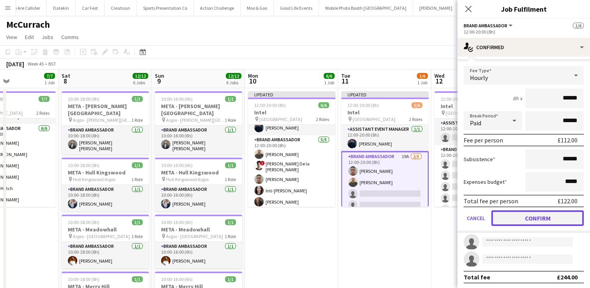
click at [547, 217] on button "Confirm" at bounding box center [537, 218] width 92 height 16
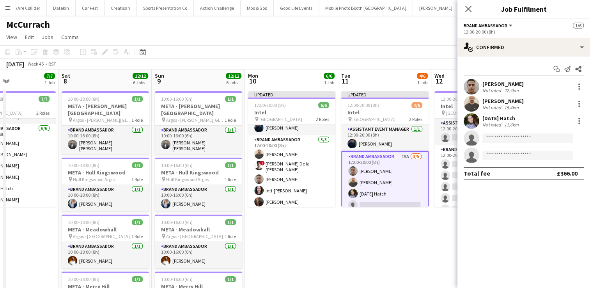
scroll to position [0, 0]
click at [505, 139] on input at bounding box center [528, 137] width 90 height 9
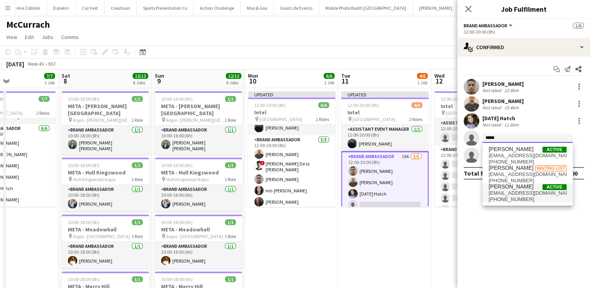
type input "*****"
click at [513, 188] on span "Colin Marshall" at bounding box center [511, 186] width 45 height 7
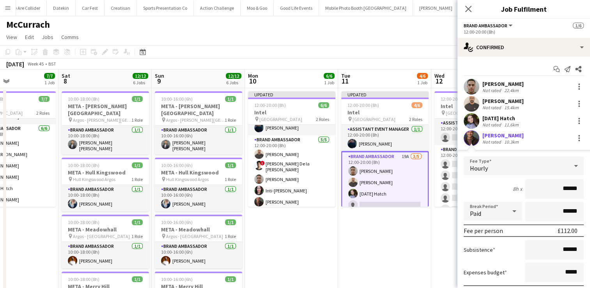
scroll to position [73, 0]
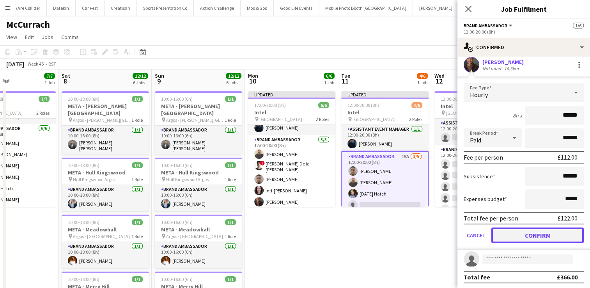
click at [536, 236] on button "Confirm" at bounding box center [537, 235] width 92 height 16
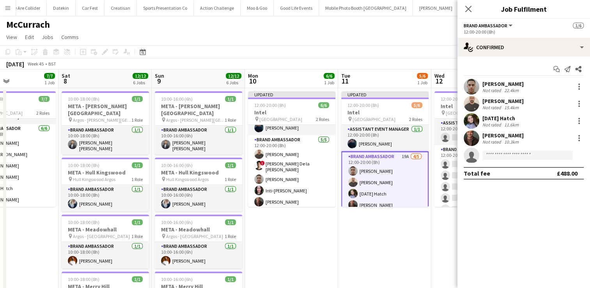
scroll to position [0, 0]
click at [507, 154] on input at bounding box center [528, 155] width 90 height 9
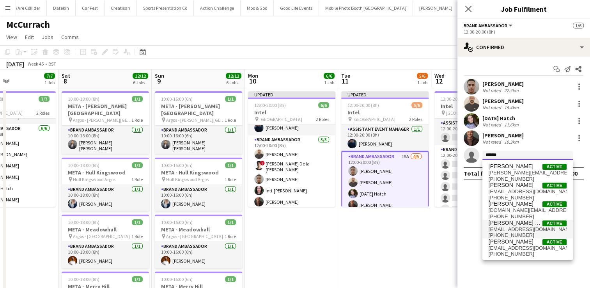
type input "******"
click at [509, 229] on span "08adrian2@gmail.com" at bounding box center [528, 229] width 78 height 6
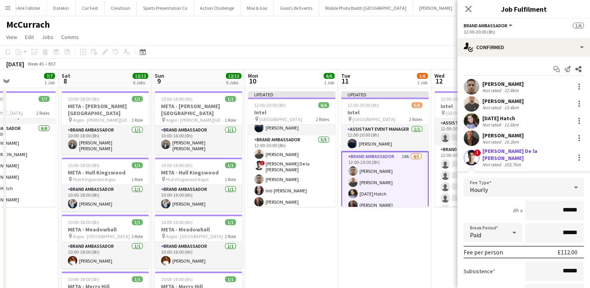
scroll to position [73, 0]
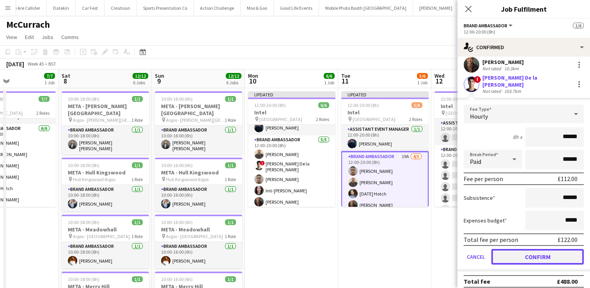
click at [519, 251] on button "Confirm" at bounding box center [537, 257] width 92 height 16
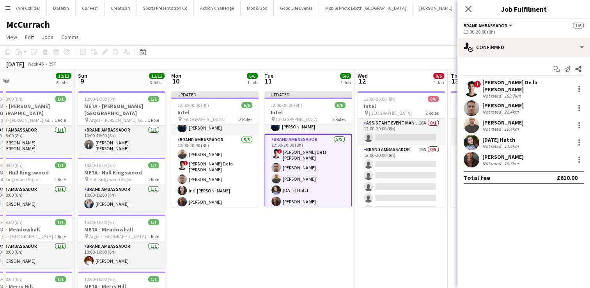
scroll to position [0, 0]
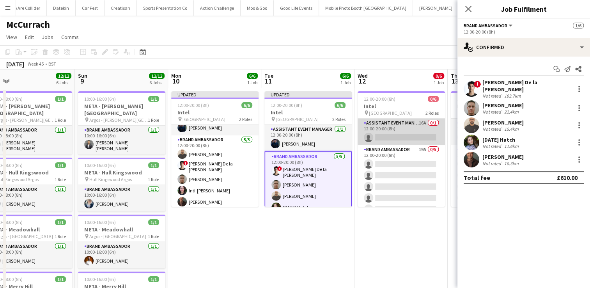
click at [396, 135] on app-card-role "Assistant Event Manager 16A 0/1 12:00-20:00 (8h) single-neutral-actions" at bounding box center [401, 132] width 87 height 27
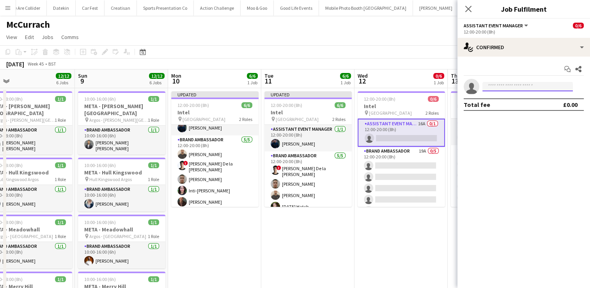
click at [520, 85] on input at bounding box center [528, 86] width 90 height 9
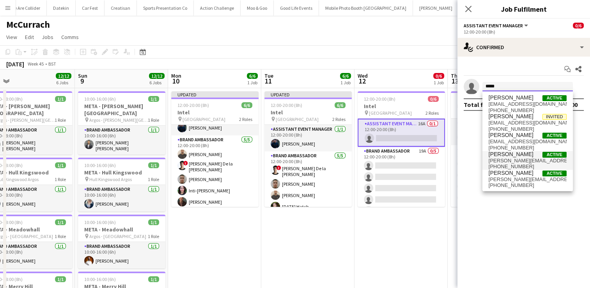
type input "*****"
click at [516, 160] on span "jon@montoyamarketing.com" at bounding box center [528, 161] width 78 height 6
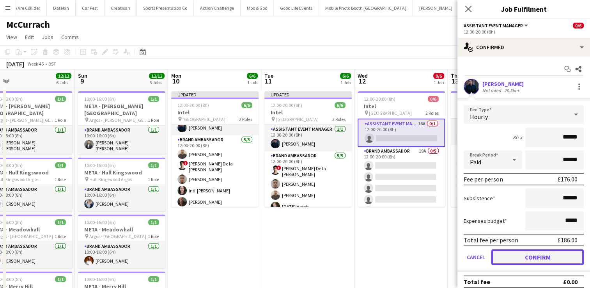
click at [532, 252] on button "Confirm" at bounding box center [537, 257] width 92 height 16
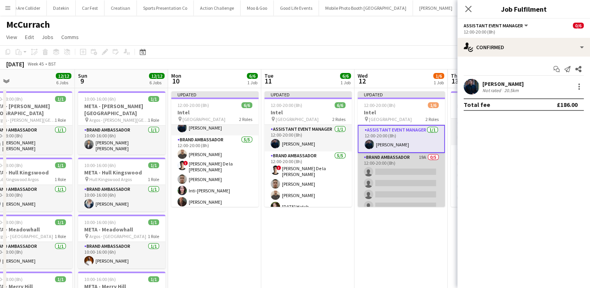
click at [406, 161] on app-card-role "Brand Ambassador 19A 0/5 12:00-20:00 (8h) single-neutral-actions single-neutral…" at bounding box center [401, 189] width 87 height 72
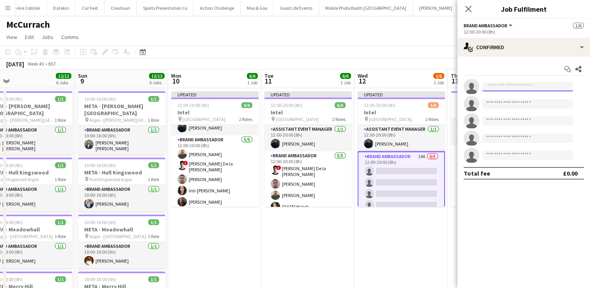
click at [507, 89] on input at bounding box center [528, 86] width 90 height 9
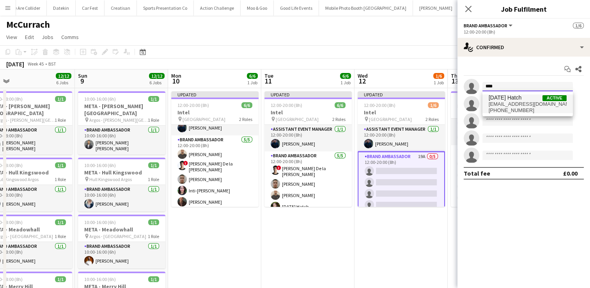
type input "****"
click at [512, 108] on span "+447728750501" at bounding box center [528, 110] width 78 height 6
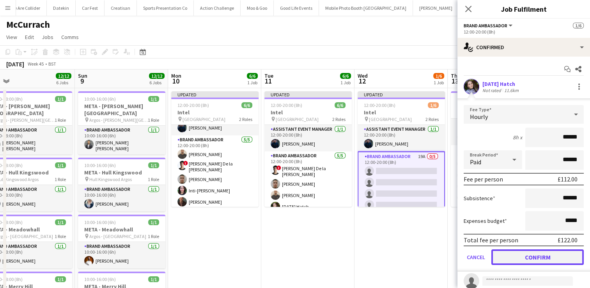
click at [524, 255] on button "Confirm" at bounding box center [537, 257] width 92 height 16
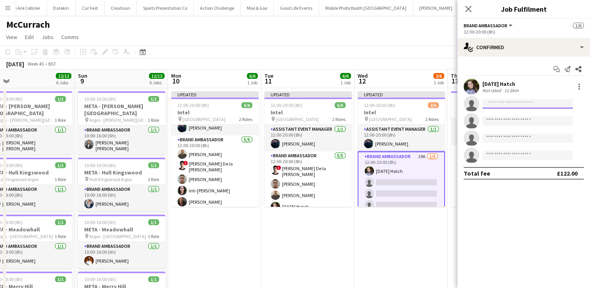
click at [504, 105] on input at bounding box center [528, 103] width 90 height 9
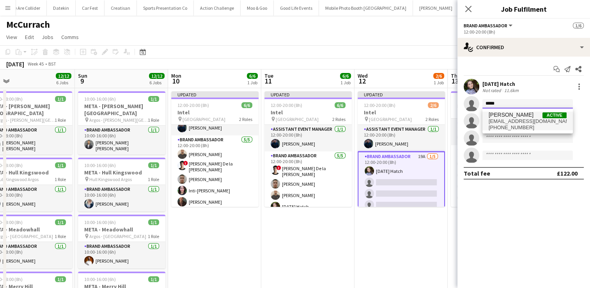
type input "*****"
click at [508, 123] on span "channanhanif@gmail.com" at bounding box center [528, 121] width 78 height 6
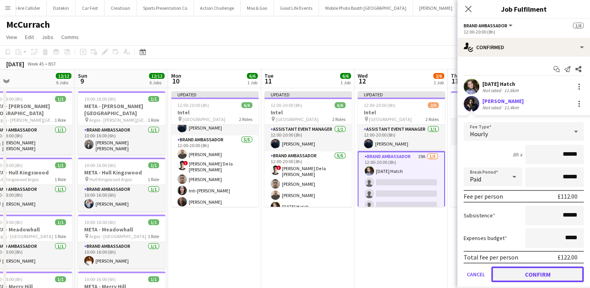
click at [525, 274] on button "Confirm" at bounding box center [537, 274] width 92 height 16
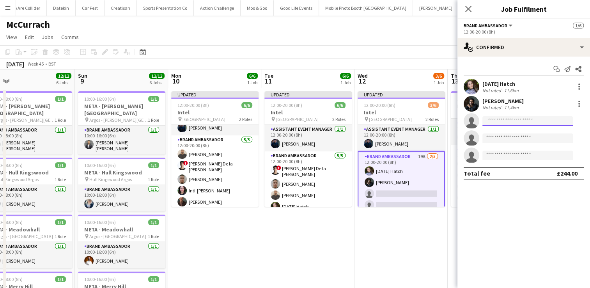
click at [500, 121] on input at bounding box center [528, 120] width 90 height 9
type input "*"
click at [501, 122] on input at bounding box center [528, 120] width 90 height 9
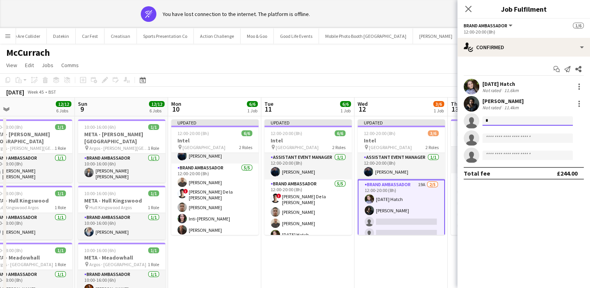
click at [501, 122] on input "*" at bounding box center [528, 120] width 90 height 9
type input "*"
click at [515, 119] on input at bounding box center [528, 120] width 90 height 9
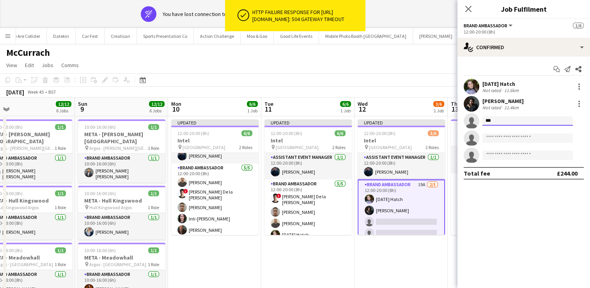
type input "***"
click at [412, 57] on div "McCurrach" at bounding box center [295, 51] width 590 height 15
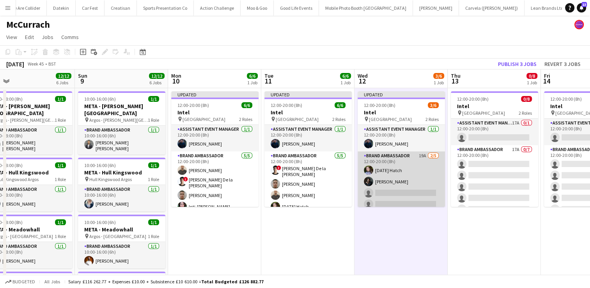
click at [403, 187] on app-card-role "Brand Ambassador 19A 2/5 12:00-20:00 (8h) Epiphany Hatch Channan Hanif single-n…" at bounding box center [401, 187] width 87 height 72
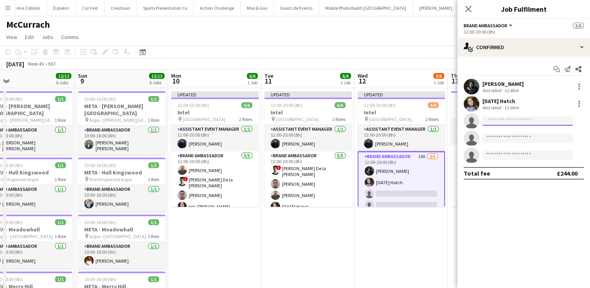
click at [495, 121] on input at bounding box center [528, 120] width 90 height 9
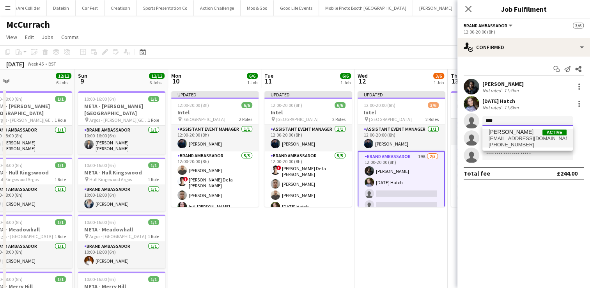
type input "****"
click at [502, 135] on span "glyntimberlake@hotmail.com" at bounding box center [528, 138] width 78 height 6
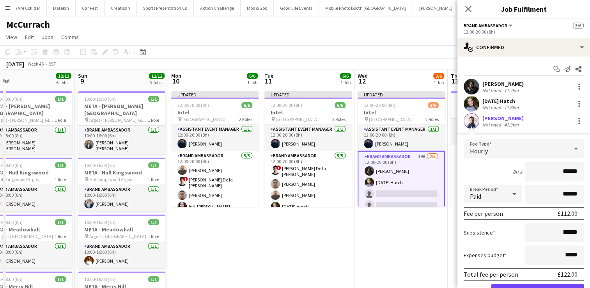
scroll to position [68, 0]
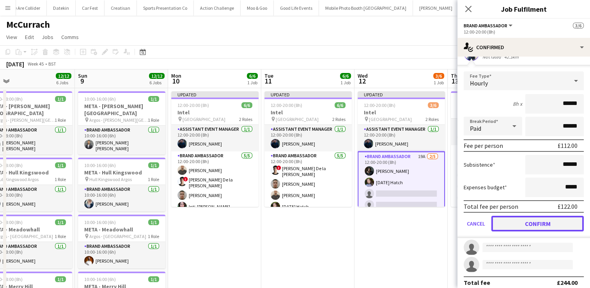
click at [543, 216] on button "Confirm" at bounding box center [537, 224] width 92 height 16
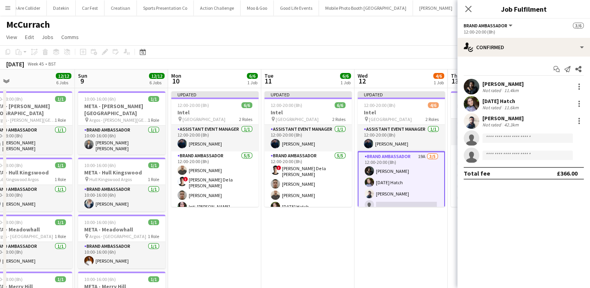
scroll to position [0, 0]
click at [508, 137] on input at bounding box center [528, 137] width 90 height 9
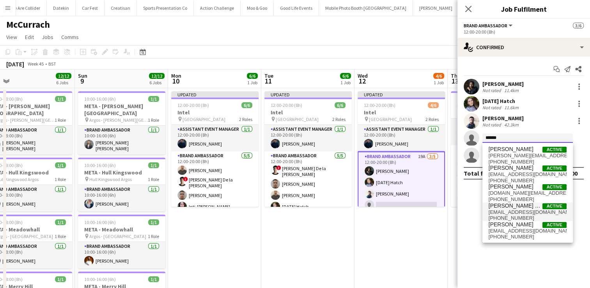
type input "******"
click at [507, 209] on span "08adrian2@gmail.com" at bounding box center [528, 212] width 78 height 6
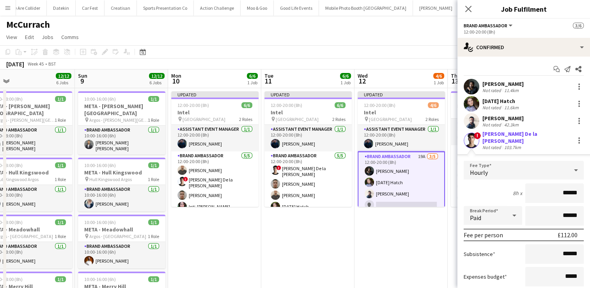
scroll to position [73, 0]
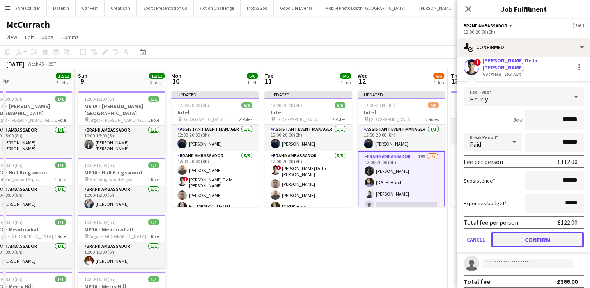
click at [545, 238] on button "Confirm" at bounding box center [537, 240] width 92 height 16
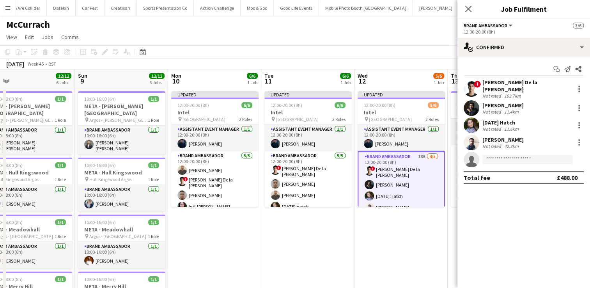
scroll to position [0, 0]
click at [502, 155] on input at bounding box center [528, 159] width 90 height 9
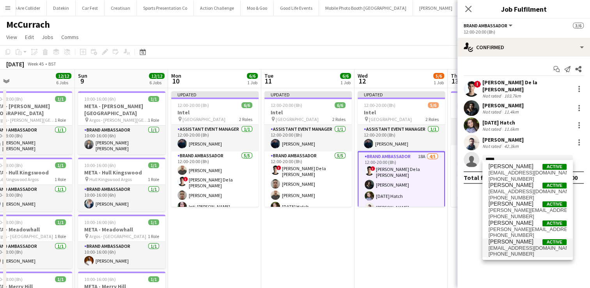
type input "*****"
click at [520, 241] on span "Julia WEBB Active" at bounding box center [528, 241] width 78 height 7
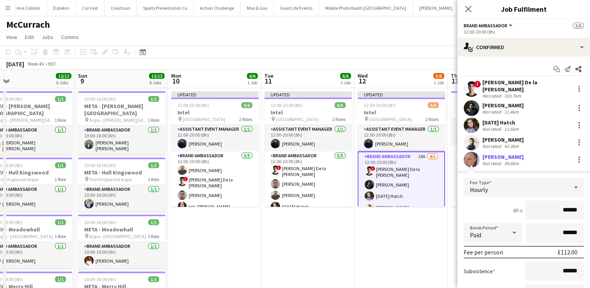
scroll to position [73, 0]
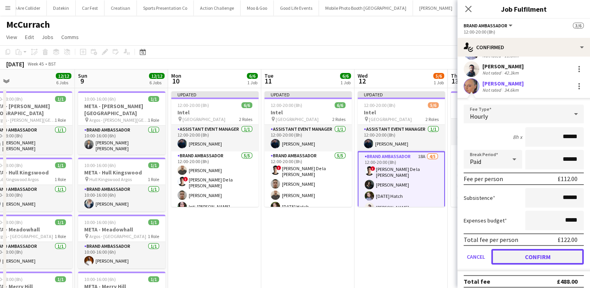
click at [534, 250] on button "Confirm" at bounding box center [537, 257] width 92 height 16
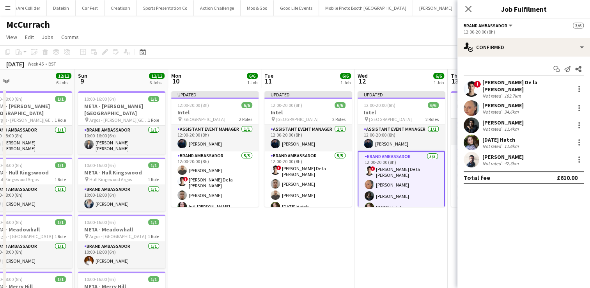
scroll to position [0, 0]
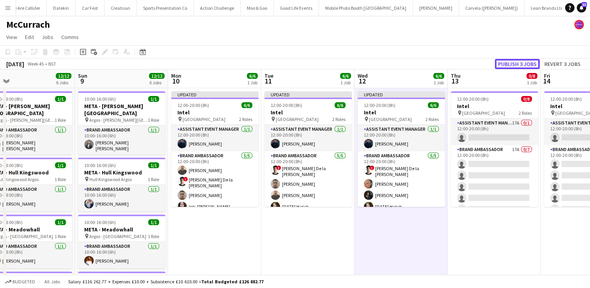
click at [528, 62] on button "Publish 3 jobs" at bounding box center [517, 64] width 45 height 10
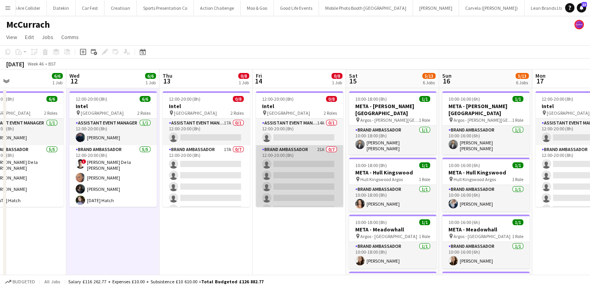
scroll to position [0, 210]
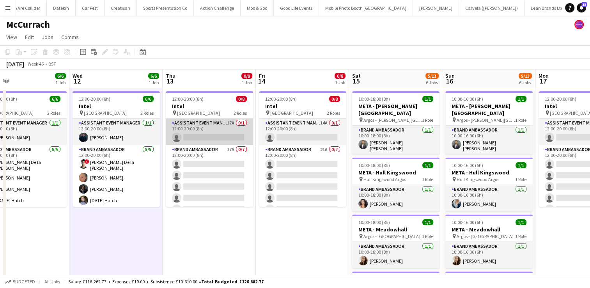
click at [212, 138] on app-card-role "Assistant Event Manager 17A 0/1 12:00-20:00 (8h) single-neutral-actions" at bounding box center [209, 132] width 87 height 27
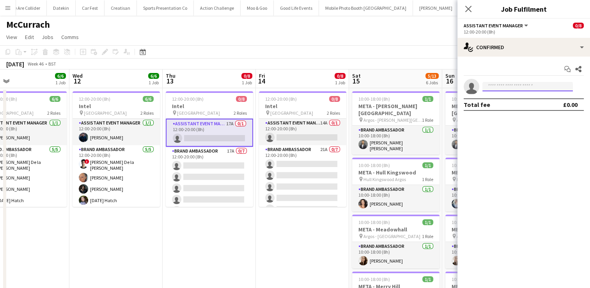
click at [499, 85] on input at bounding box center [528, 86] width 90 height 9
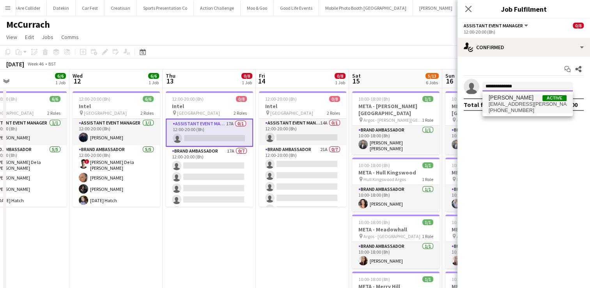
type input "**********"
click at [513, 102] on span "charlotte.ek.carter@gmail.com" at bounding box center [528, 104] width 78 height 6
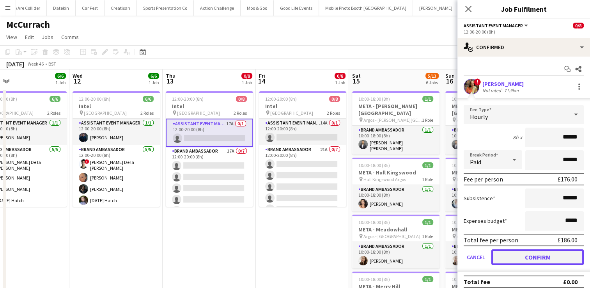
click at [524, 253] on button "Confirm" at bounding box center [537, 257] width 92 height 16
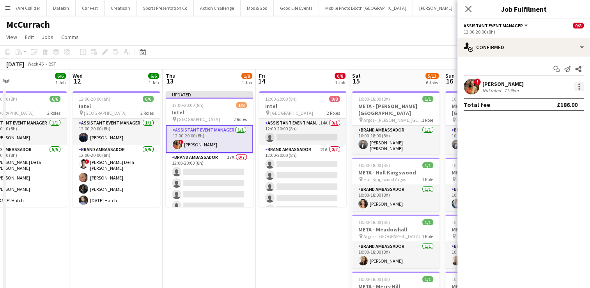
click at [580, 85] on div at bounding box center [579, 86] width 9 height 9
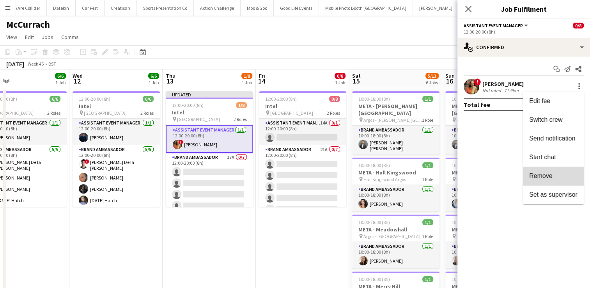
click at [554, 171] on button "Remove" at bounding box center [553, 176] width 61 height 19
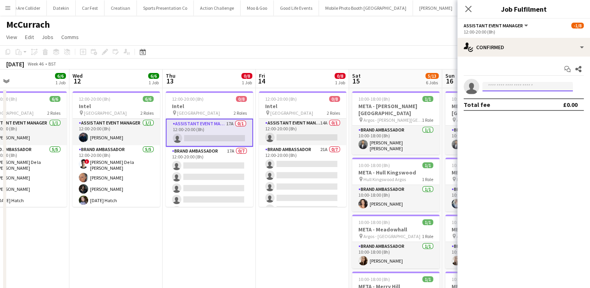
click at [511, 90] on input at bounding box center [528, 86] width 90 height 9
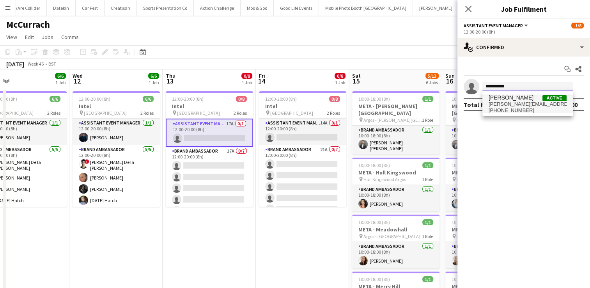
type input "**********"
click at [513, 98] on span "Jonathan Montoya" at bounding box center [511, 97] width 45 height 7
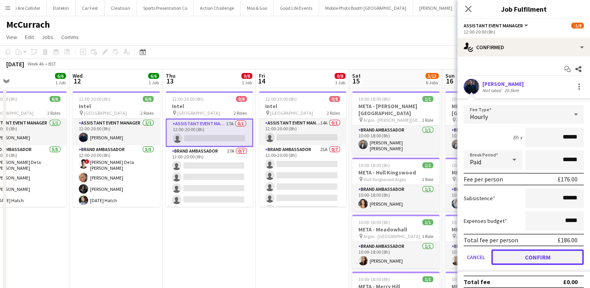
click at [530, 257] on button "Confirm" at bounding box center [537, 257] width 92 height 16
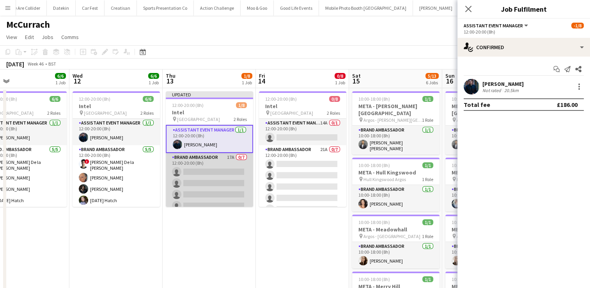
click at [202, 172] on app-card-role "Brand Ambassador 17A 0/7 12:00-20:00 (8h) single-neutral-actions single-neutral…" at bounding box center [209, 200] width 87 height 94
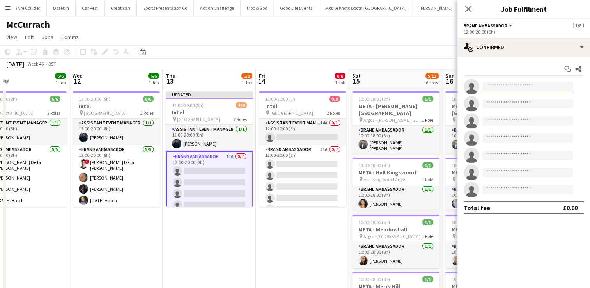
click at [502, 85] on input at bounding box center [528, 86] width 90 height 9
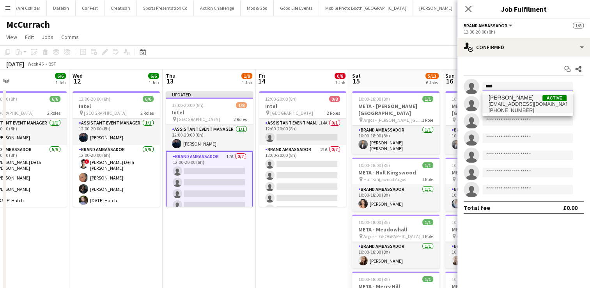
type input "****"
click at [504, 98] on span "Aziz Erdjan" at bounding box center [511, 97] width 45 height 7
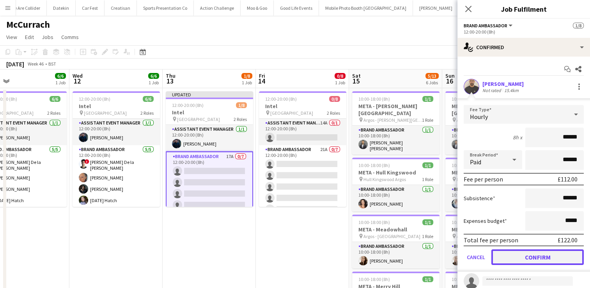
click at [526, 255] on button "Confirm" at bounding box center [537, 257] width 92 height 16
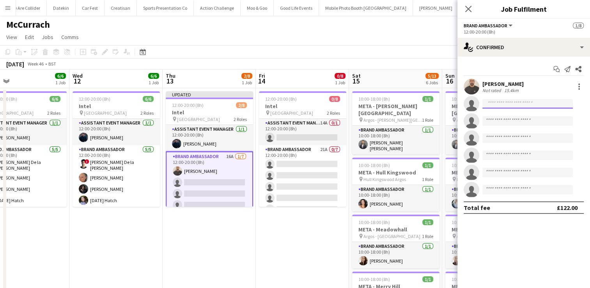
click at [504, 103] on input at bounding box center [528, 103] width 90 height 9
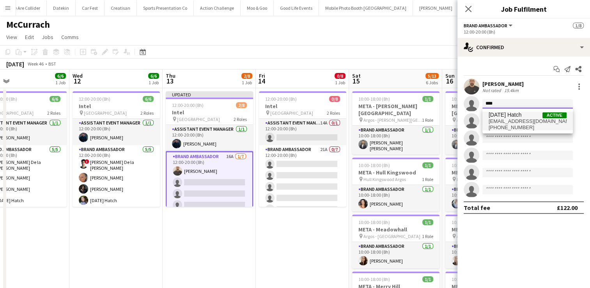
type input "****"
click at [506, 123] on span "epiphanyluciahatch@gmail.com" at bounding box center [528, 121] width 78 height 6
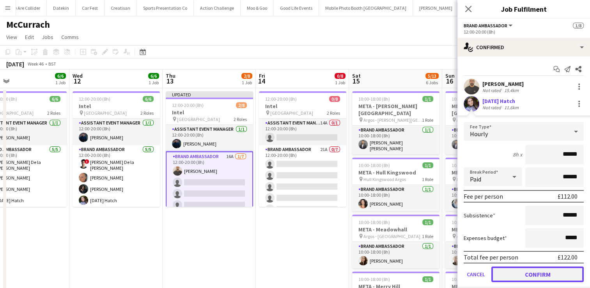
click at [520, 274] on button "Confirm" at bounding box center [537, 274] width 92 height 16
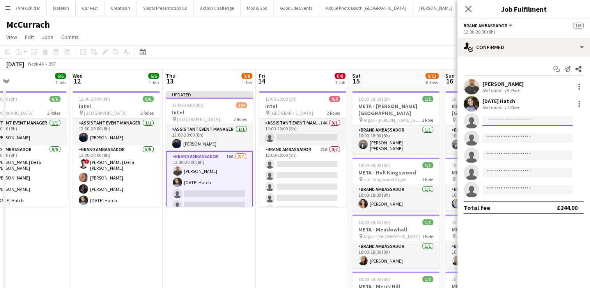
click at [514, 124] on input at bounding box center [528, 120] width 90 height 9
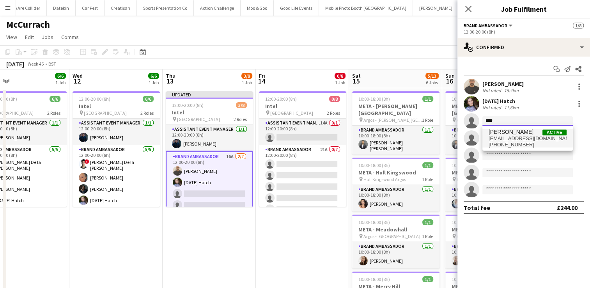
type input "****"
click at [517, 137] on span "glyntimberlake@hotmail.com" at bounding box center [528, 138] width 78 height 6
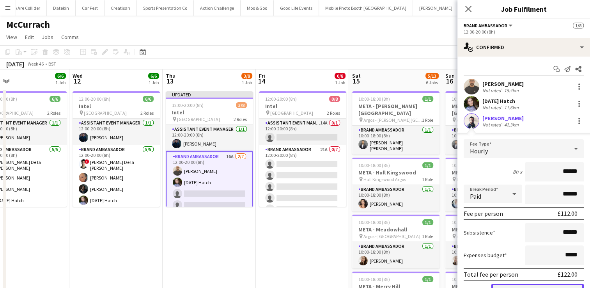
click at [535, 286] on button "Confirm" at bounding box center [537, 292] width 92 height 16
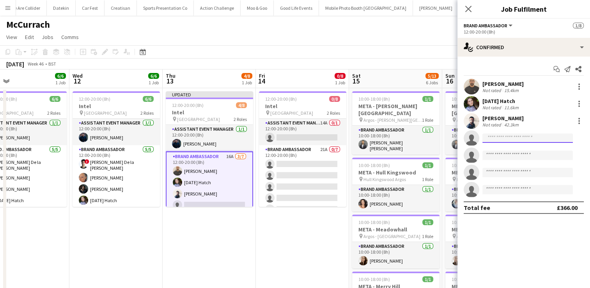
click at [502, 137] on input at bounding box center [528, 137] width 90 height 9
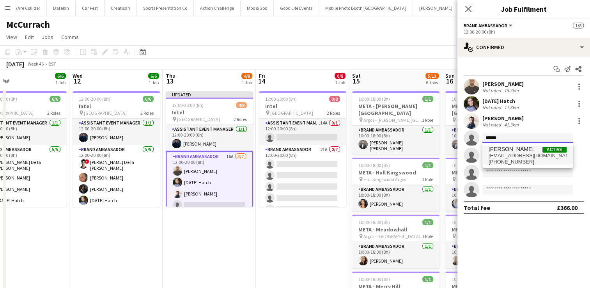
type input "******"
click at [508, 156] on span "channanhanif@gmail.com" at bounding box center [528, 156] width 78 height 6
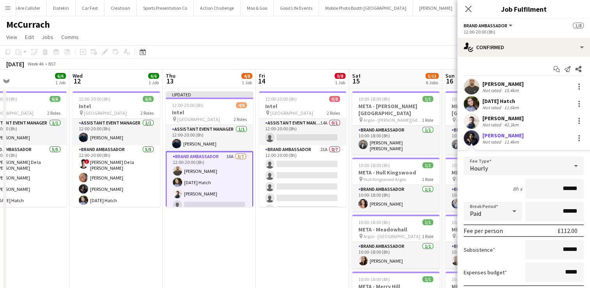
scroll to position [68, 0]
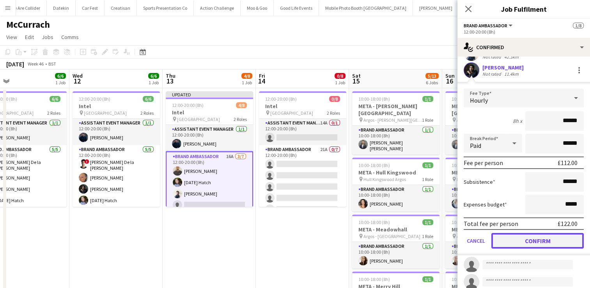
click at [548, 239] on button "Confirm" at bounding box center [537, 241] width 92 height 16
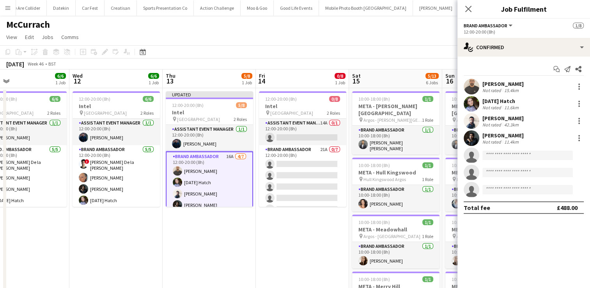
scroll to position [0, 0]
click at [500, 155] on input at bounding box center [528, 155] width 90 height 9
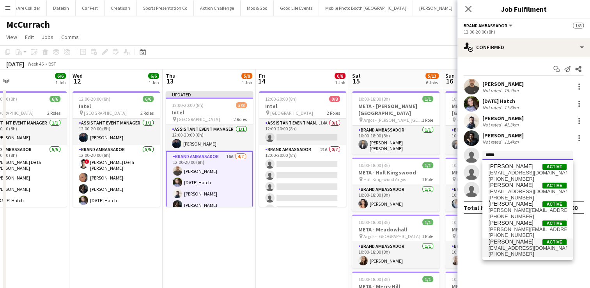
type input "*****"
click at [509, 243] on span "Julia WEBB" at bounding box center [511, 241] width 45 height 7
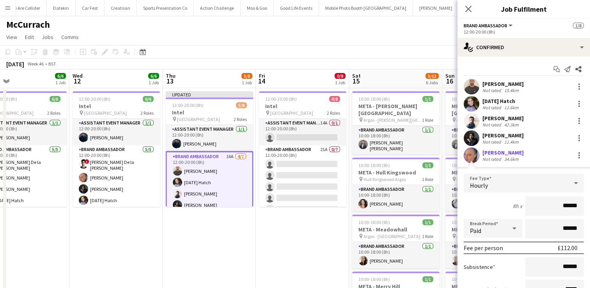
scroll to position [87, 0]
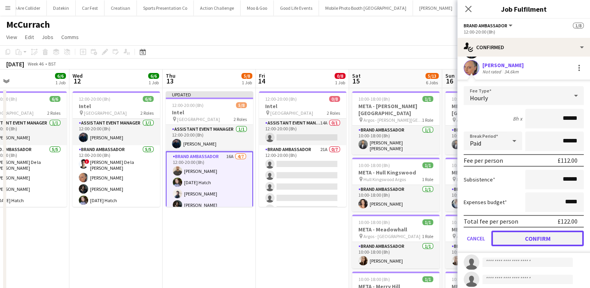
click at [543, 236] on button "Confirm" at bounding box center [537, 239] width 92 height 16
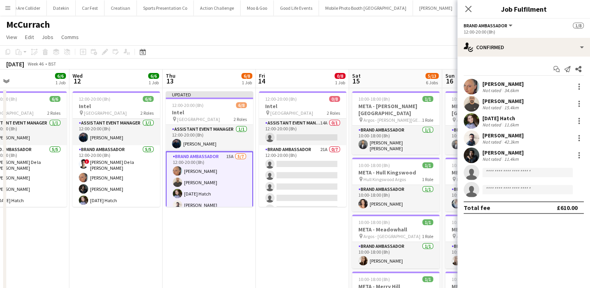
scroll to position [0, 0]
click at [511, 170] on input at bounding box center [528, 172] width 90 height 9
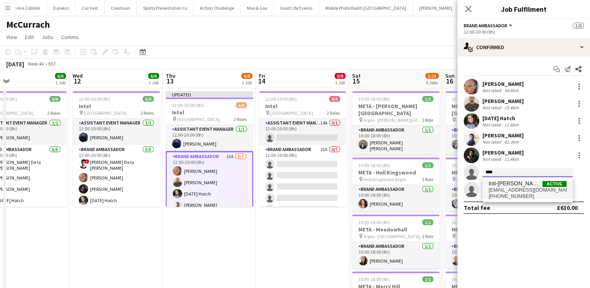
type input "****"
click at [515, 188] on span "deniseescalante@live.com" at bounding box center [528, 190] width 78 height 6
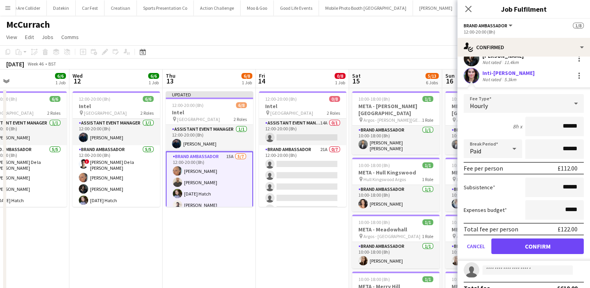
scroll to position [97, 0]
click at [527, 241] on button "Confirm" at bounding box center [537, 246] width 92 height 16
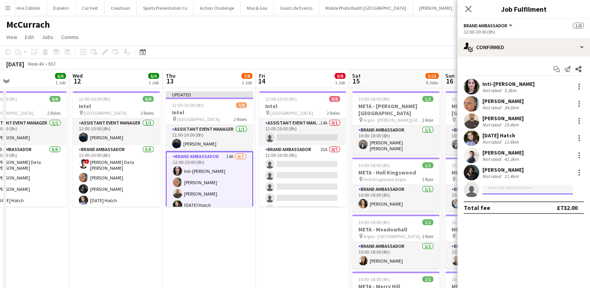
click at [499, 189] on input at bounding box center [528, 189] width 90 height 9
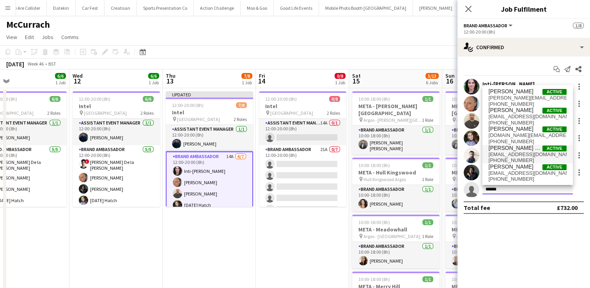
type input "******"
click at [521, 154] on span "08adrian2@gmail.com" at bounding box center [528, 154] width 78 height 6
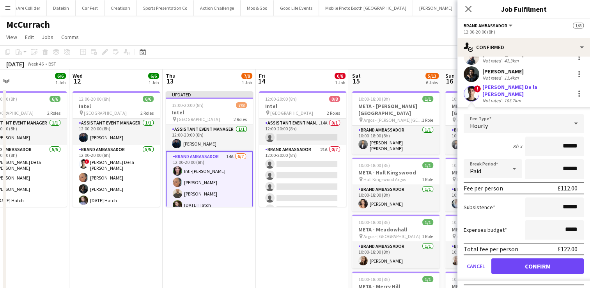
scroll to position [98, 0]
click at [527, 258] on button "Confirm" at bounding box center [537, 266] width 92 height 16
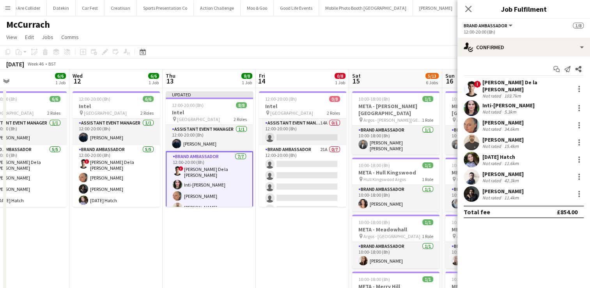
scroll to position [0, 0]
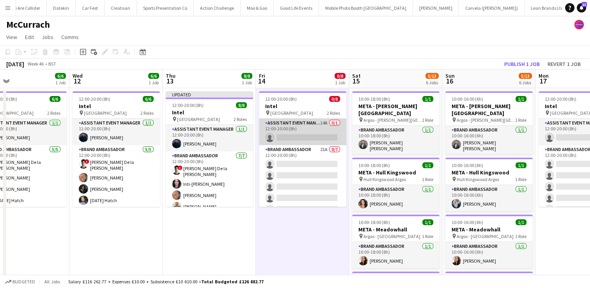
click at [303, 137] on app-card-role "Assistant Event Manager 14A 0/1 12:00-20:00 (8h) single-neutral-actions" at bounding box center [302, 132] width 87 height 27
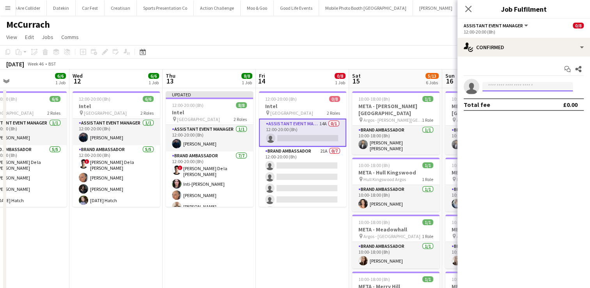
click at [516, 85] on input at bounding box center [528, 86] width 90 height 9
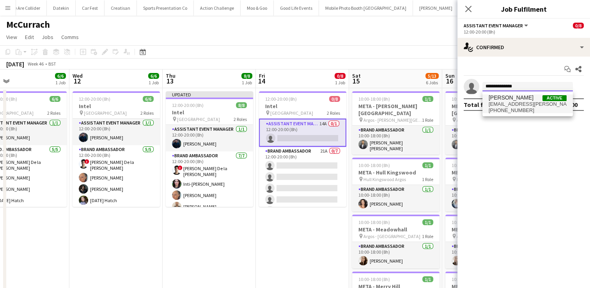
type input "**********"
click at [516, 101] on span "charlotte.ek.carter@gmail.com" at bounding box center [528, 104] width 78 height 6
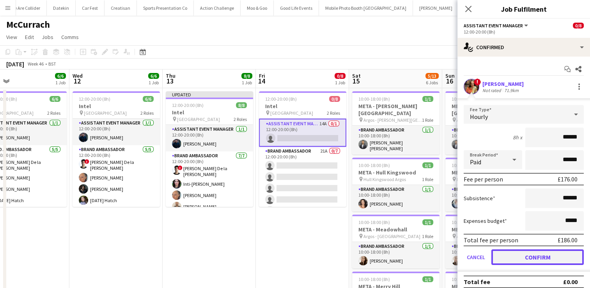
click at [520, 255] on button "Confirm" at bounding box center [537, 257] width 92 height 16
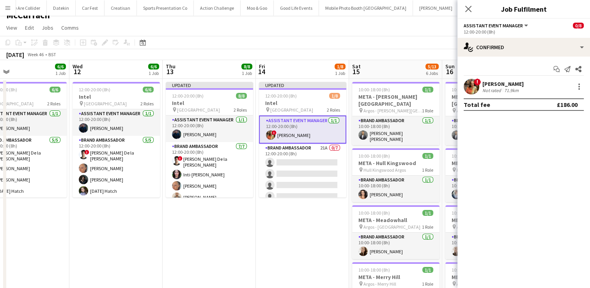
scroll to position [9, 0]
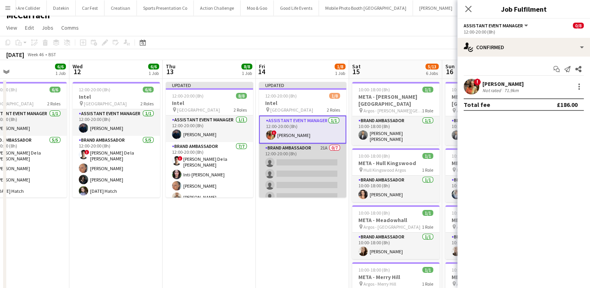
click at [296, 187] on app-card-role "Brand Ambassador 21A 0/7 12:00-20:00 (8h) single-neutral-actions single-neutral…" at bounding box center [302, 191] width 87 height 94
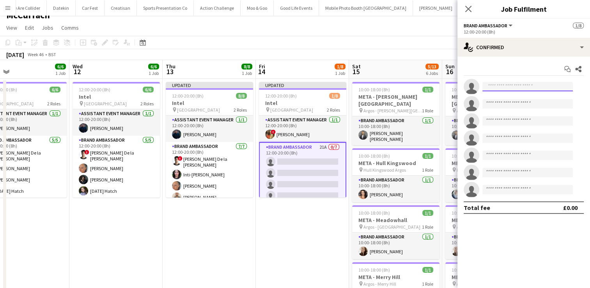
click at [507, 87] on input at bounding box center [528, 86] width 90 height 9
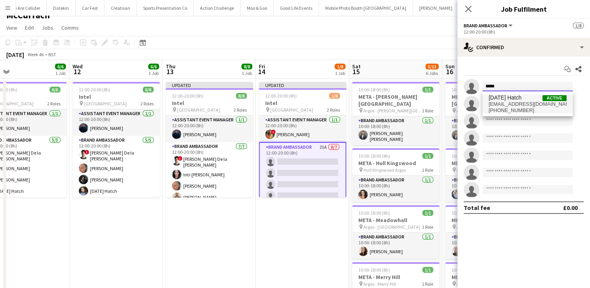
type input "*****"
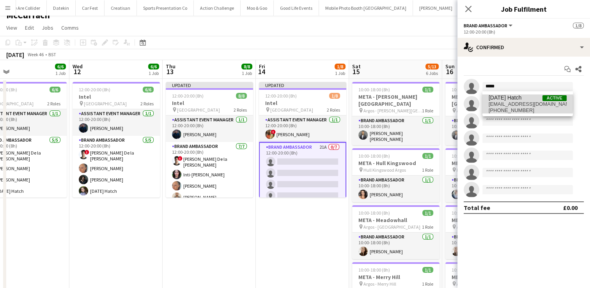
click at [513, 103] on span "epiphanyluciahatch@gmail.com" at bounding box center [528, 104] width 78 height 6
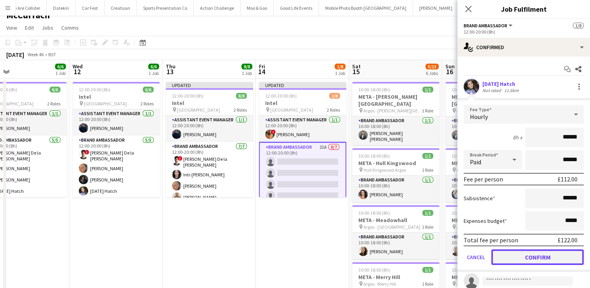
click at [522, 258] on button "Confirm" at bounding box center [537, 257] width 92 height 16
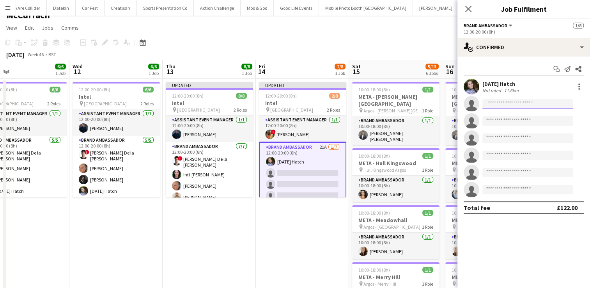
click at [516, 106] on input at bounding box center [528, 103] width 90 height 9
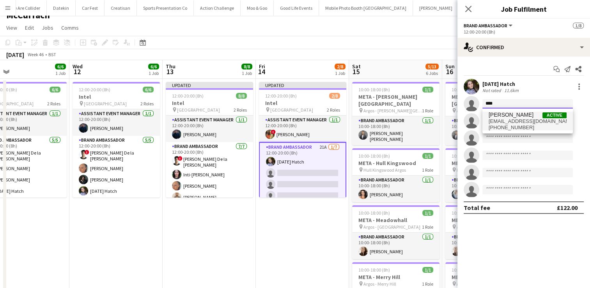
type input "****"
click at [522, 120] on span "azizercan95@gmail.com" at bounding box center [528, 121] width 78 height 6
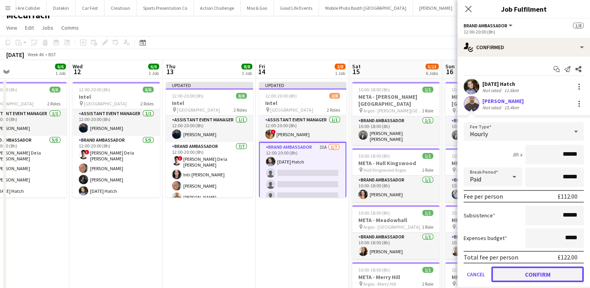
click at [523, 277] on button "Confirm" at bounding box center [537, 274] width 92 height 16
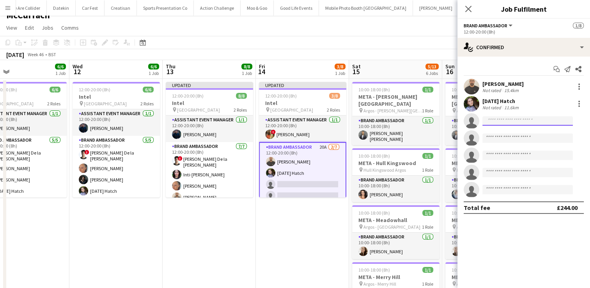
click at [492, 121] on input at bounding box center [528, 120] width 90 height 9
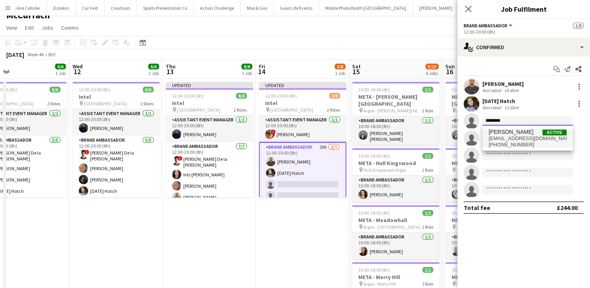
type input "********"
click at [526, 136] on span "adriangeorgenicolae@gmail.com" at bounding box center [528, 138] width 78 height 6
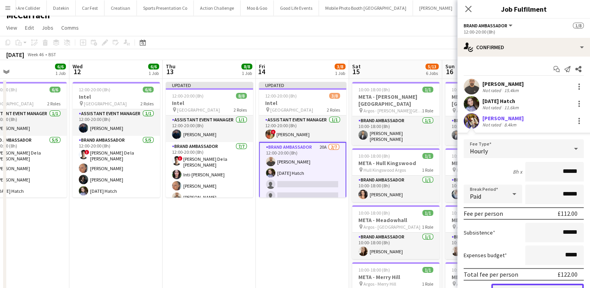
click at [529, 284] on button "Confirm" at bounding box center [537, 292] width 92 height 16
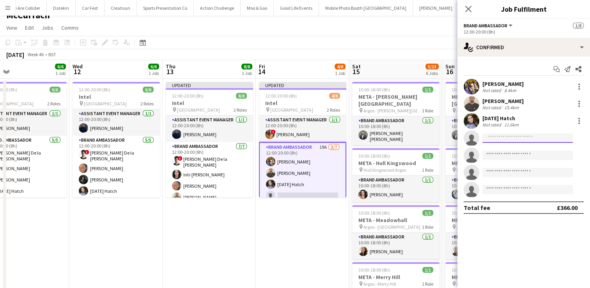
click at [494, 138] on input at bounding box center [528, 137] width 90 height 9
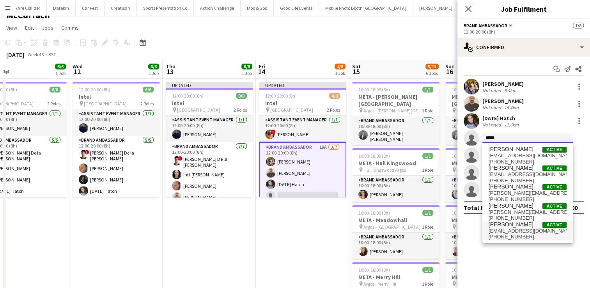
type input "*****"
click at [505, 224] on span "Julia WEBB" at bounding box center [511, 224] width 45 height 7
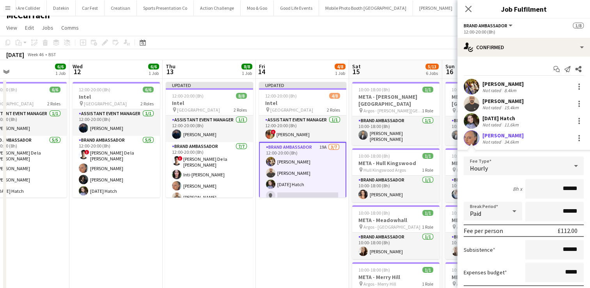
scroll to position [62, 0]
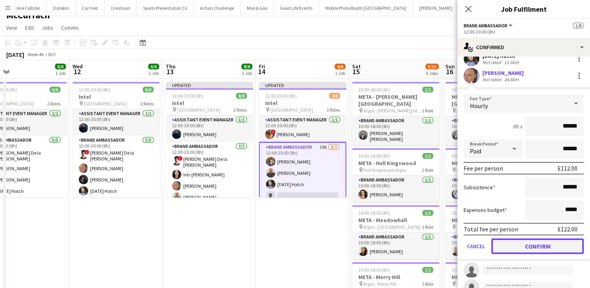
click at [541, 246] on button "Confirm" at bounding box center [537, 246] width 92 height 16
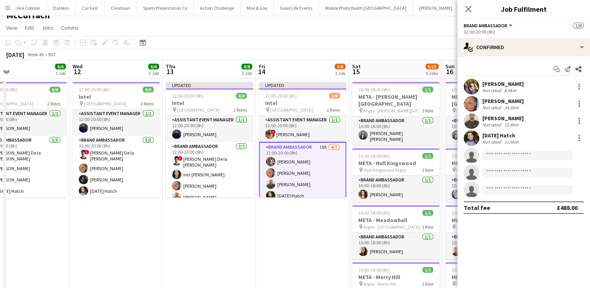
scroll to position [0, 0]
click at [509, 154] on input at bounding box center [528, 155] width 90 height 9
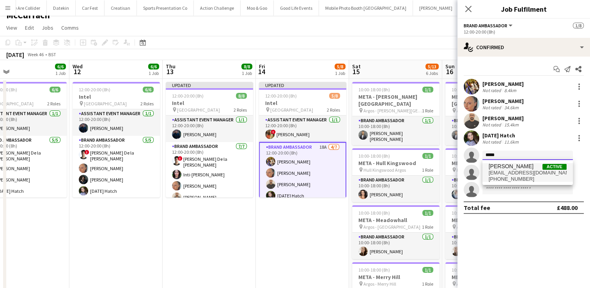
type input "*****"
click at [516, 179] on span "+4407534534461" at bounding box center [528, 179] width 78 height 6
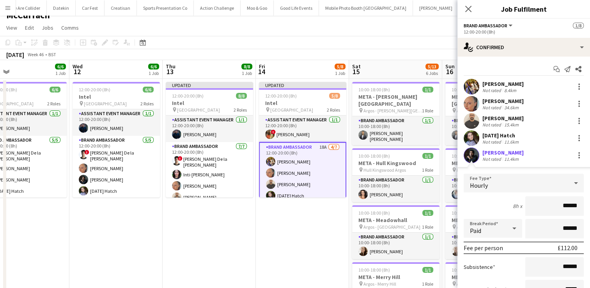
scroll to position [108, 0]
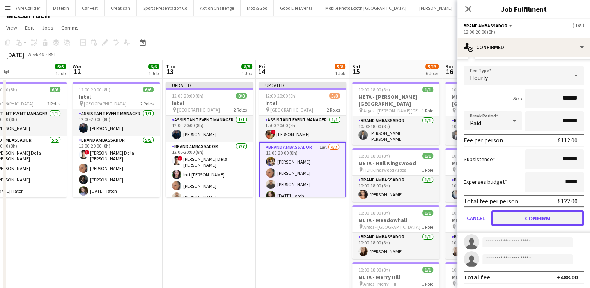
click at [534, 215] on button "Confirm" at bounding box center [537, 218] width 92 height 16
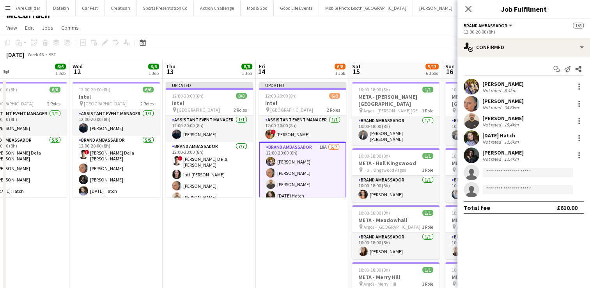
scroll to position [0, 0]
click at [506, 170] on input at bounding box center [528, 172] width 90 height 9
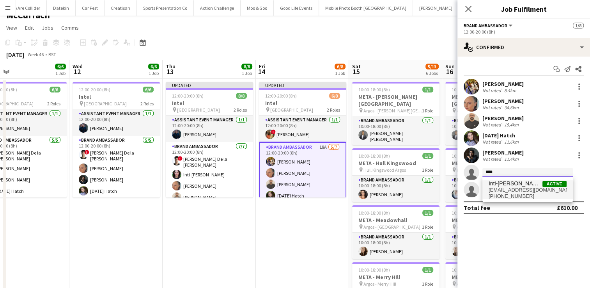
type input "****"
click at [505, 187] on span "deniseescalante@live.com" at bounding box center [528, 190] width 78 height 6
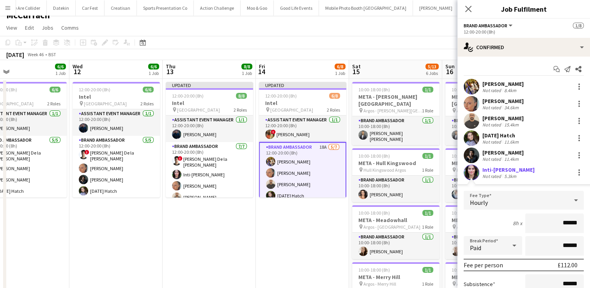
scroll to position [108, 0]
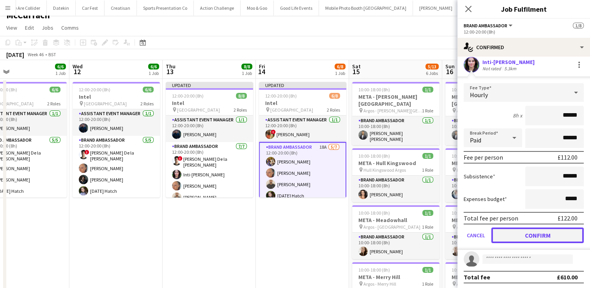
click at [526, 240] on button "Confirm" at bounding box center [537, 235] width 92 height 16
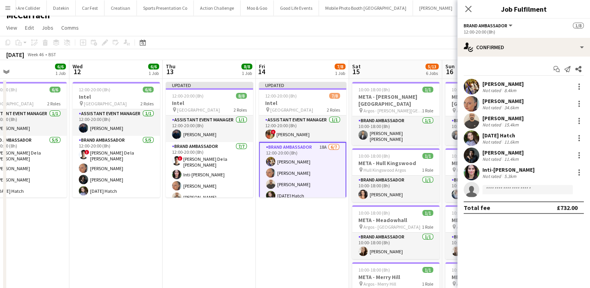
scroll to position [0, 0]
click at [513, 188] on input at bounding box center [528, 189] width 90 height 9
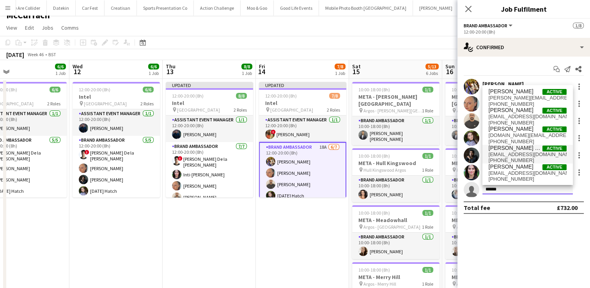
type input "******"
click at [519, 149] on span "Adrian De la Rosa Sanchez" at bounding box center [516, 148] width 54 height 7
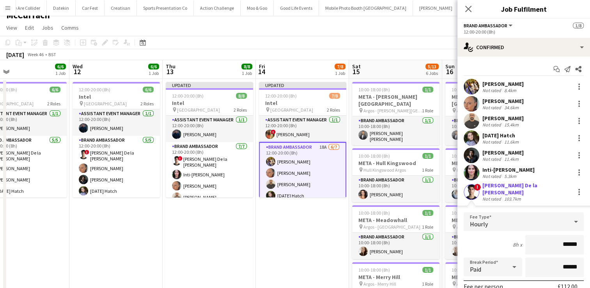
scroll to position [103, 0]
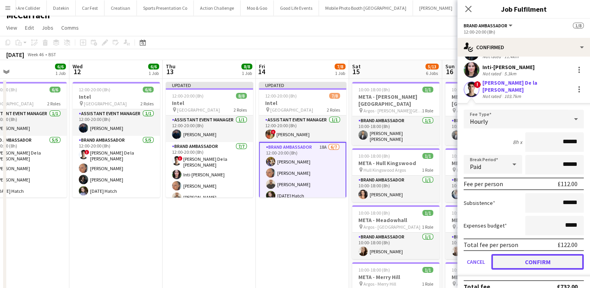
click at [532, 254] on button "Confirm" at bounding box center [537, 262] width 92 height 16
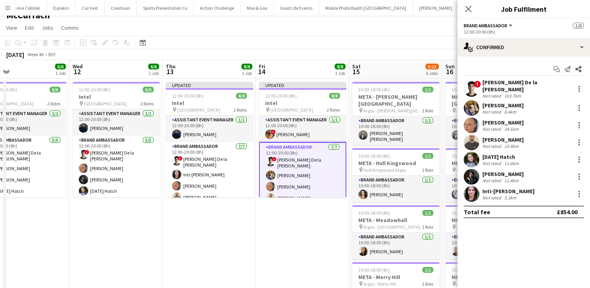
scroll to position [0, 0]
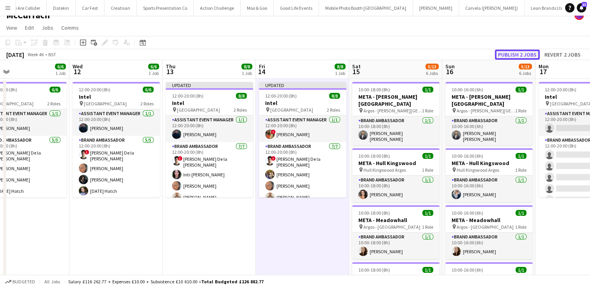
click at [524, 55] on button "Publish 2 jobs" at bounding box center [517, 55] width 45 height 10
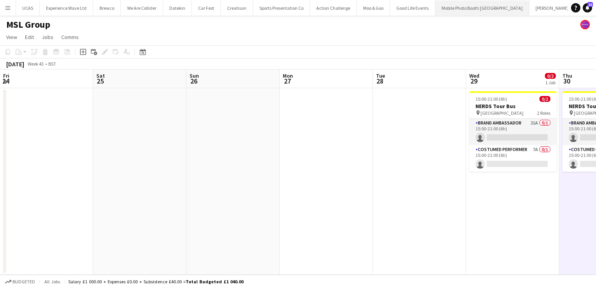
scroll to position [0, 268]
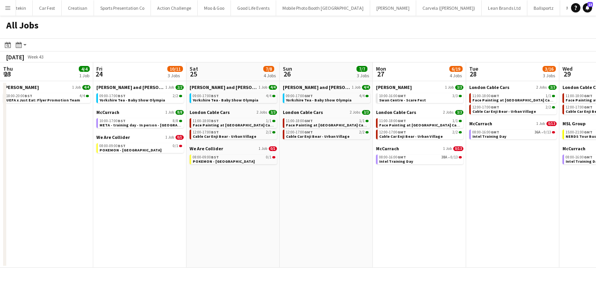
scroll to position [0, 276]
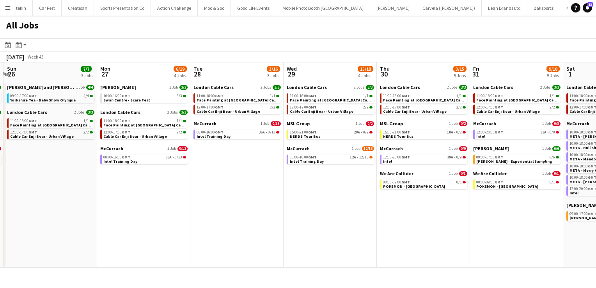
drag, startPoint x: 0, startPoint y: 0, endPoint x: 320, endPoint y: 115, distance: 340.1
click at [320, 115] on div "London Cable Cars 2 Jobs 3/3 11:00-18:00 GMT 1/1 Face Painting at London Cable …" at bounding box center [330, 102] width 87 height 36
